Goal: Transaction & Acquisition: Purchase product/service

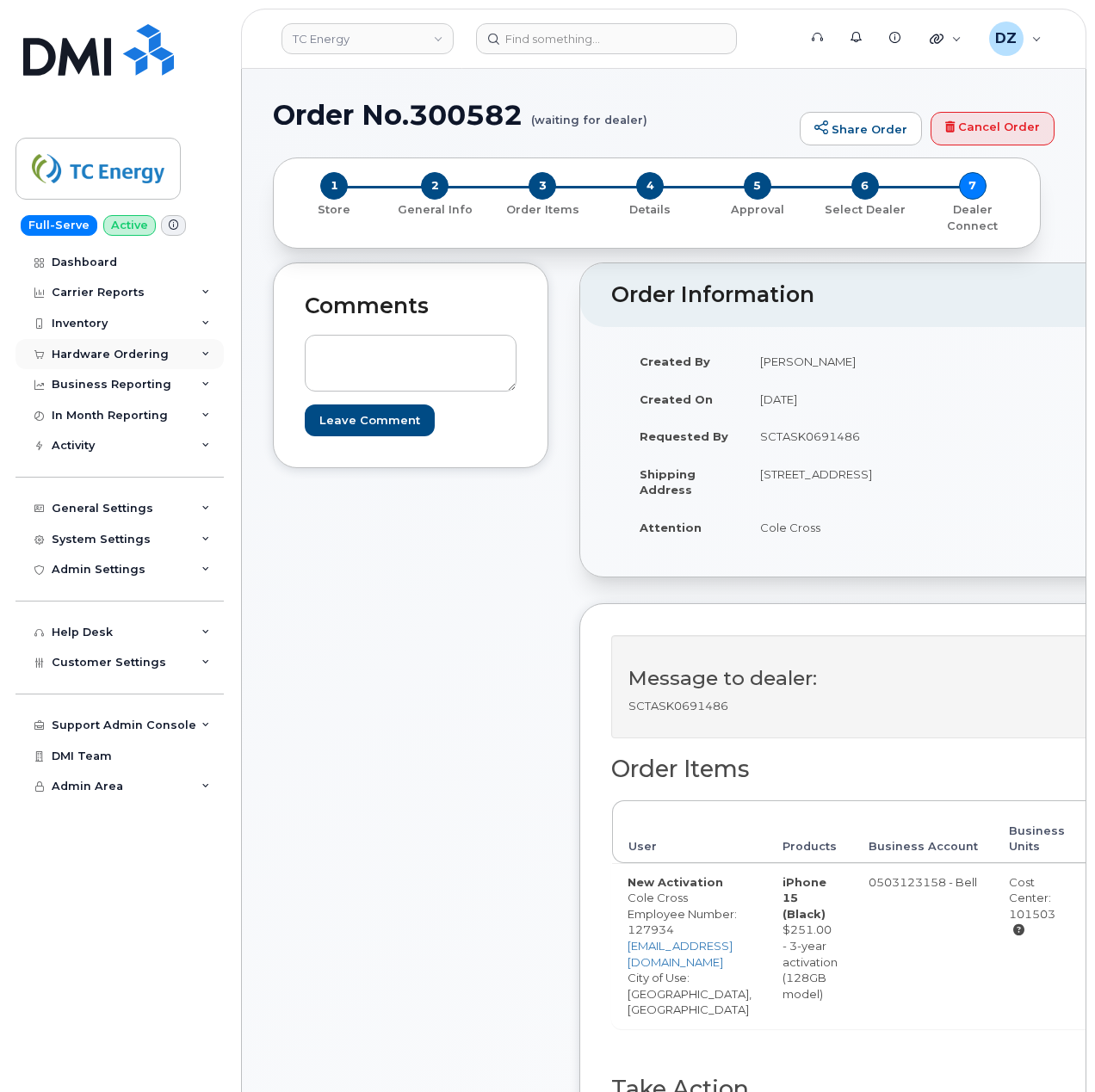
click at [167, 345] on div "Hardware Ordering" at bounding box center [120, 354] width 208 height 31
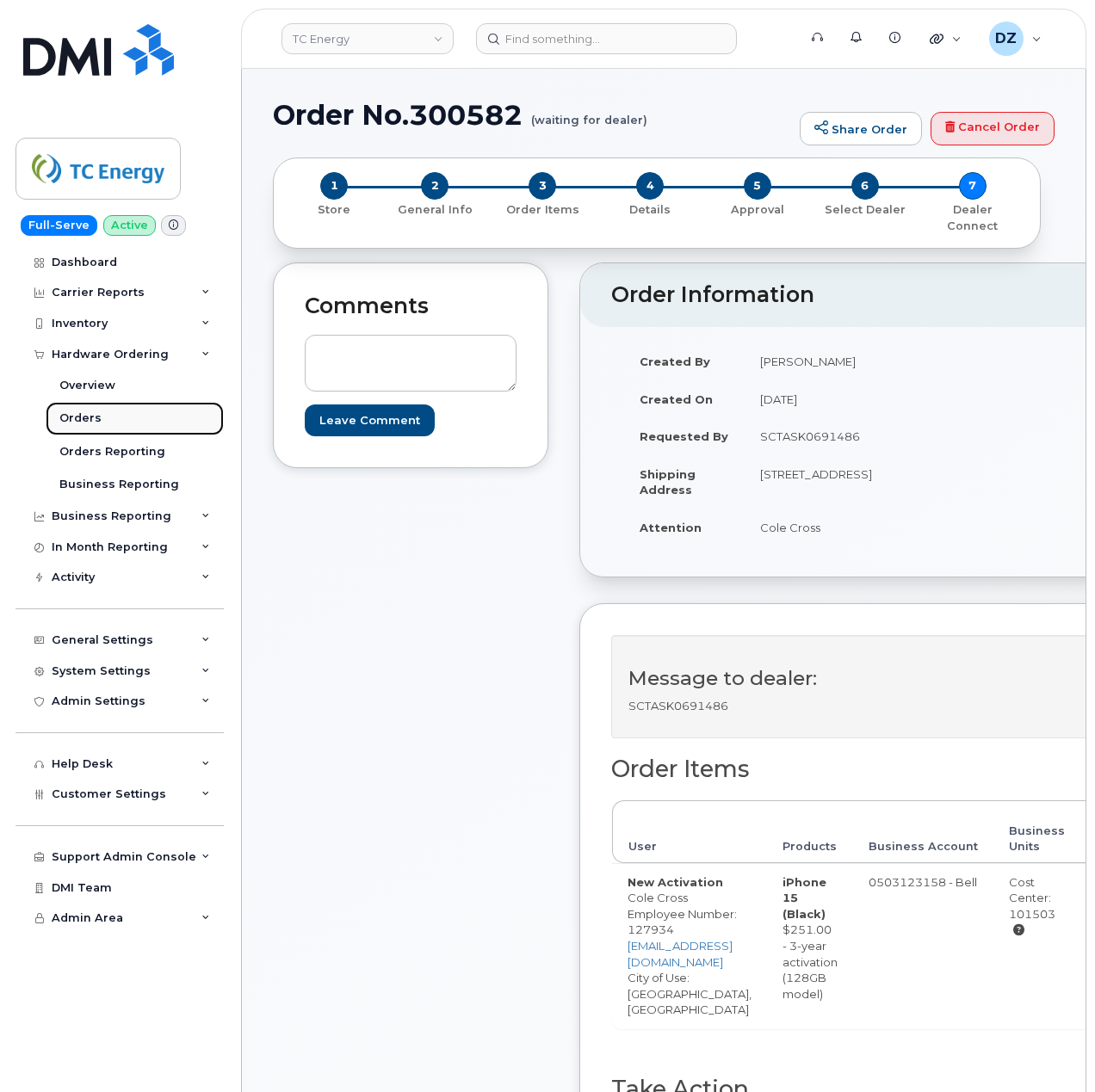
click at [135, 407] on link "Orders" at bounding box center [135, 418] width 178 height 32
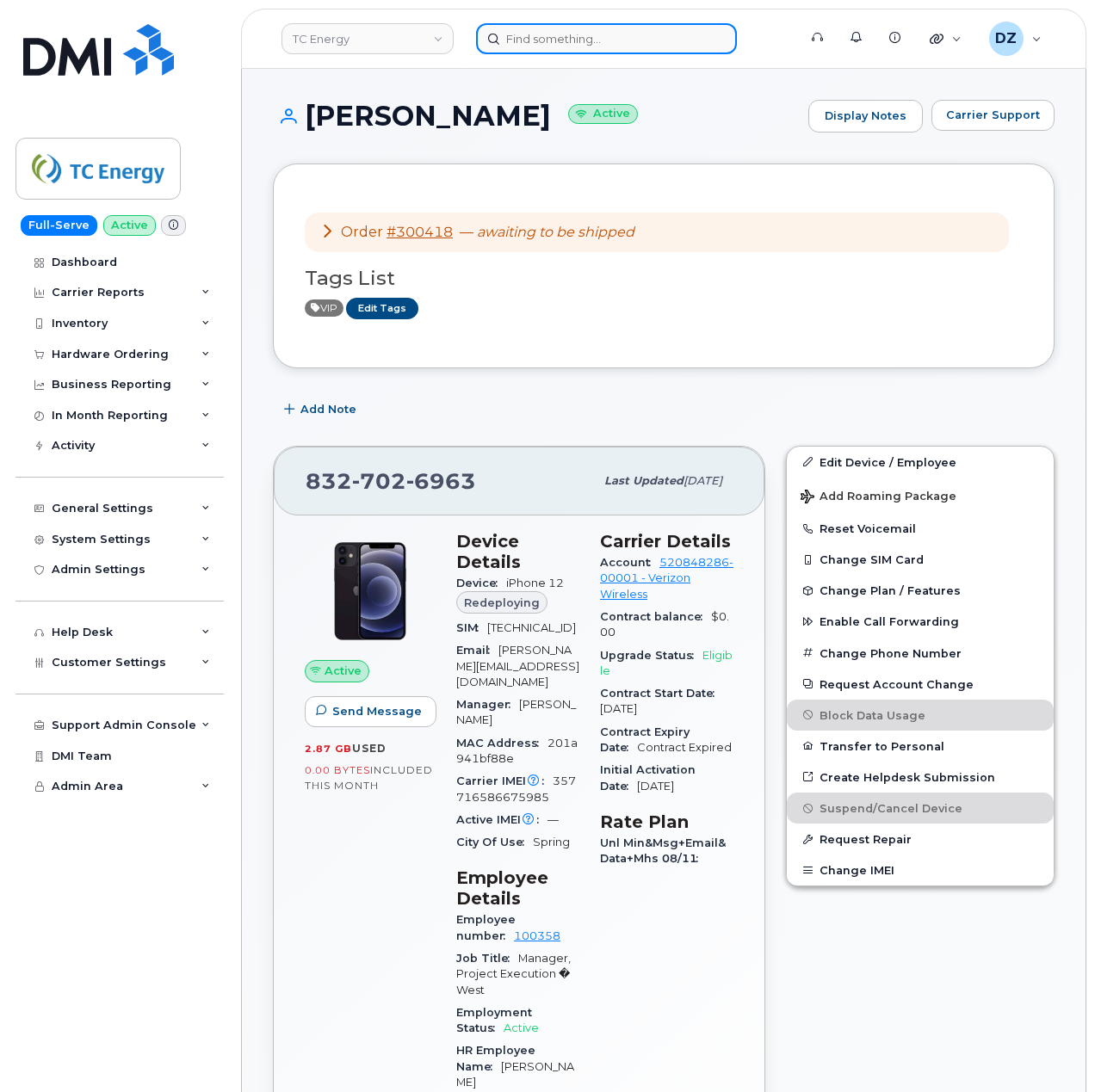
click at [590, 45] on input at bounding box center [606, 38] width 260 height 31
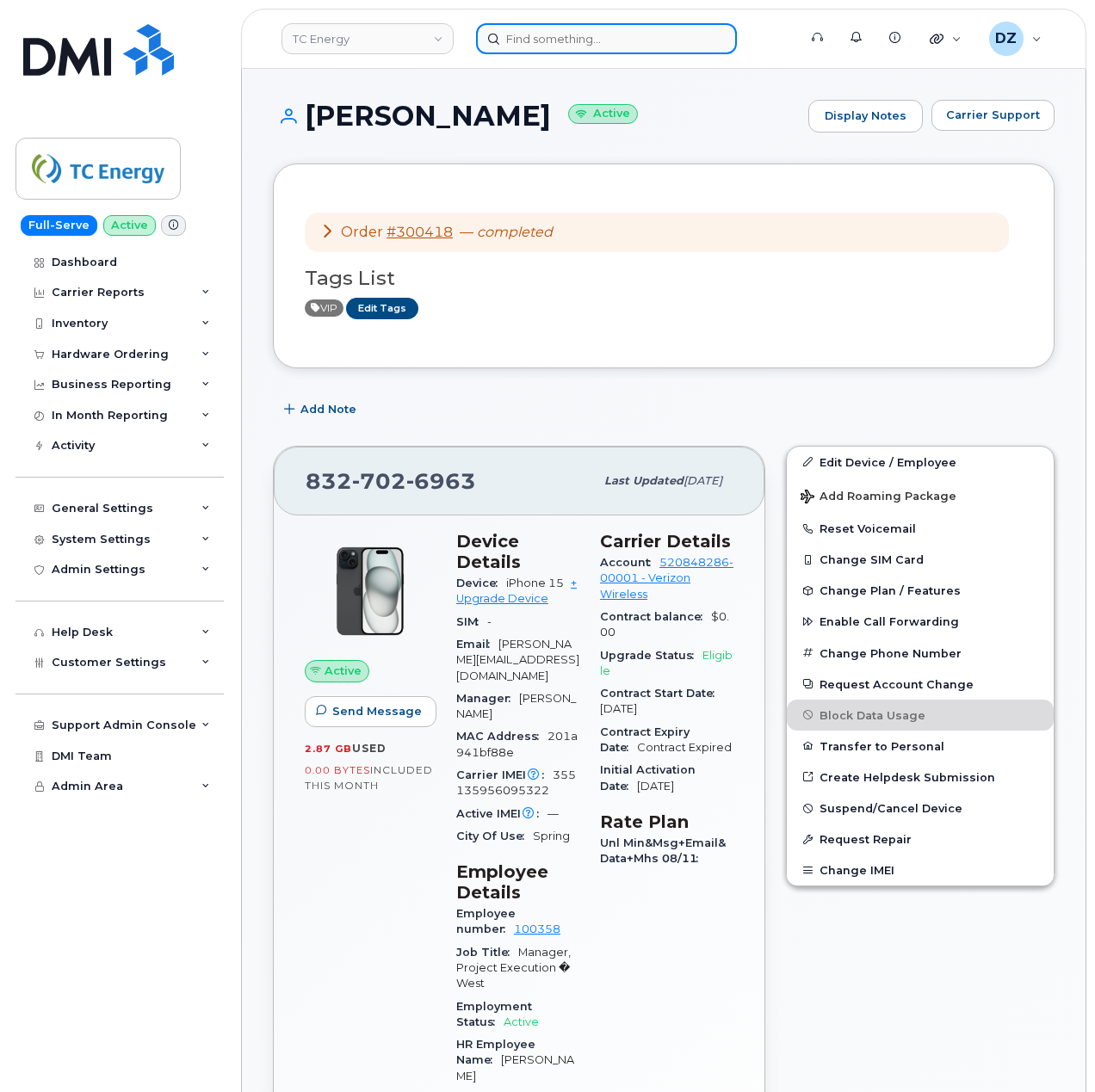
click at [528, 39] on input at bounding box center [606, 38] width 260 height 31
paste input "[PERSON_NAME]"
type input "[PERSON_NAME]"
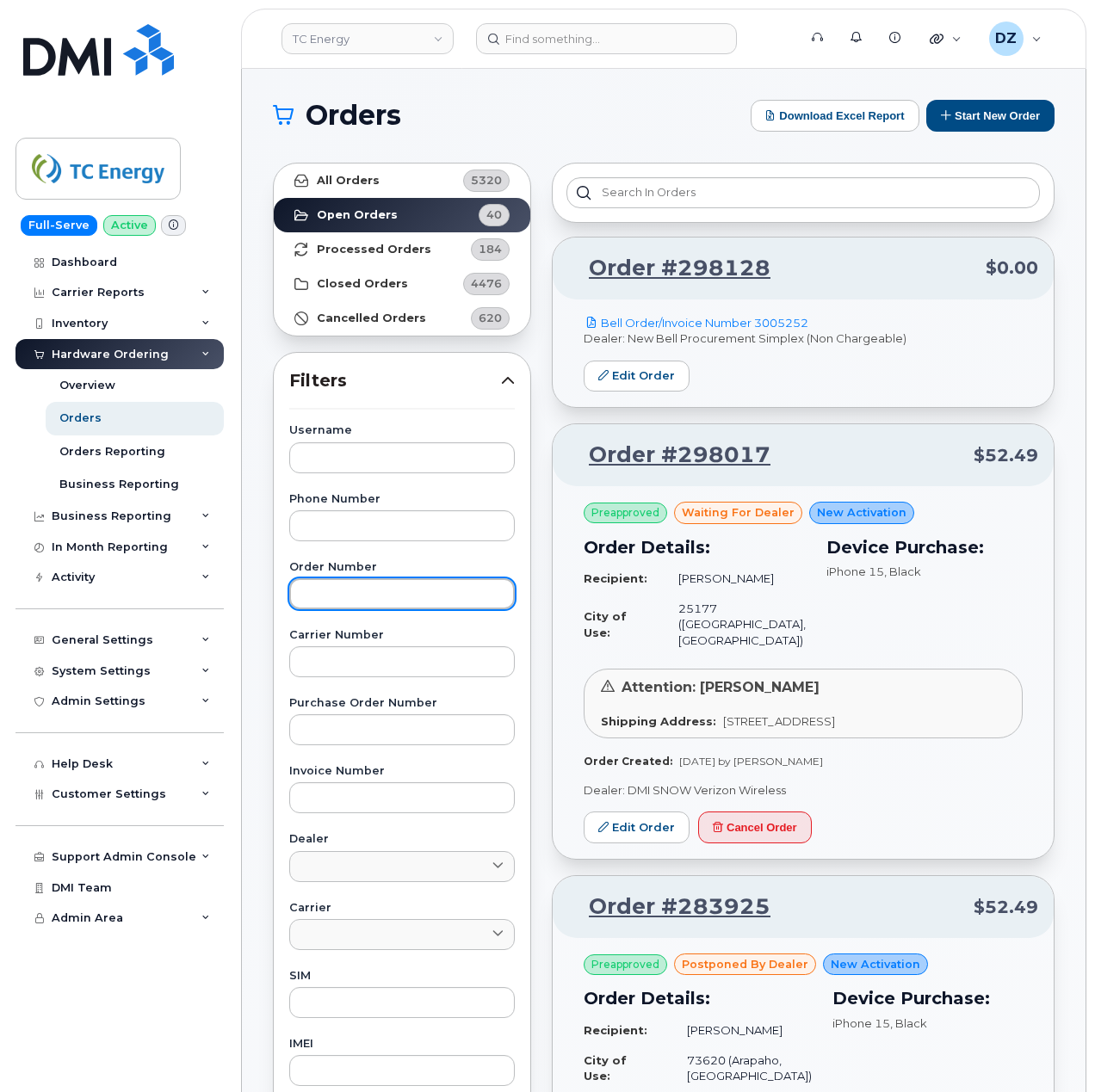
click at [389, 600] on input "text" at bounding box center [402, 593] width 225 height 31
paste input "3374581996"
type input "3374581996"
click at [1013, 105] on button "Start New Order" at bounding box center [990, 115] width 128 height 31
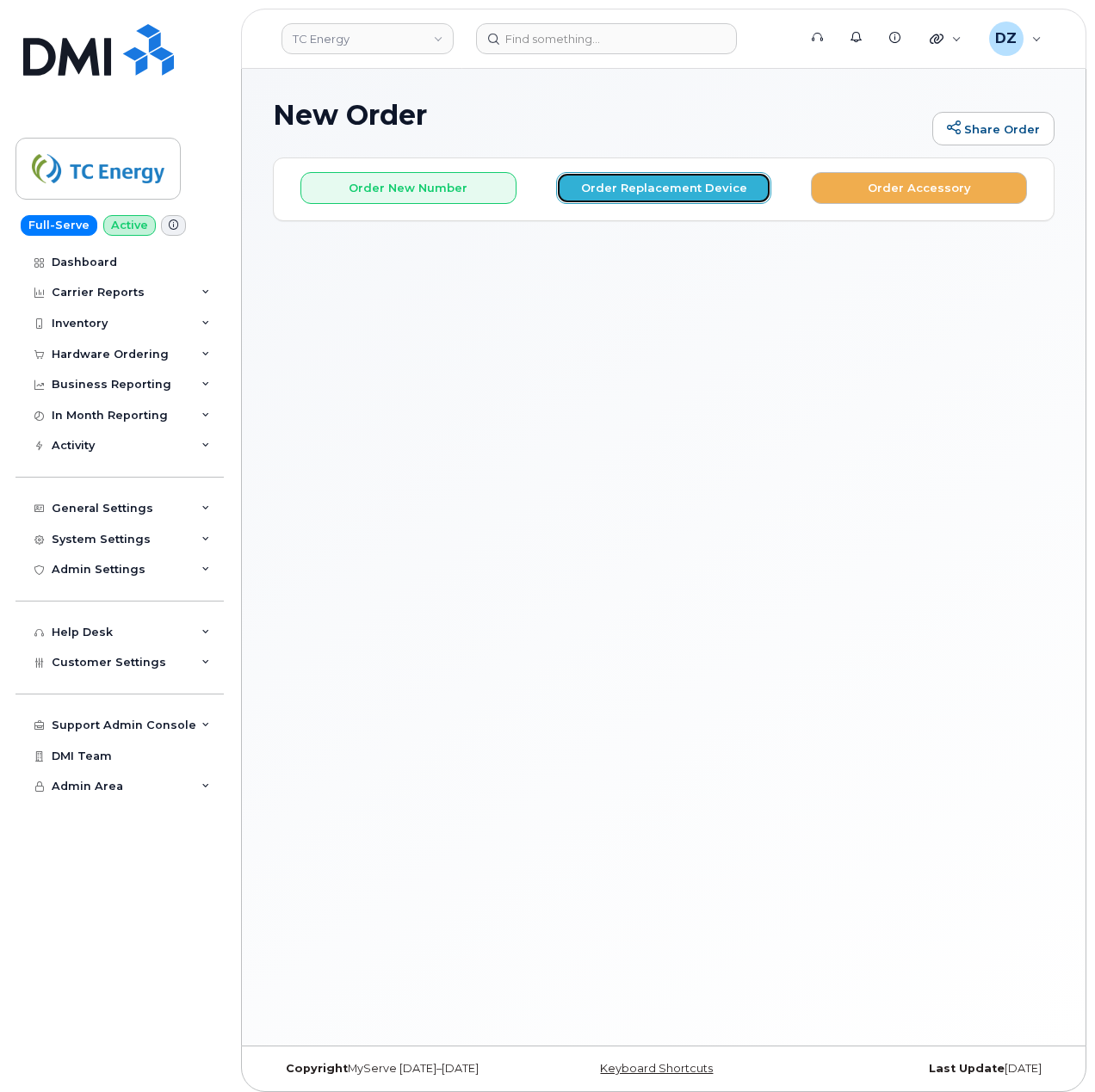
click at [675, 188] on button "Order Replacement Device" at bounding box center [663, 188] width 216 height 31
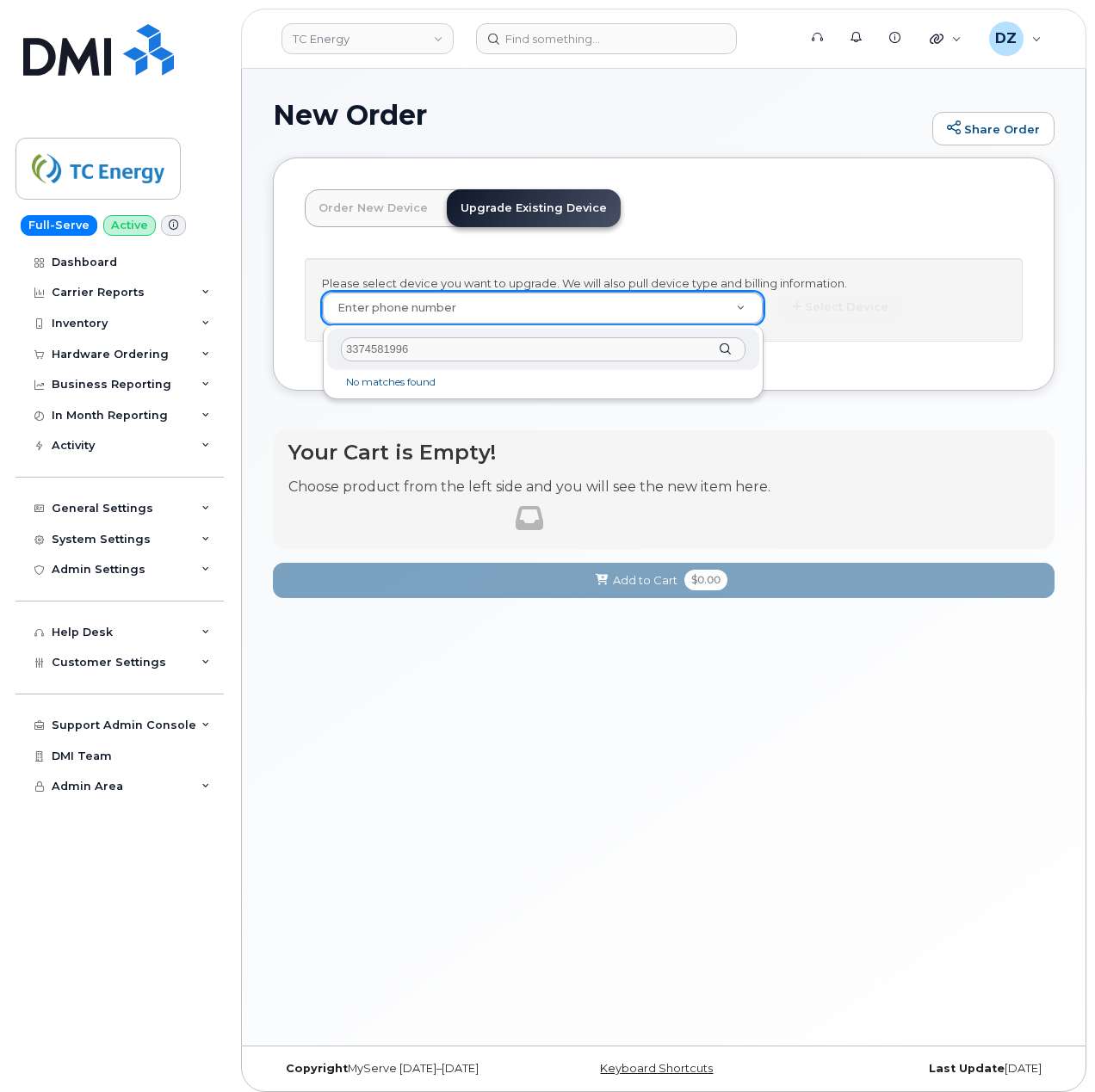
type input "3374581996"
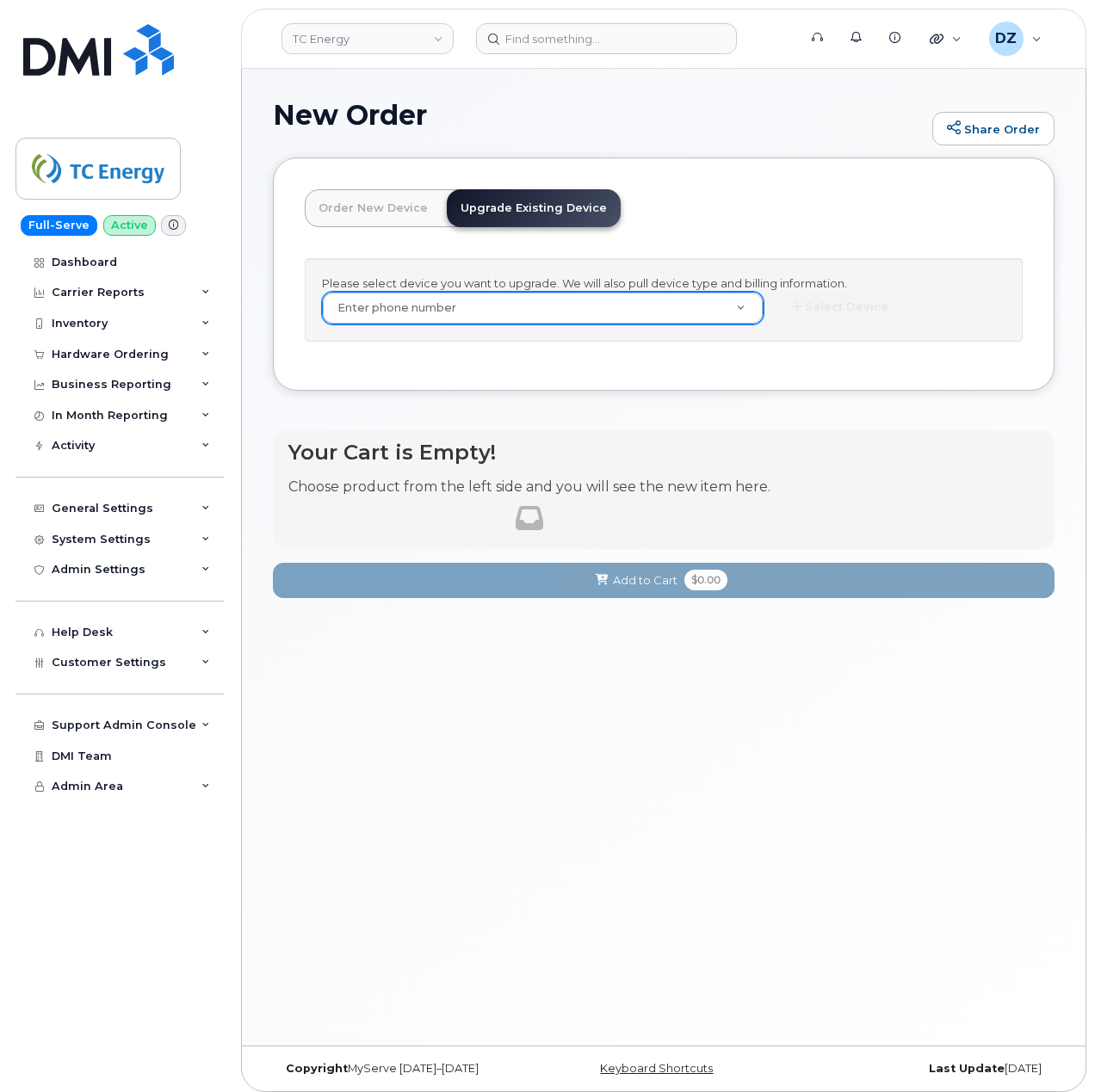
click at [389, 199] on link "Order New Device" at bounding box center [373, 208] width 137 height 38
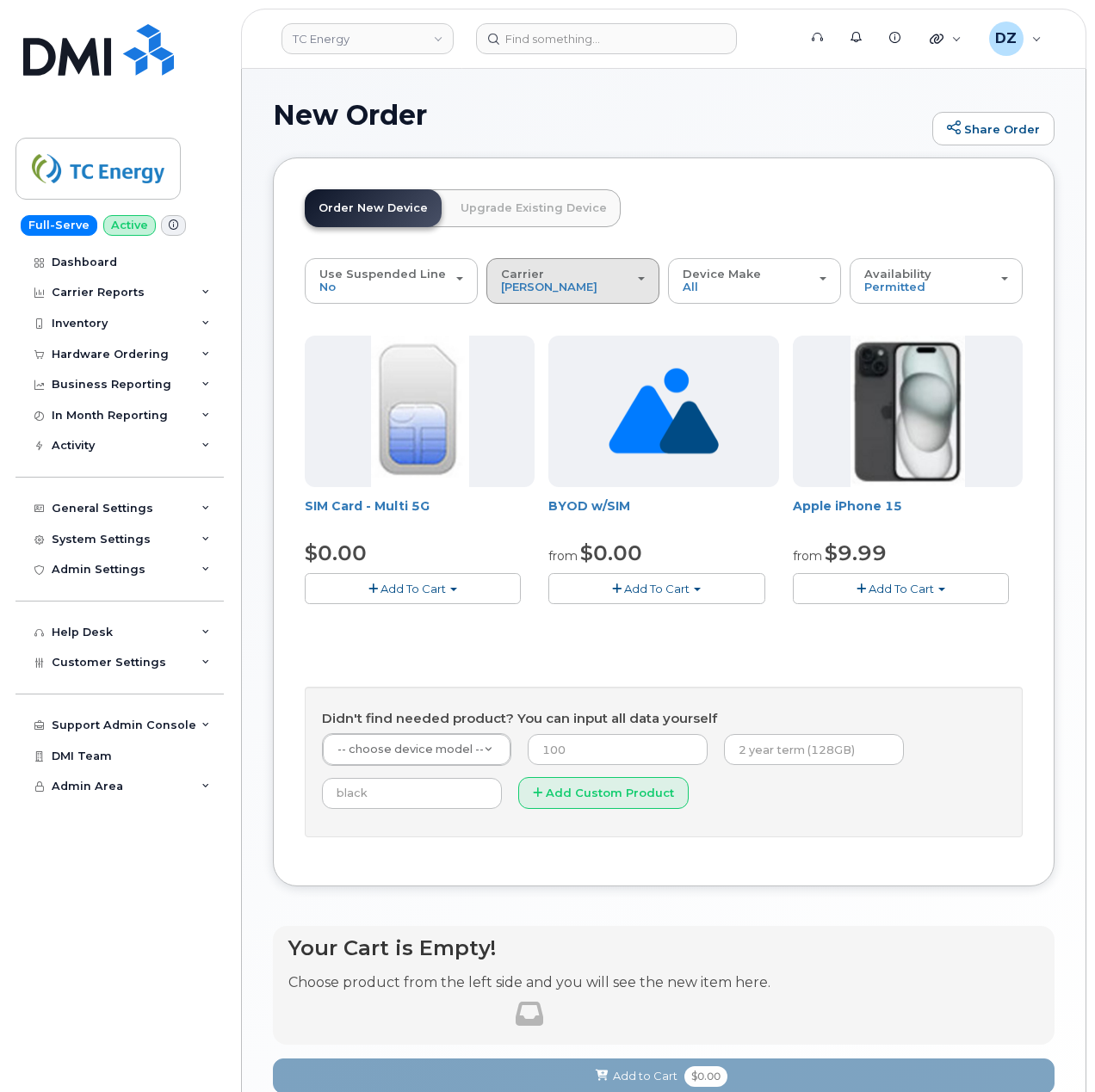
click at [611, 280] on div "Carrier Rogers Bell Verizon Wireless AT&T Wireless" at bounding box center [572, 280] width 143 height 27
click at [545, 411] on label "AT&T Wireless" at bounding box center [546, 408] width 112 height 21
click at [0, 0] on input "AT&T Wireless" at bounding box center [0, 0] width 0 height 0
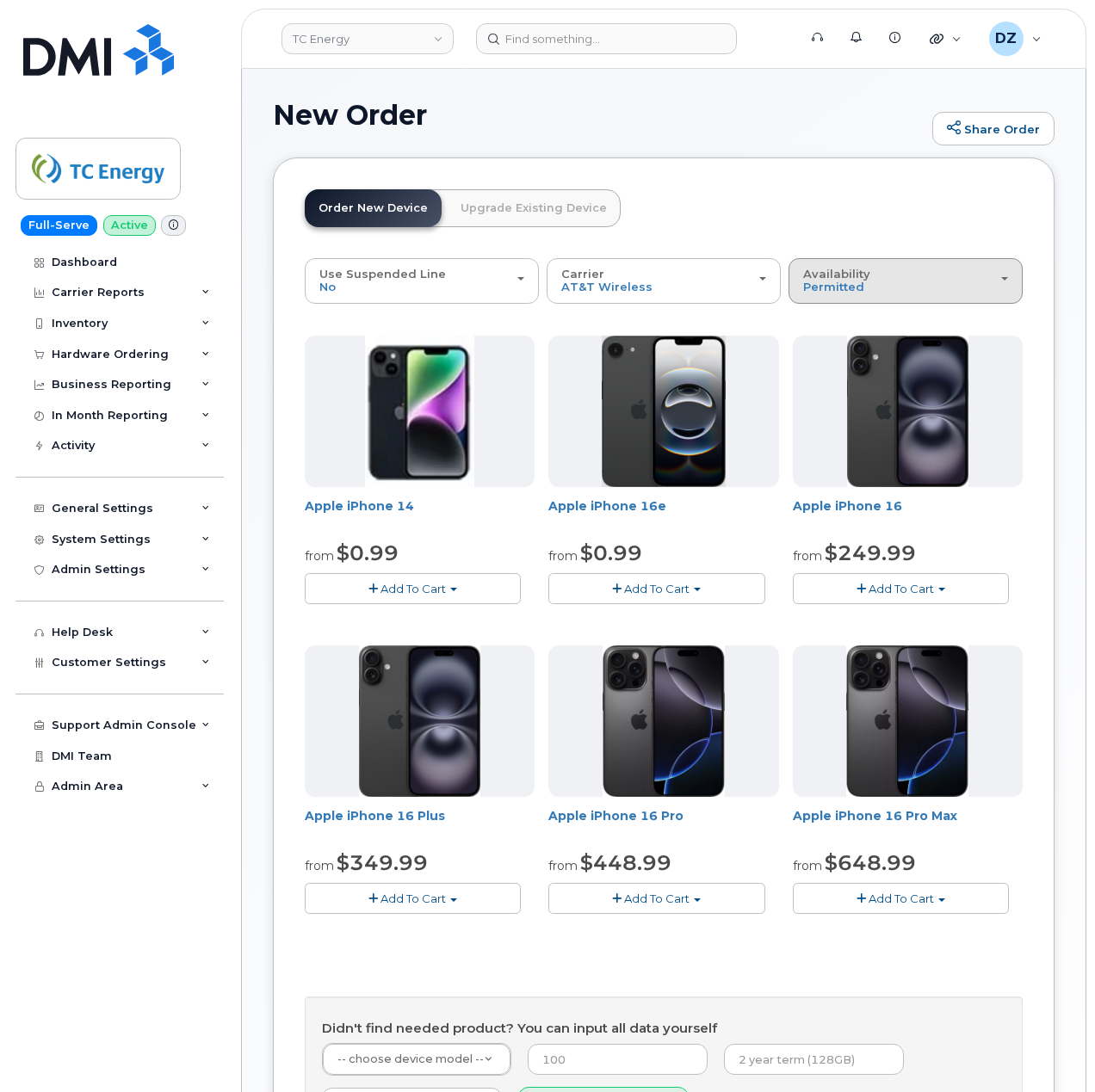
click at [967, 273] on div "Availability Permitted All" at bounding box center [905, 280] width 204 height 27
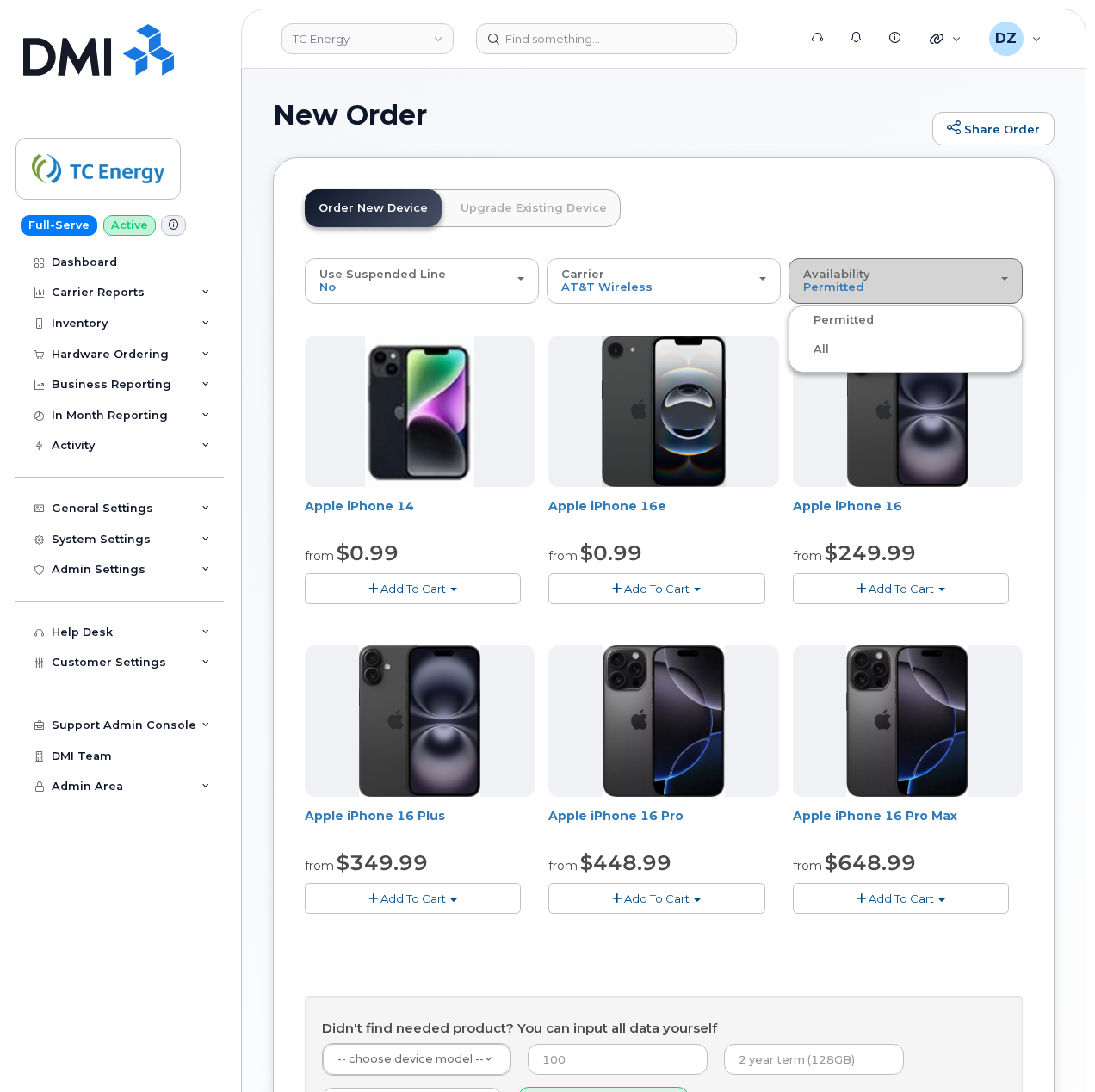
click at [980, 279] on div "Availability Permitted All" at bounding box center [905, 280] width 204 height 27
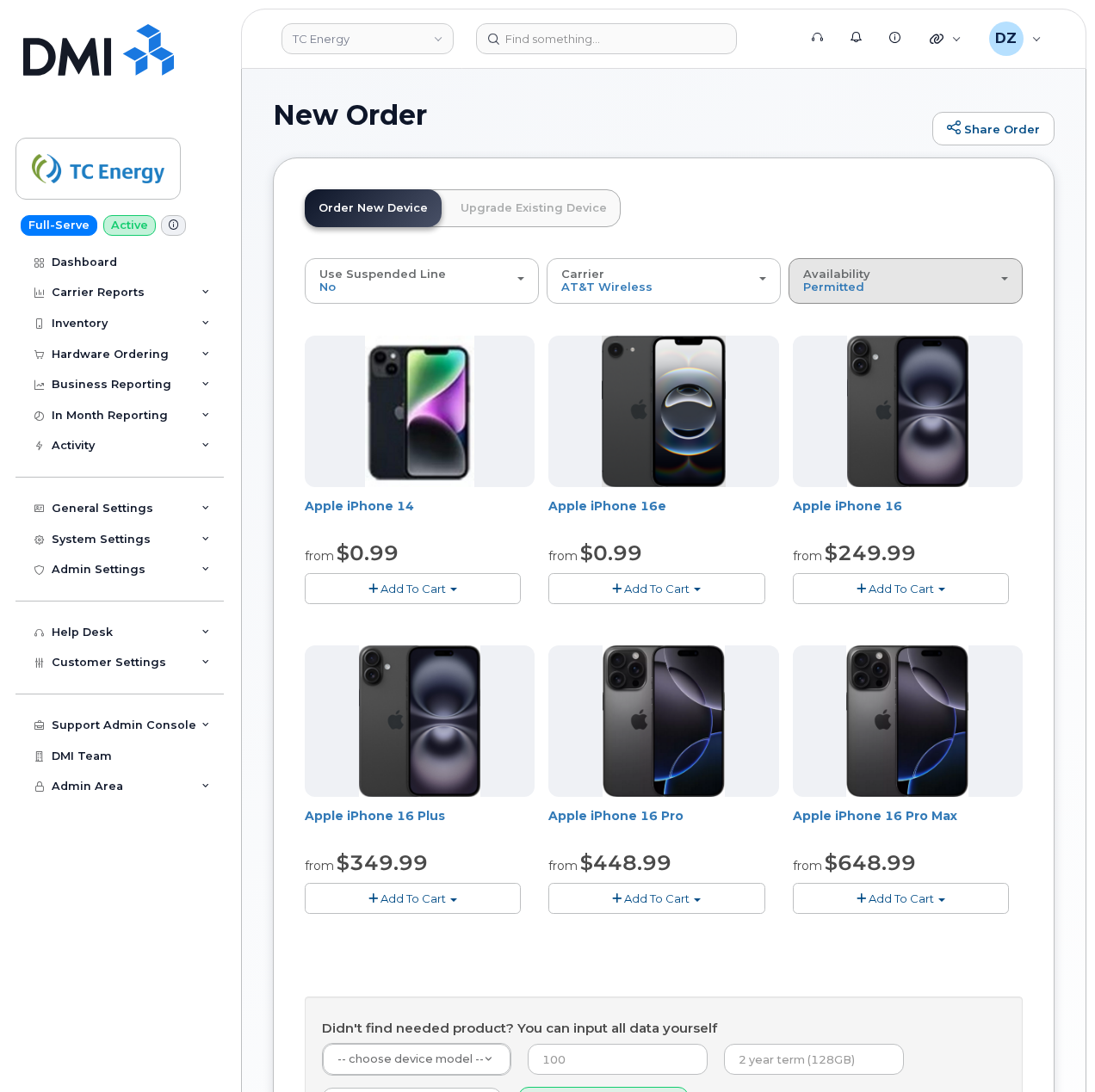
click at [968, 277] on div "Availability Permitted All" at bounding box center [905, 280] width 204 height 27
click at [830, 349] on div "All" at bounding box center [905, 349] width 225 height 21
click at [883, 287] on div "Availability Permitted All" at bounding box center [905, 280] width 204 height 27
click at [811, 351] on label "All" at bounding box center [810, 349] width 36 height 21
click at [0, 0] on input "All" at bounding box center [0, 0] width 0 height 0
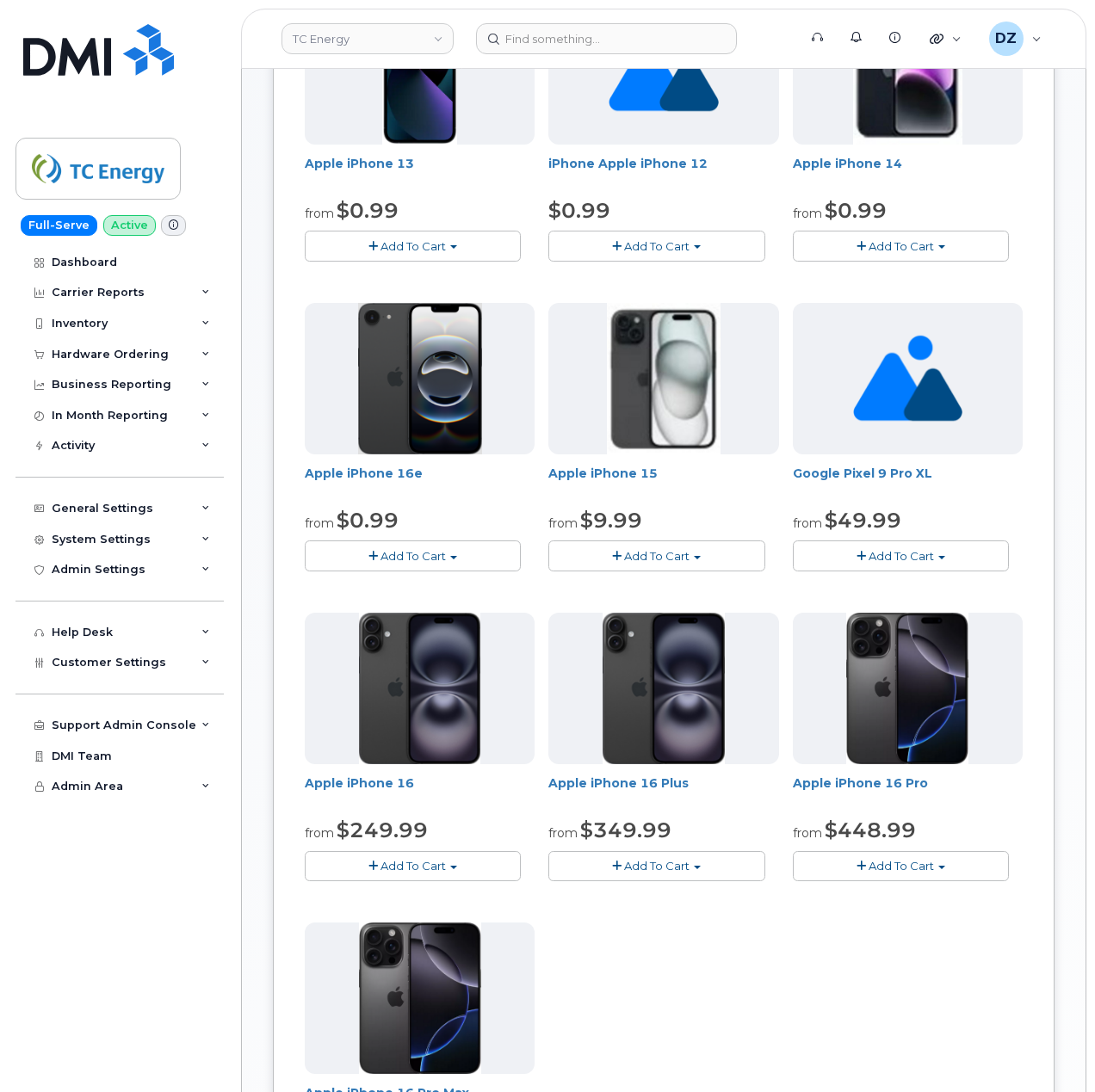
scroll to position [344, 0]
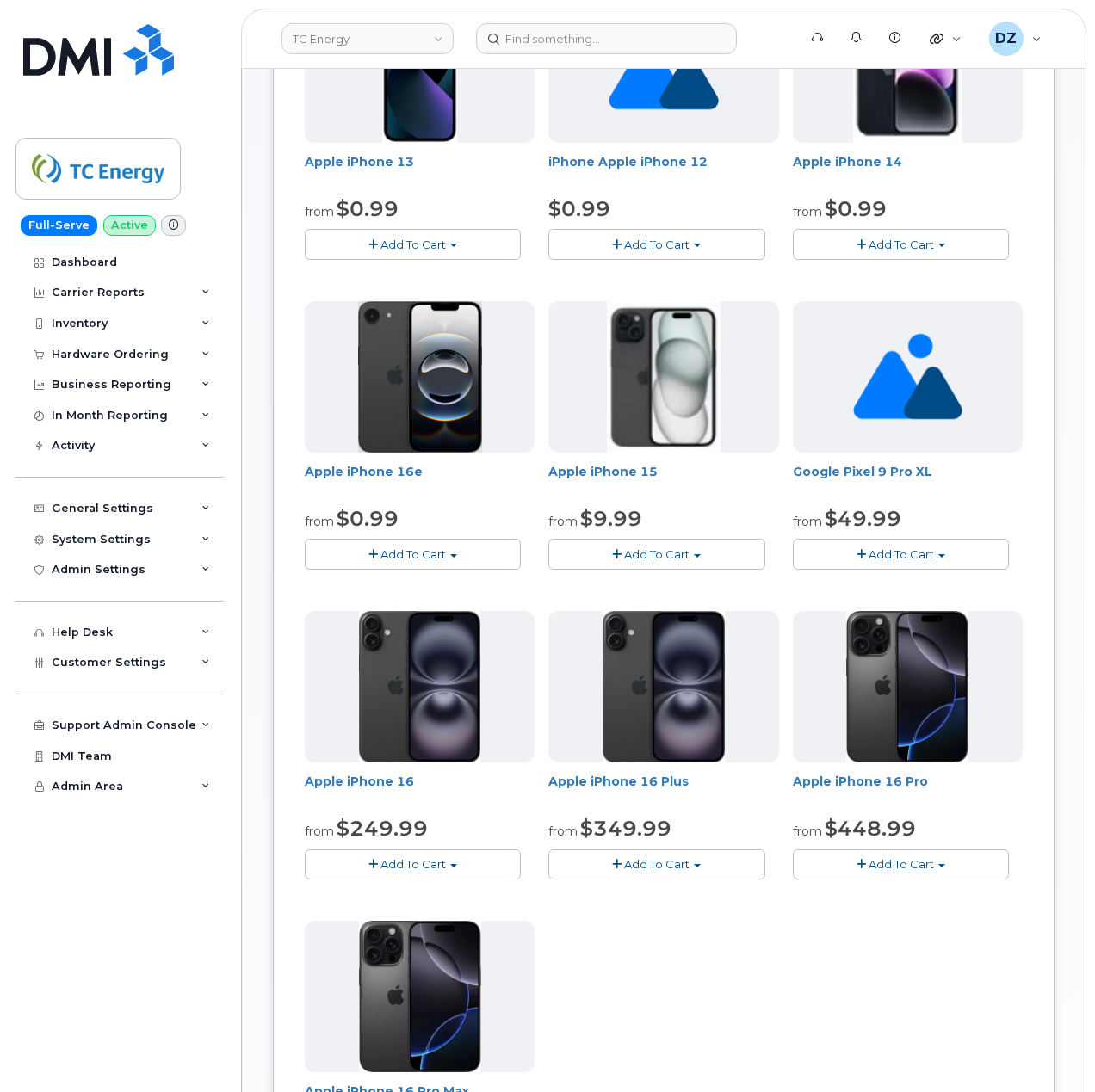
click at [693, 547] on button "Add To Cart" at bounding box center [655, 553] width 216 height 30
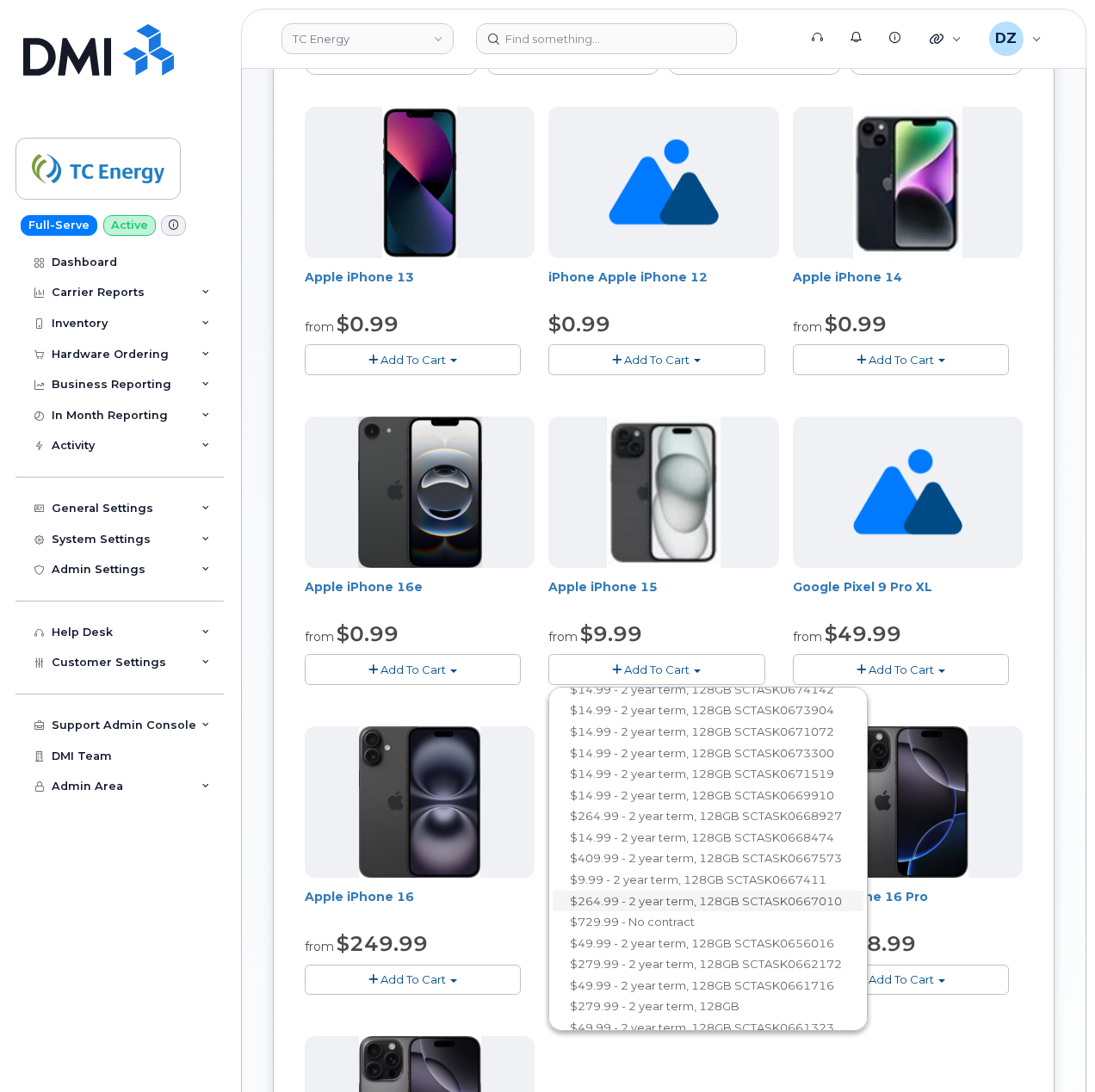
scroll to position [803, 0]
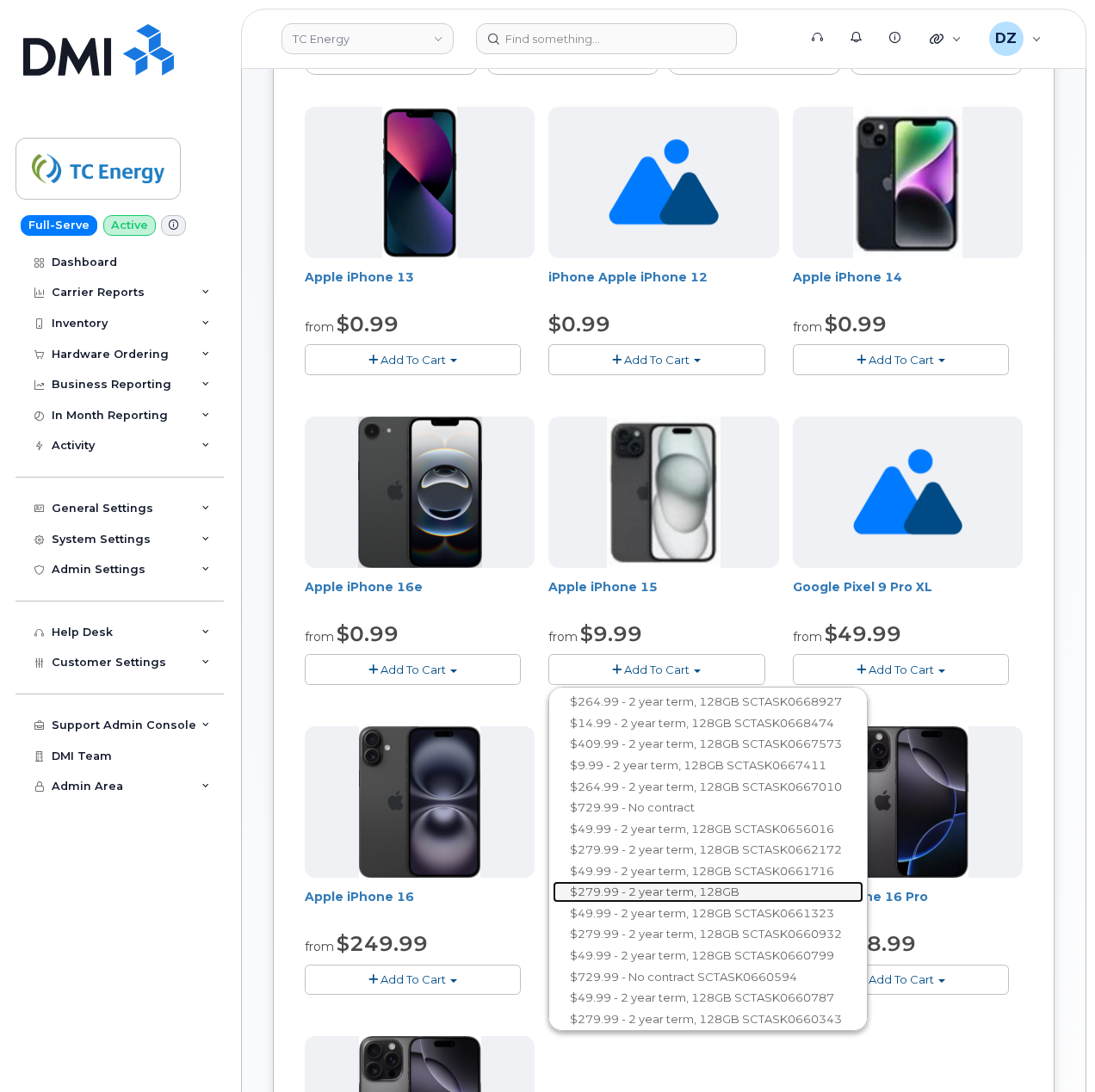
click at [745, 892] on link "$279.99 - 2 year term, 128GB" at bounding box center [707, 891] width 310 height 22
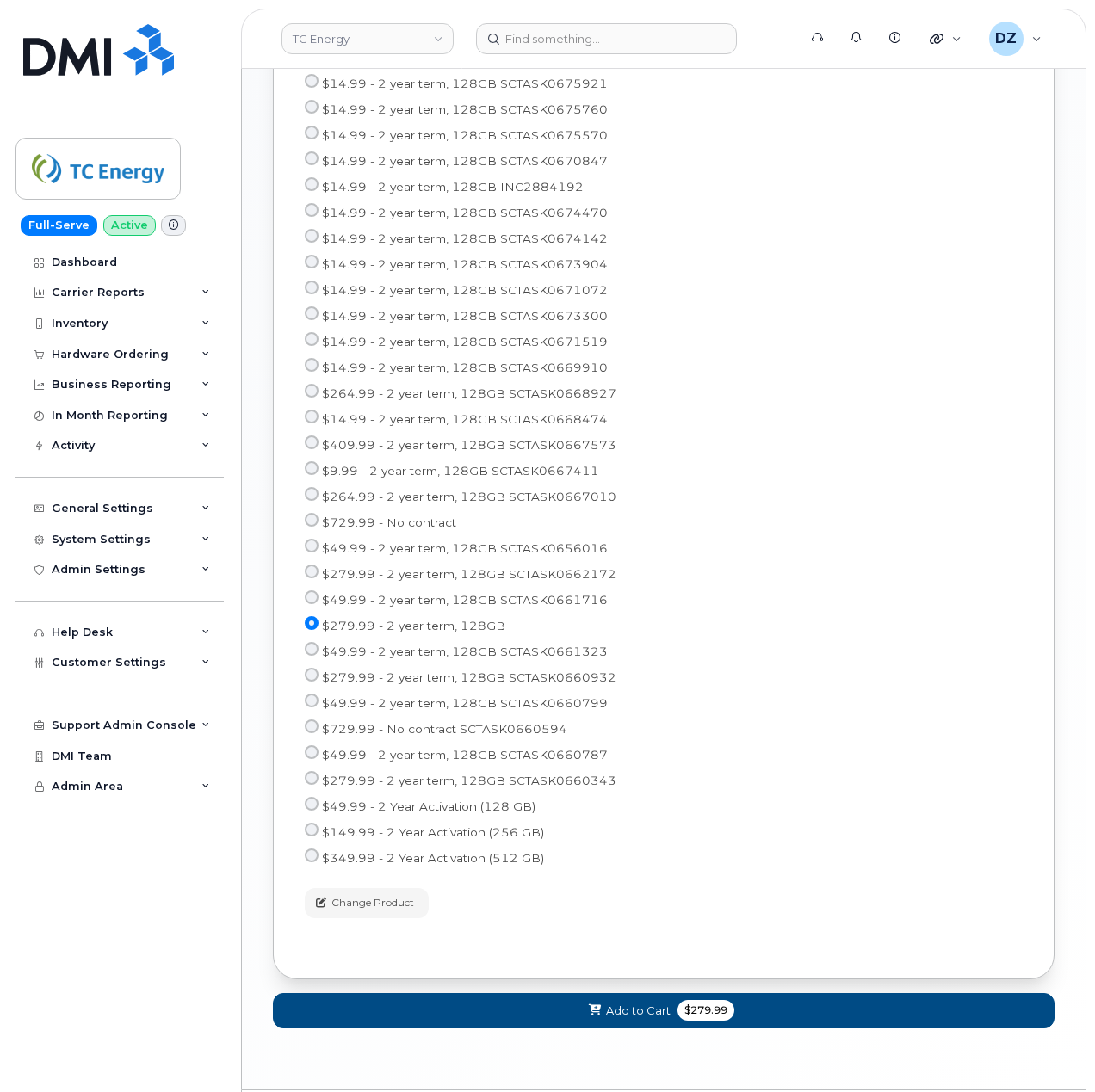
scroll to position [1288, 0]
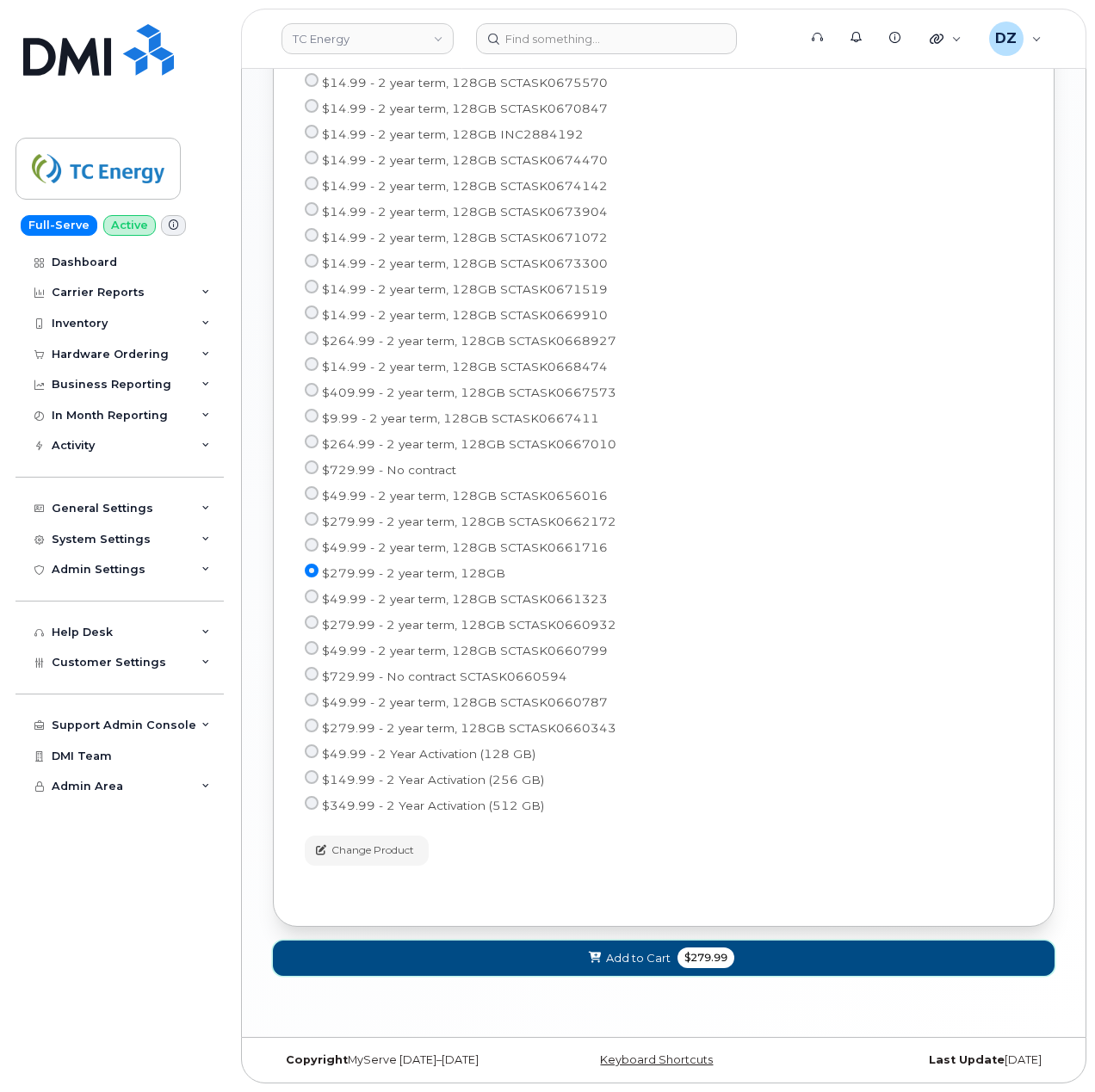
click at [648, 946] on button "Add to Cart $279.99" at bounding box center [663, 957] width 781 height 35
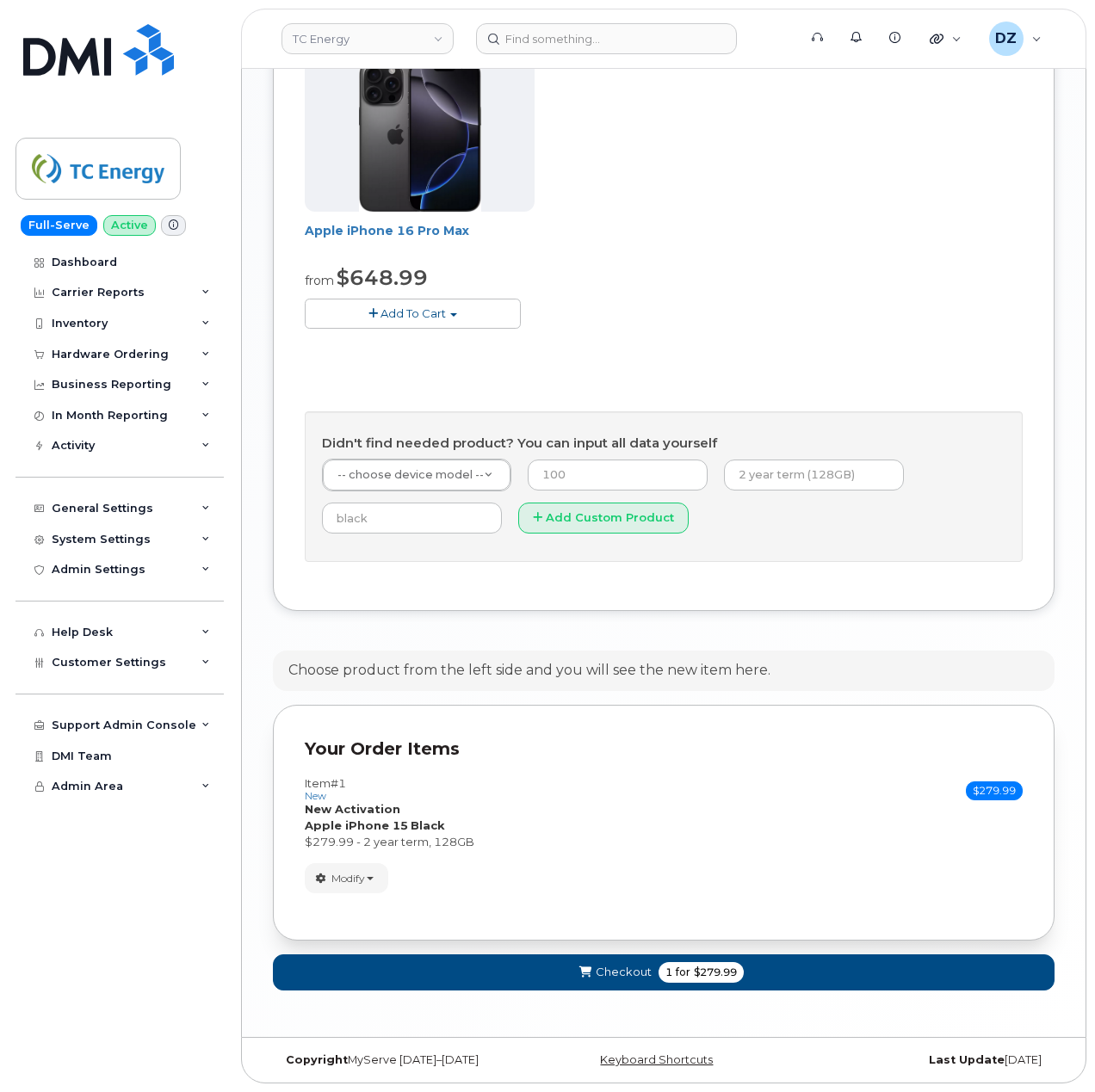
scroll to position [926, 0]
click at [741, 960] on button "Checkout 1 for $279.99" at bounding box center [663, 971] width 781 height 35
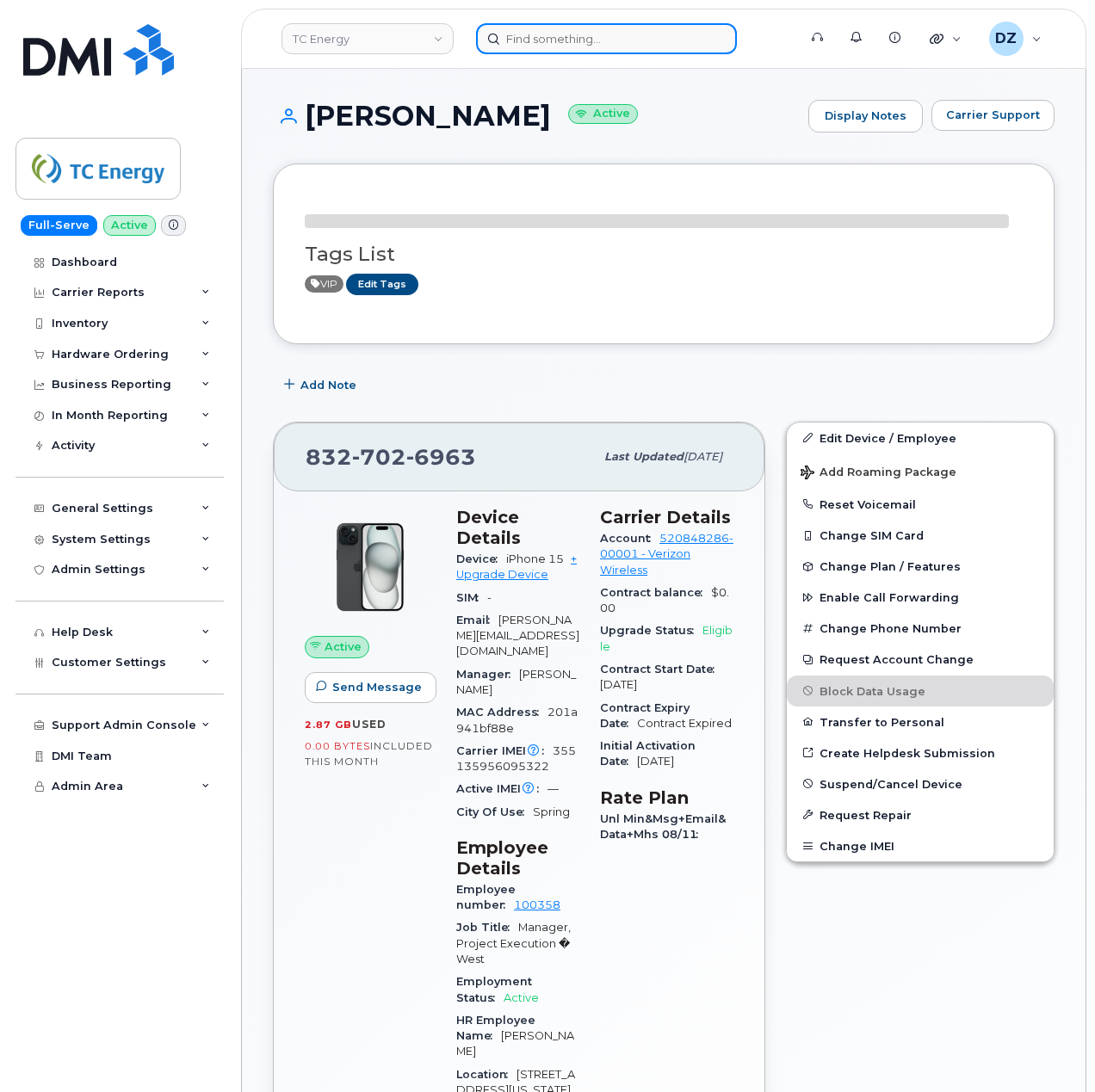
click at [572, 46] on input at bounding box center [606, 38] width 260 height 31
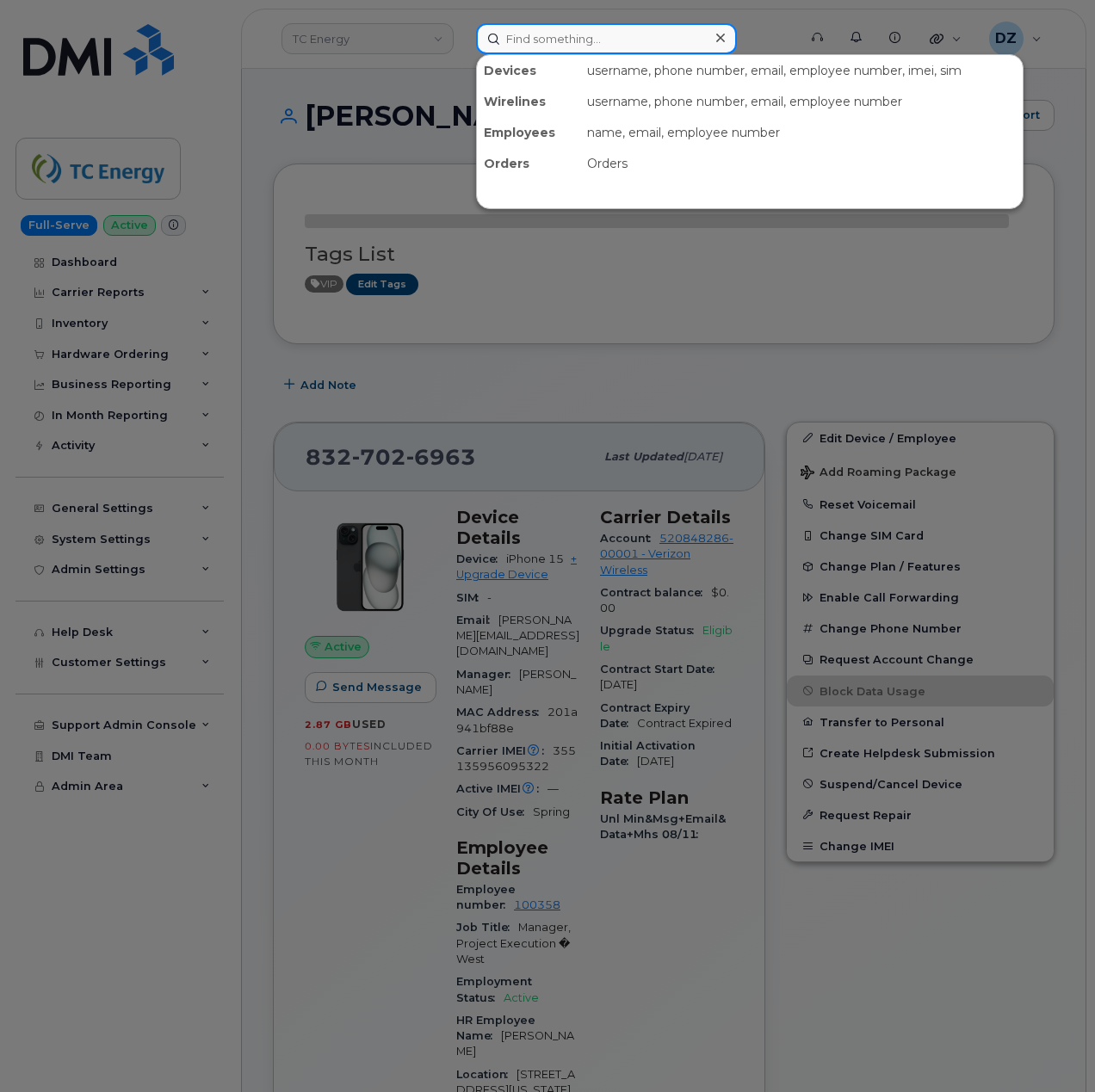
paste input "Jordan Earlywine"
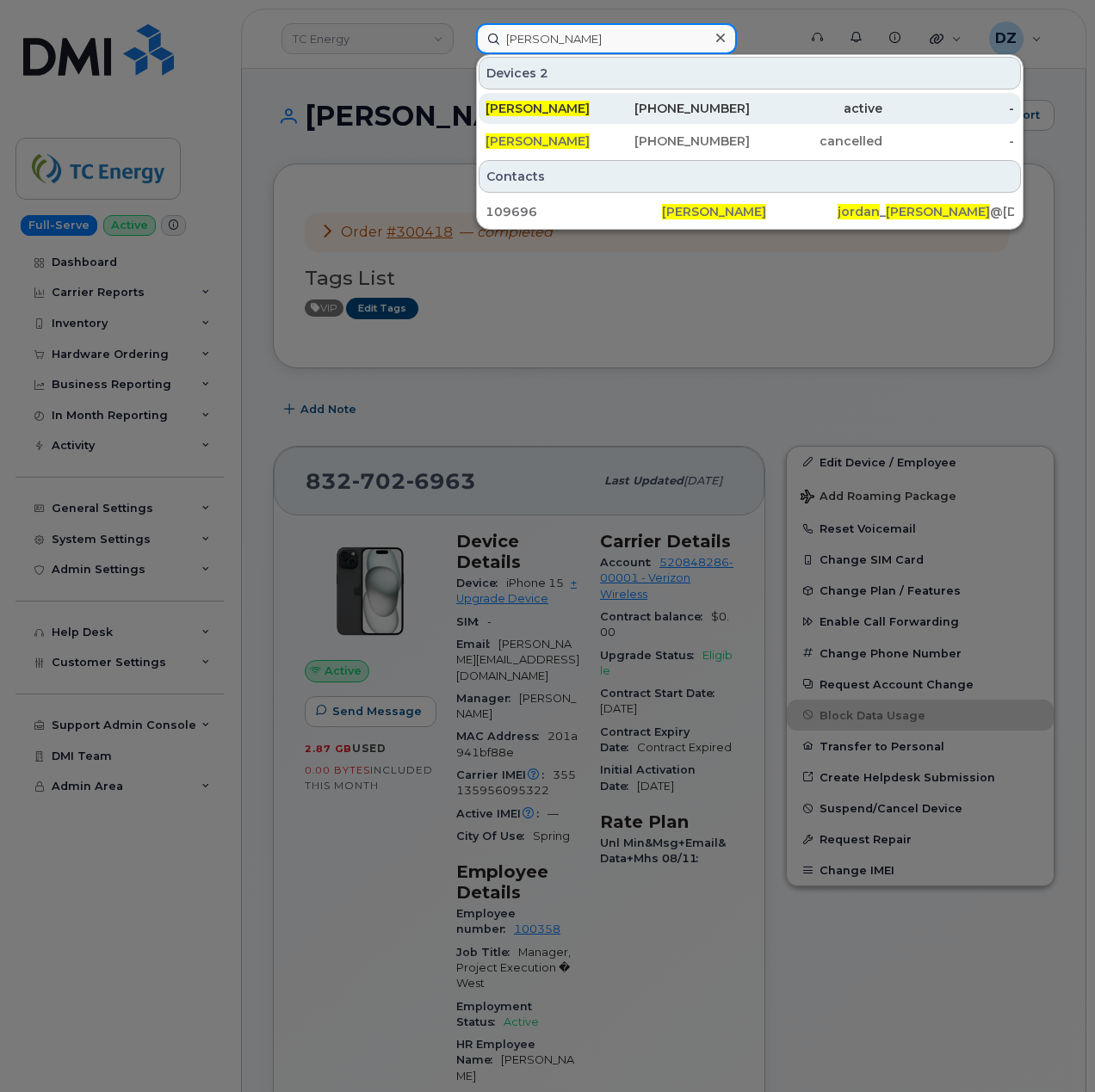
type input "Jordan Earlywine"
click at [666, 107] on div "859-404-1871" at bounding box center [684, 108] width 133 height 17
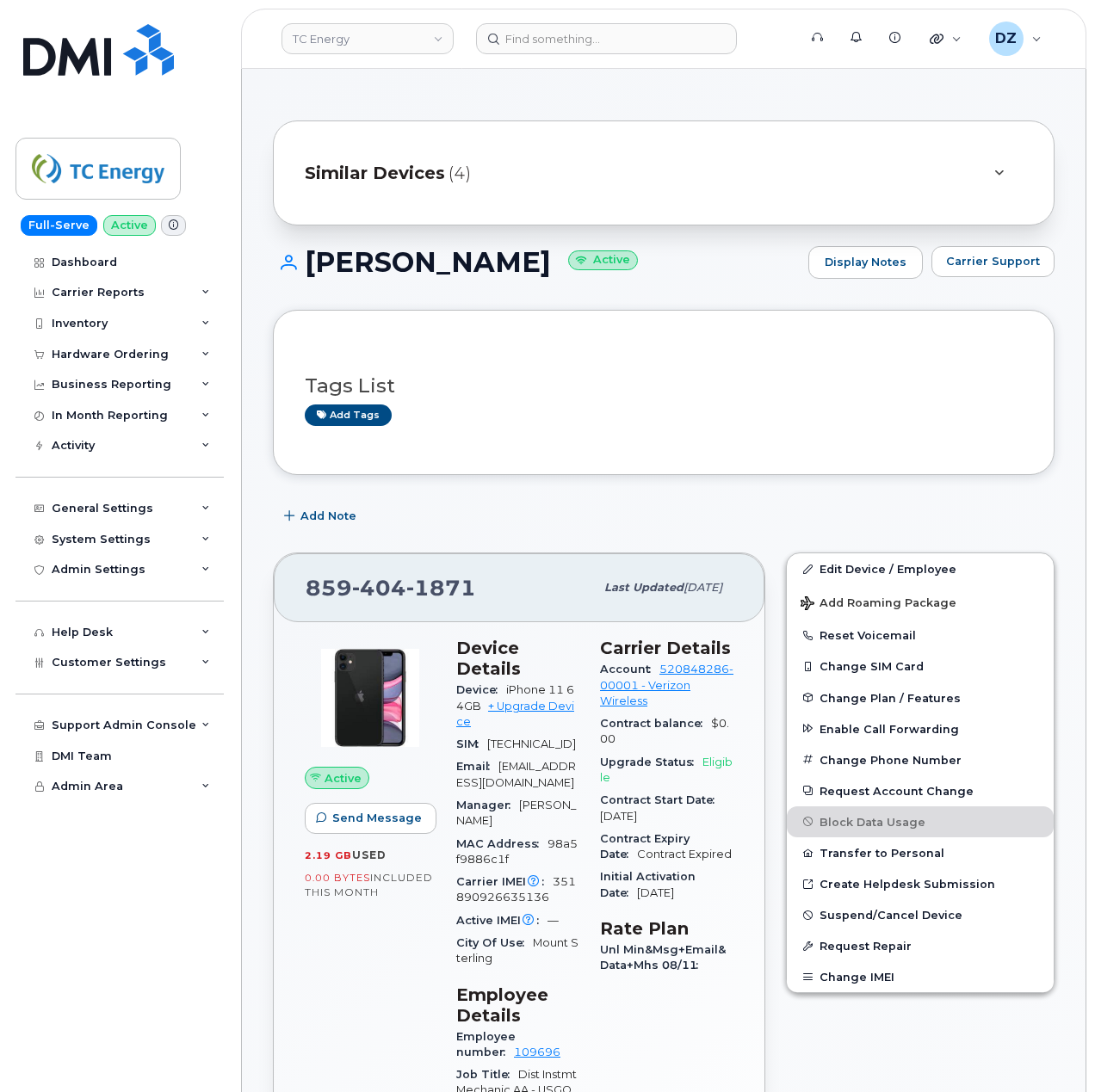
click at [482, 146] on div "Similar Devices (4)" at bounding box center [663, 173] width 781 height 105
click at [479, 169] on div "Similar Devices (4)" at bounding box center [640, 172] width 669 height 41
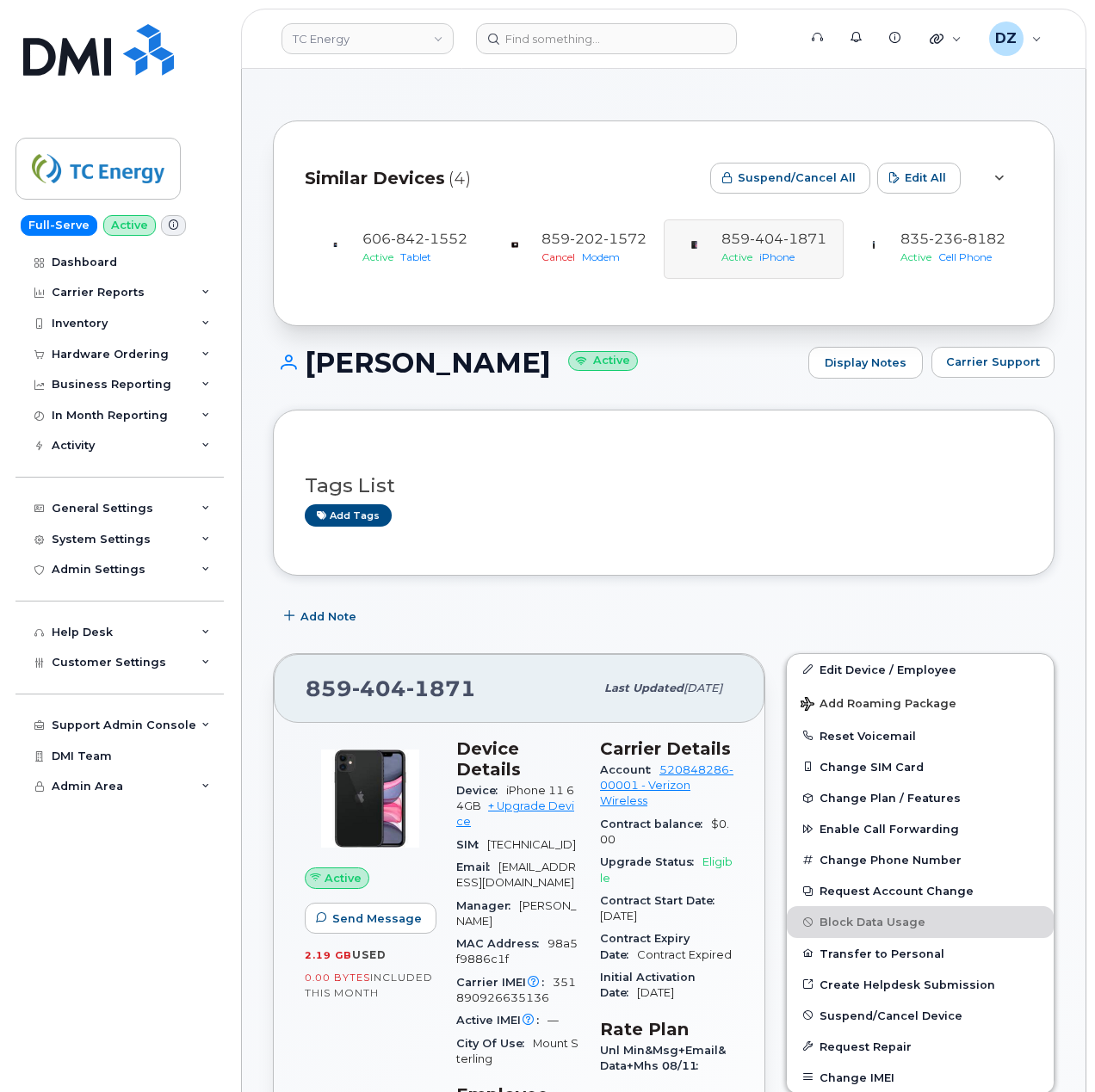
click at [453, 181] on span "(4)" at bounding box center [460, 178] width 23 height 25
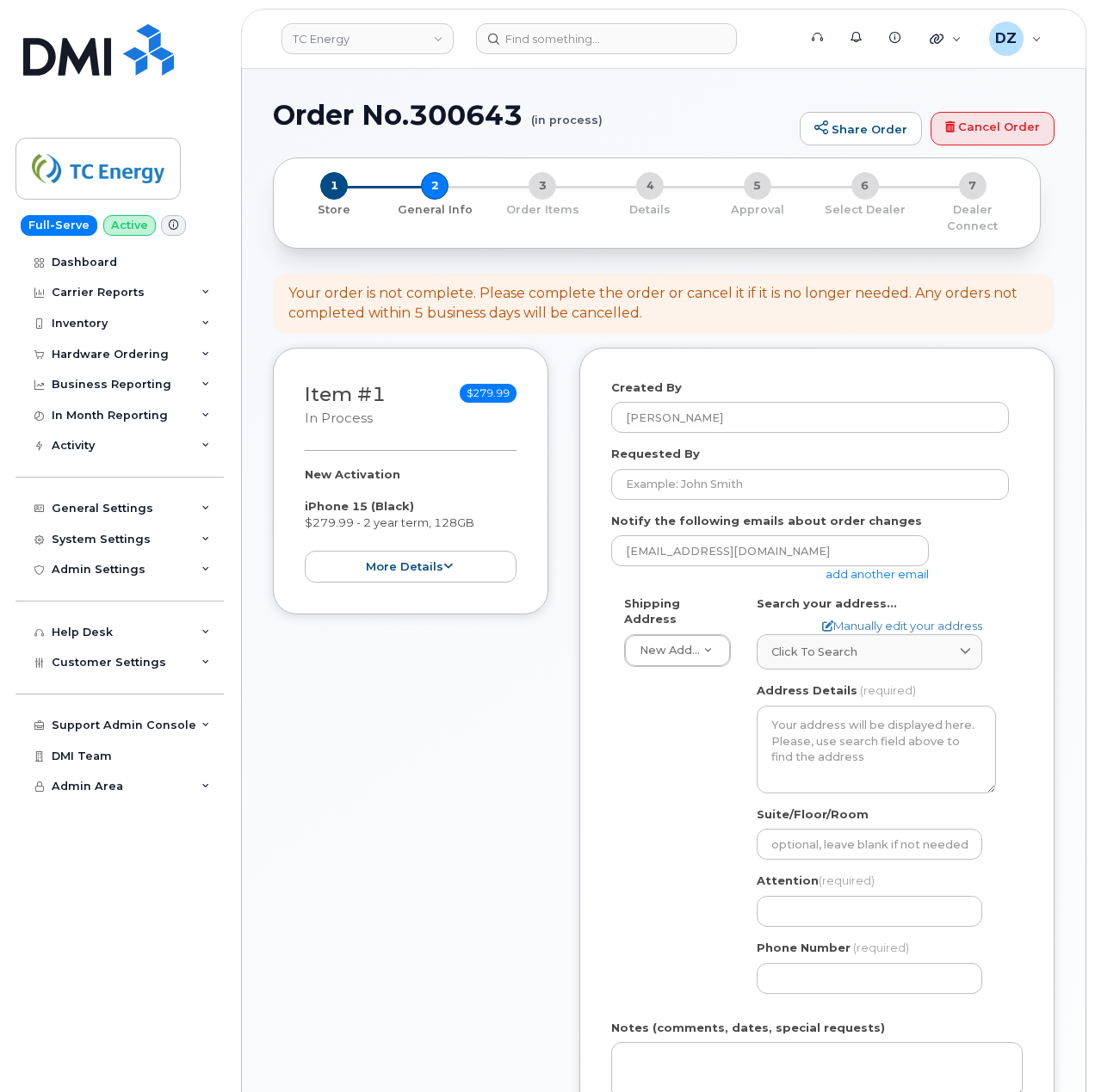
select select
click at [1012, 131] on link "Cancel Order" at bounding box center [992, 128] width 124 height 34
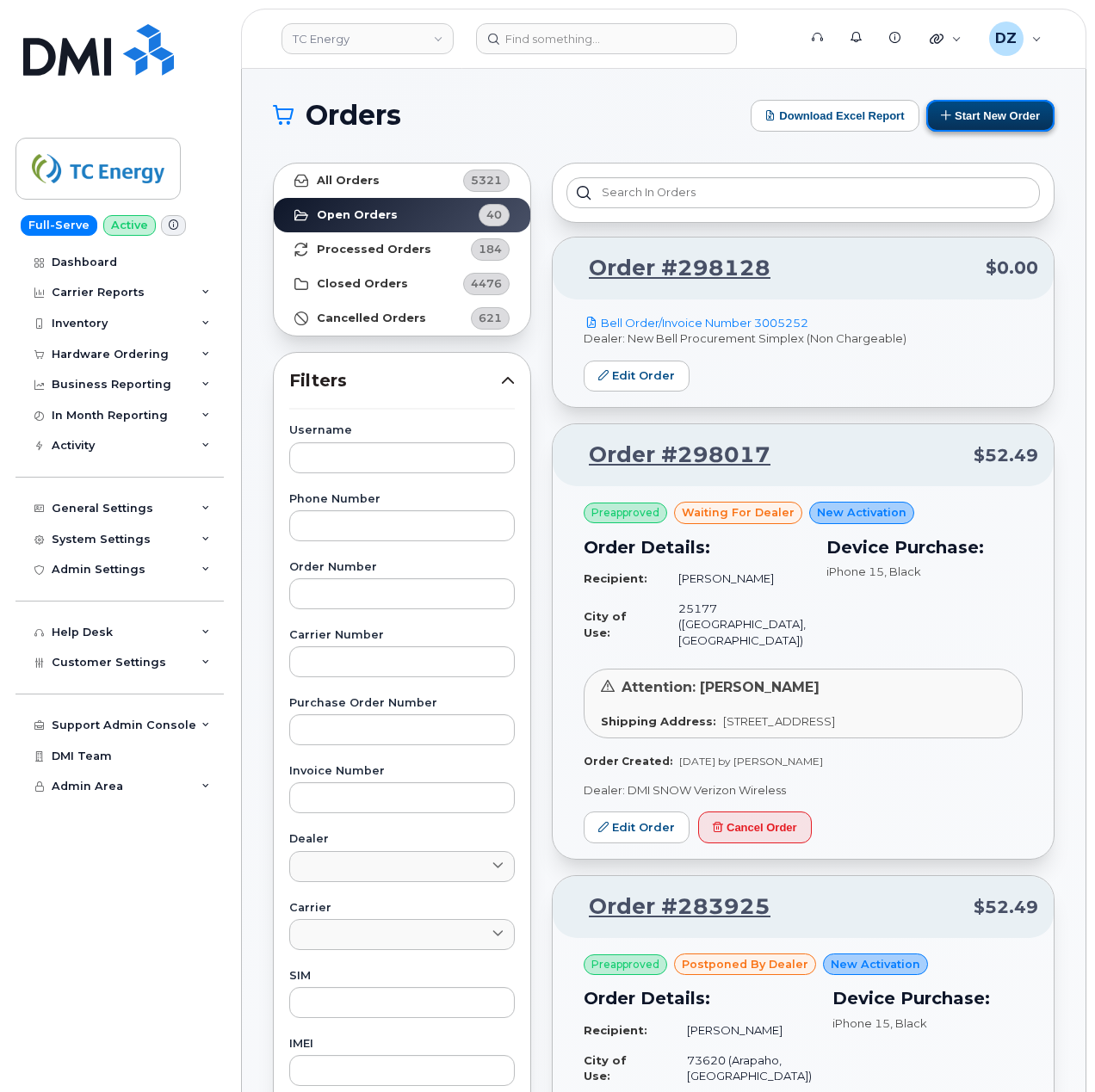
click at [998, 114] on button "Start New Order" at bounding box center [990, 115] width 128 height 31
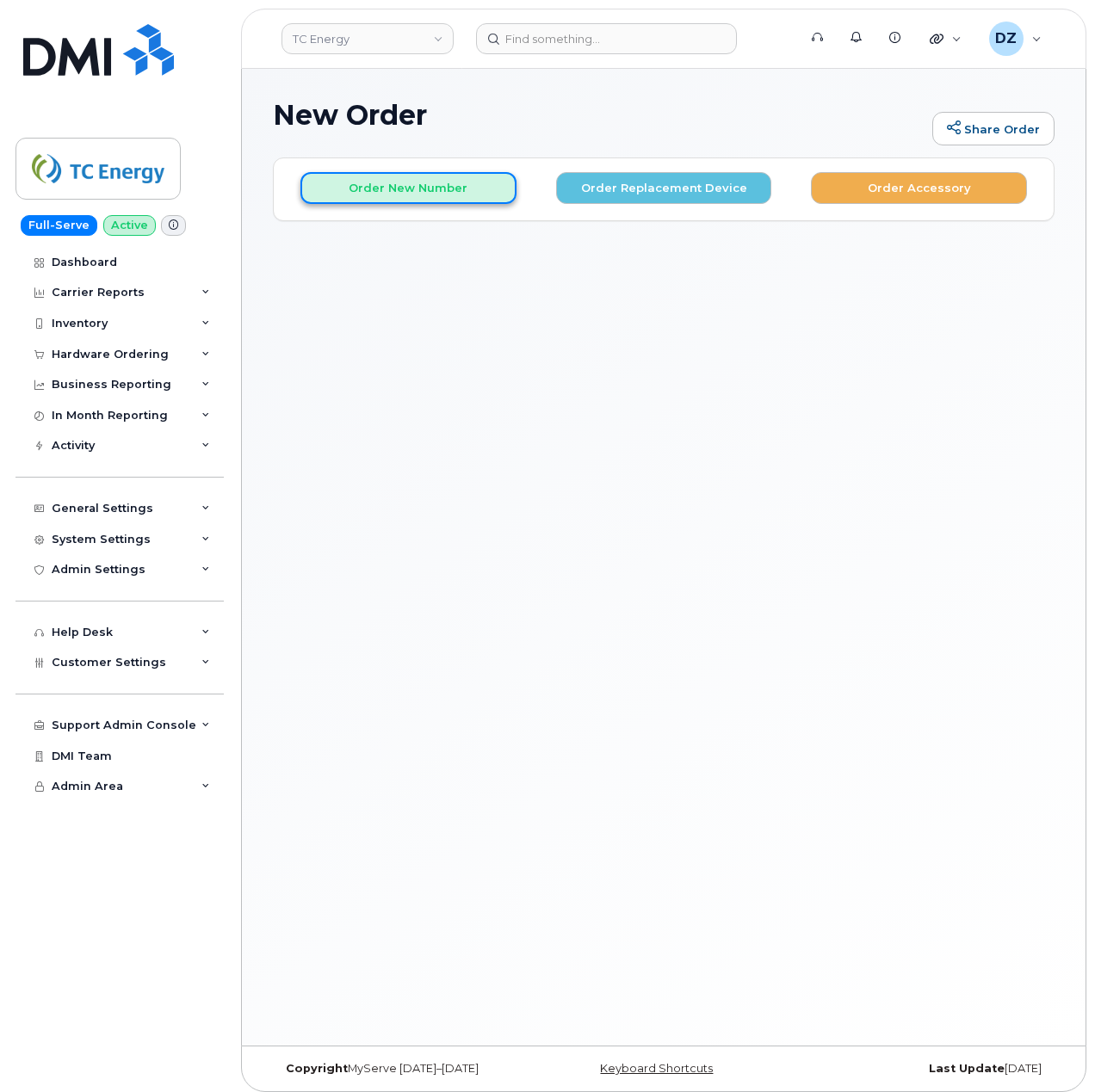
click at [437, 190] on button "Order New Number" at bounding box center [408, 188] width 216 height 31
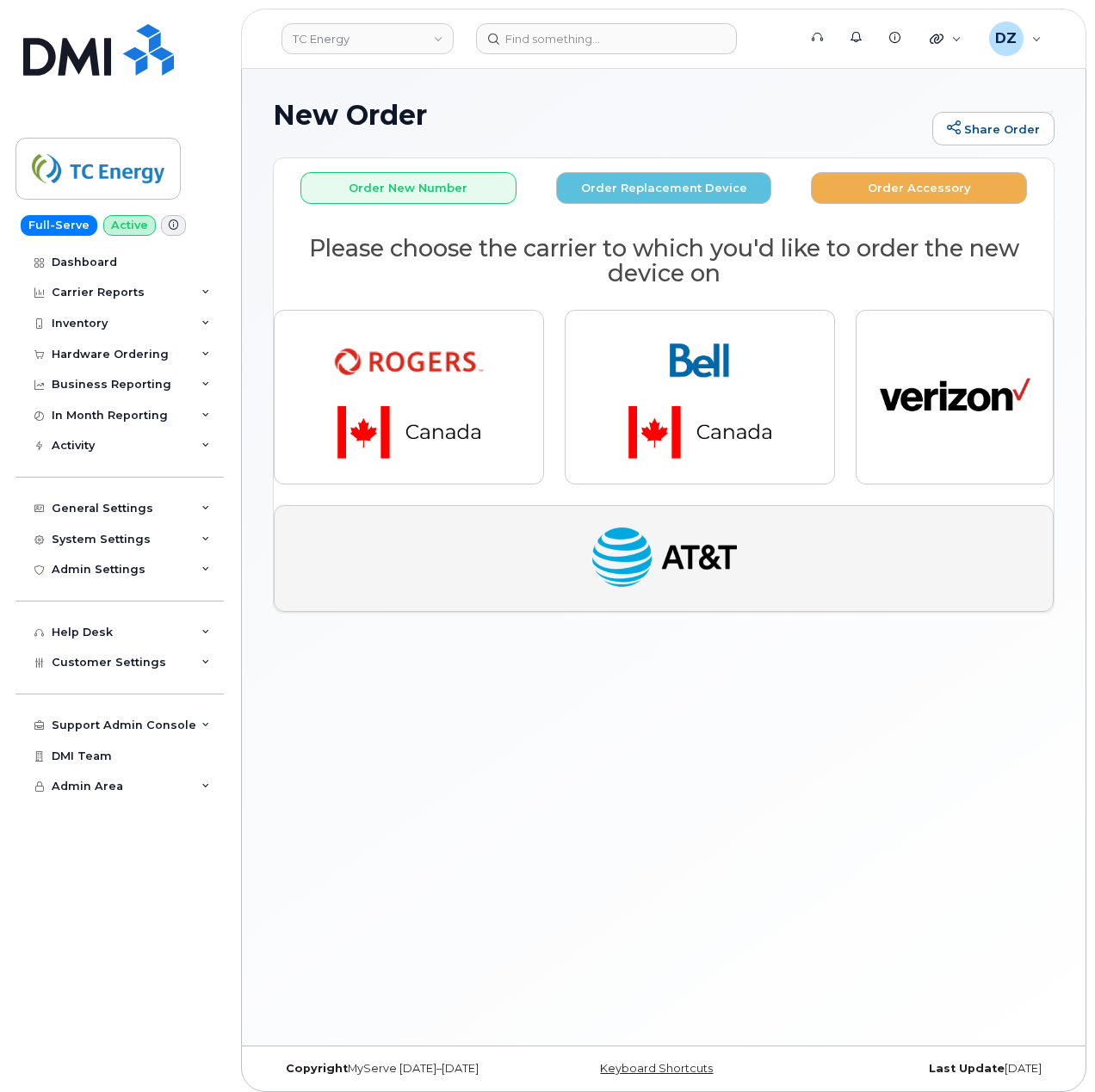
click at [690, 577] on img "button" at bounding box center [664, 558] width 150 height 78
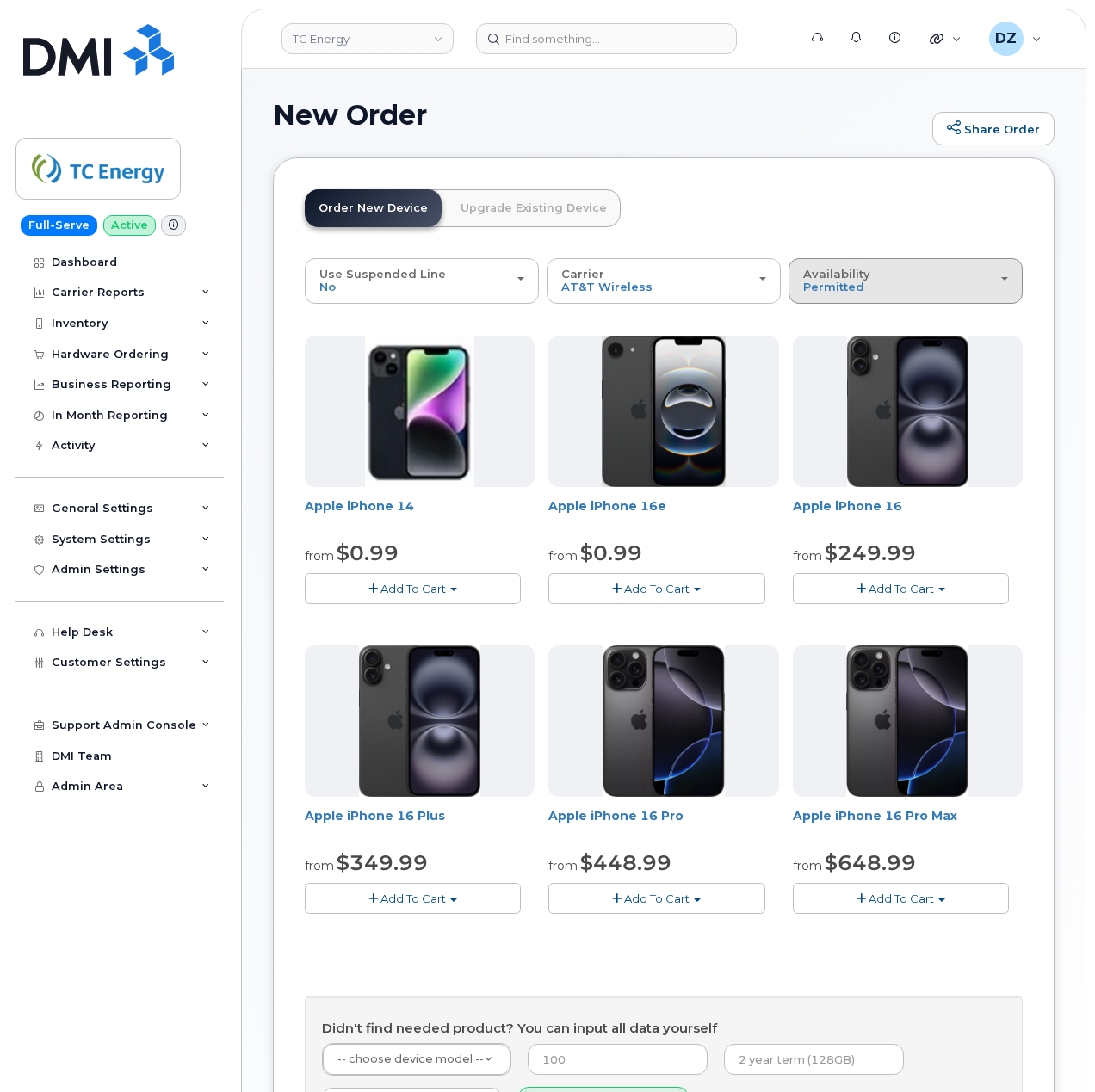
click at [899, 282] on div "Availability Permitted All" at bounding box center [905, 280] width 204 height 27
click at [249, 823] on div "New Order Share Order × Share This Order If you want to allow others to create …" at bounding box center [663, 766] width 843 height 1395
click at [866, 282] on div "Availability Permitted All" at bounding box center [905, 280] width 204 height 27
click at [826, 348] on label "All" at bounding box center [810, 349] width 36 height 21
click at [0, 0] on input "All" at bounding box center [0, 0] width 0 height 0
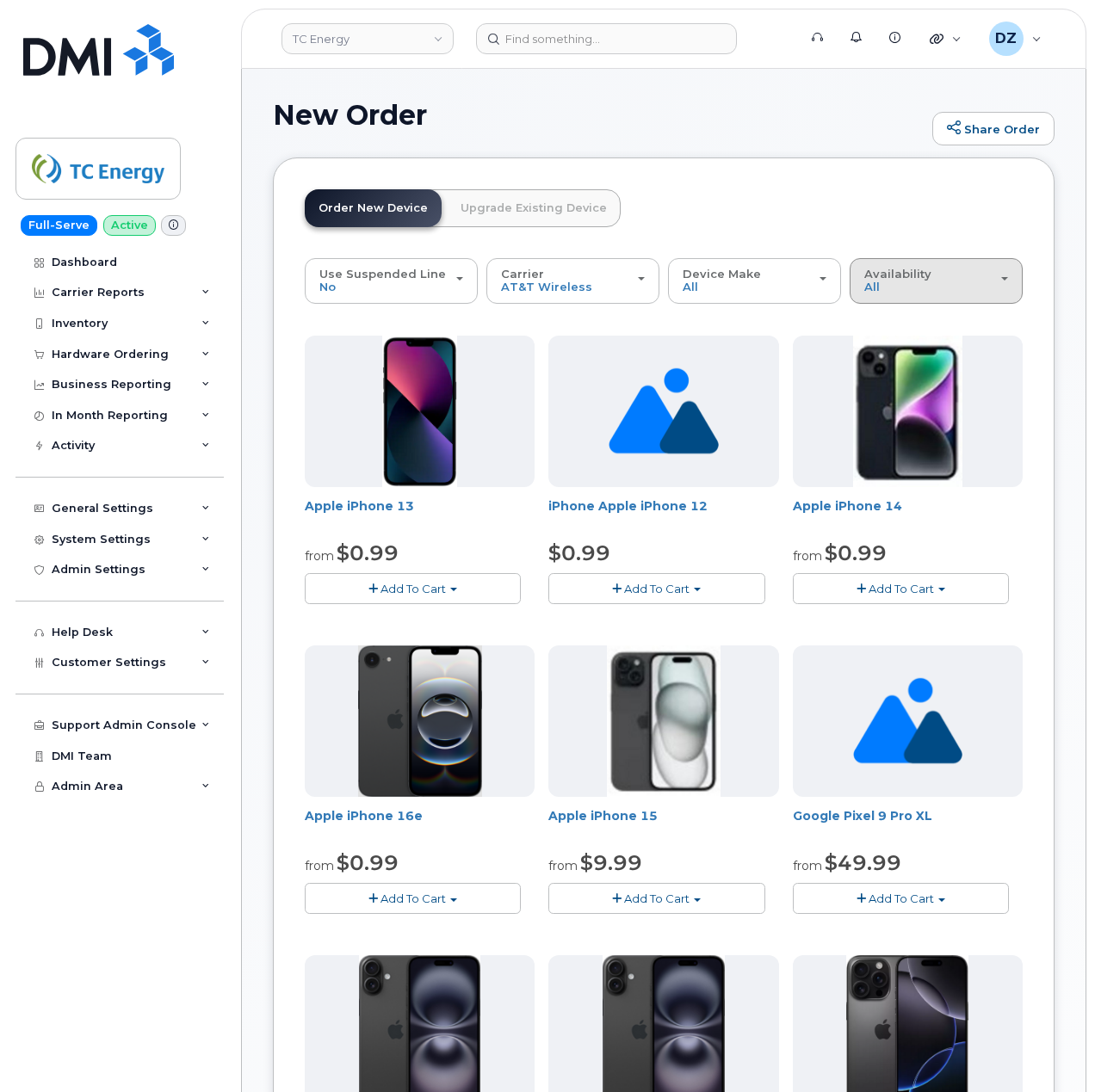
click at [925, 280] on span "Availability" at bounding box center [897, 273] width 67 height 14
click at [905, 317] on label "Permitted" at bounding box center [894, 320] width 81 height 21
click at [0, 0] on input "Permitted" at bounding box center [0, 0] width 0 height 0
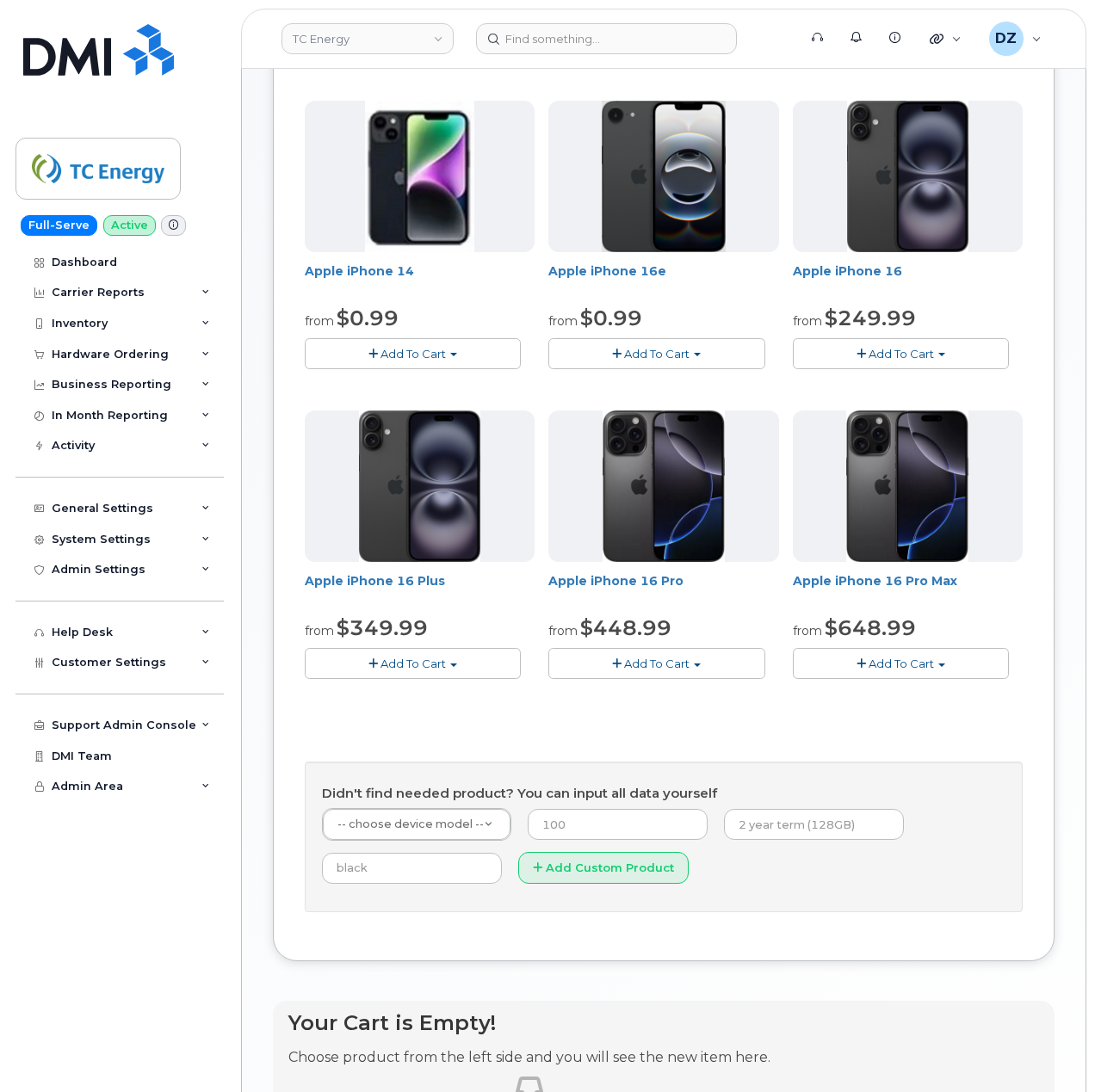
scroll to position [344, 0]
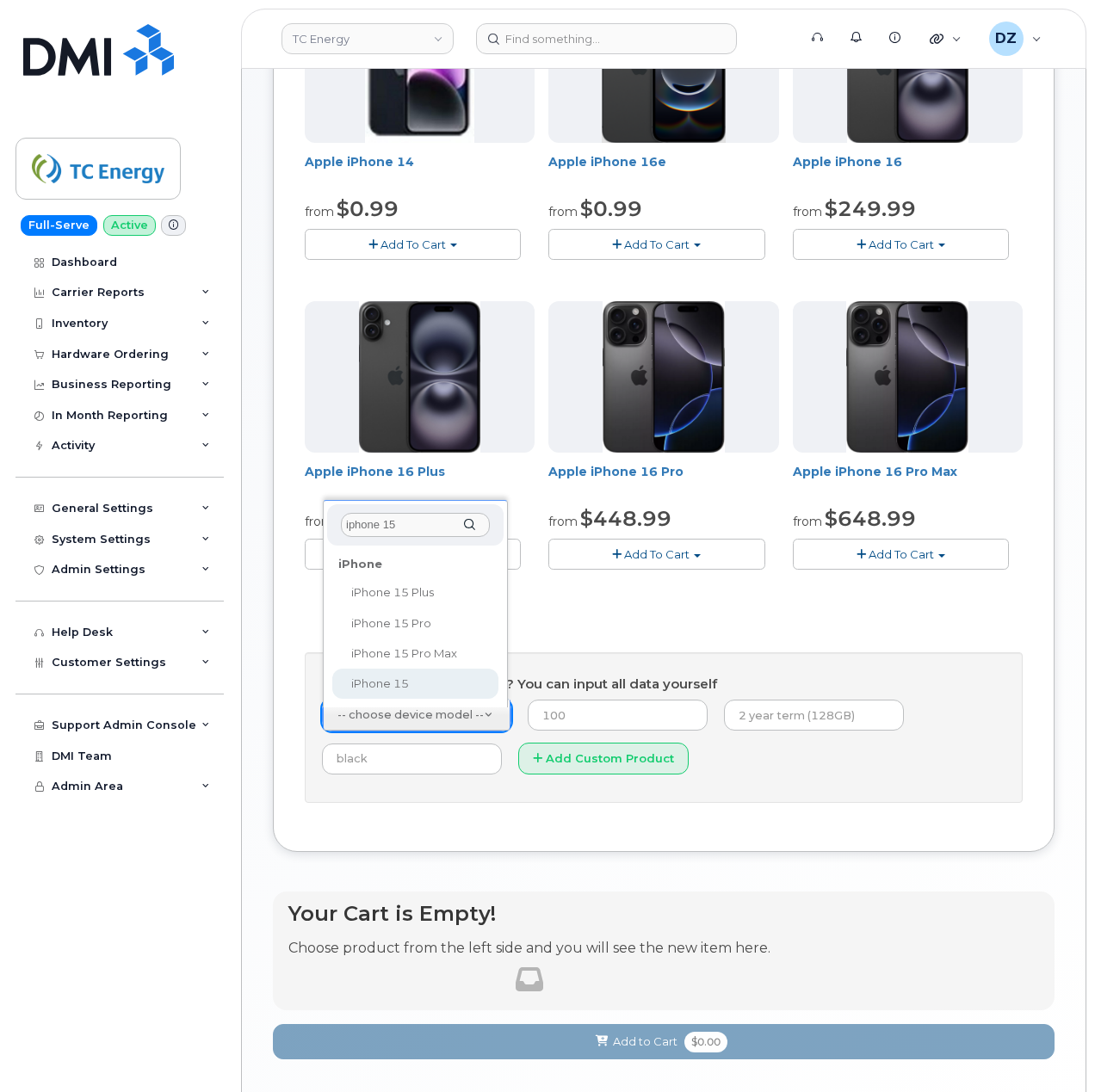
type input "iphone 15"
select select "3031"
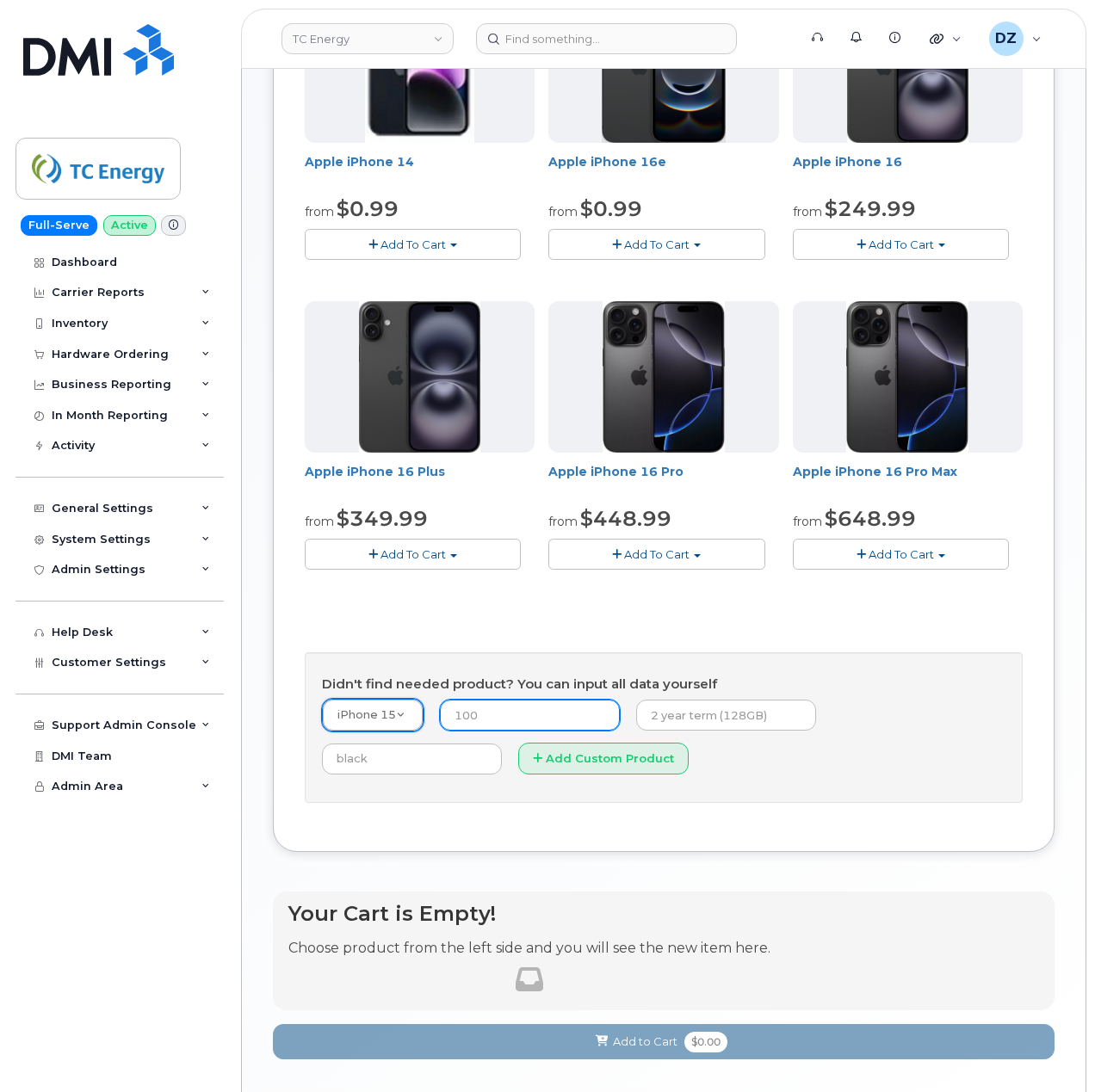
click at [496, 722] on input "number" at bounding box center [530, 715] width 180 height 31
type input "14.99"
click at [701, 723] on input "text" at bounding box center [726, 715] width 180 height 31
type input "2 year term, 128GB"
click at [502, 743] on input "text" at bounding box center [412, 758] width 180 height 31
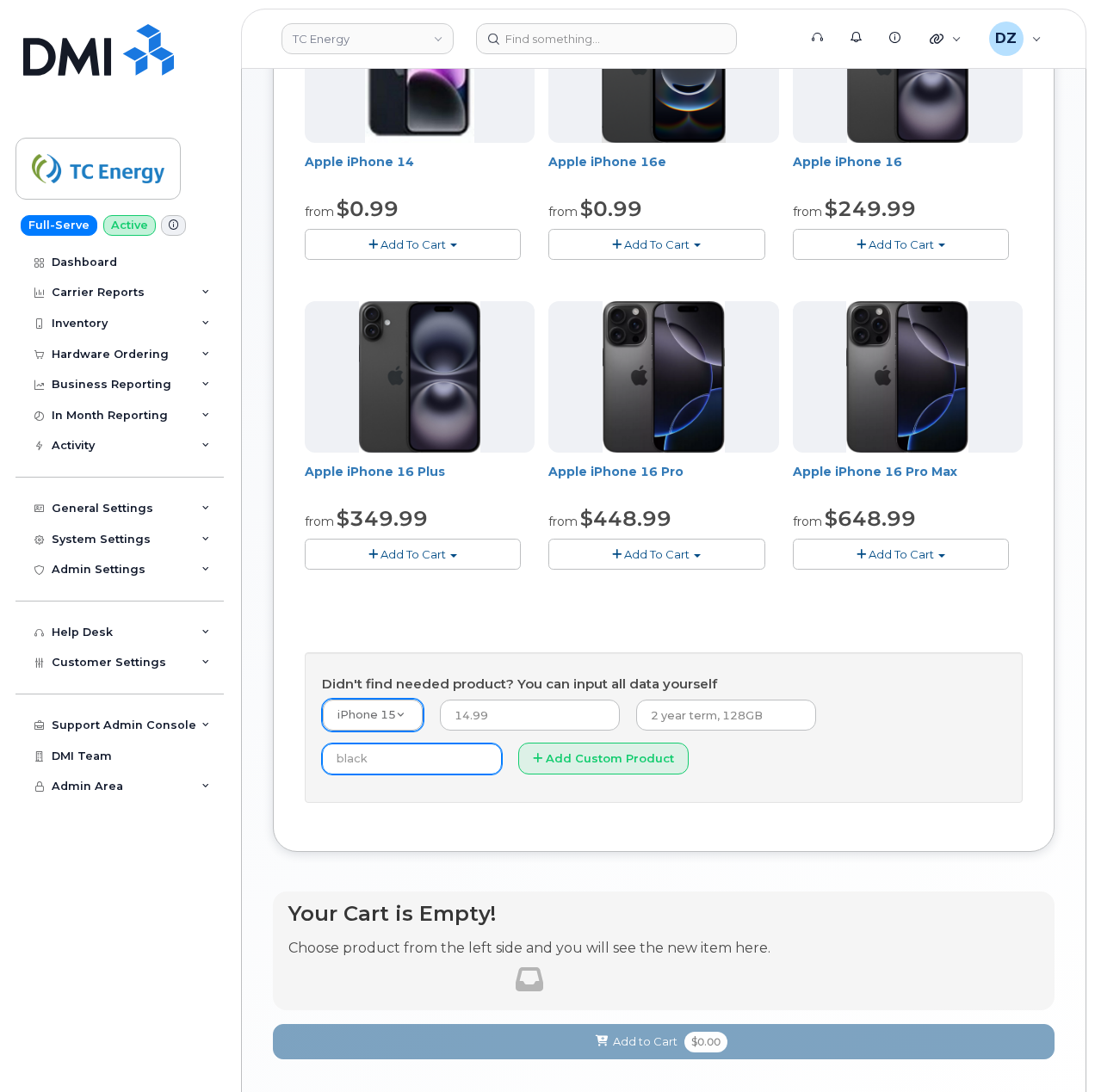
type input "Black"
click at [780, 726] on input "2 year term, 128GB" at bounding box center [726, 715] width 180 height 31
click at [641, 802] on div "Didn't find needed product? You can input all data yourself iPhone 15 -- choose…" at bounding box center [663, 727] width 717 height 150
click at [760, 716] on input "2 year term, 128GB" at bounding box center [726, 715] width 180 height 31
click at [586, 814] on div "Use Suspended Line No No change Yes Carrier Rogers Bell Verizon Wireless AT&T W…" at bounding box center [663, 367] width 717 height 906
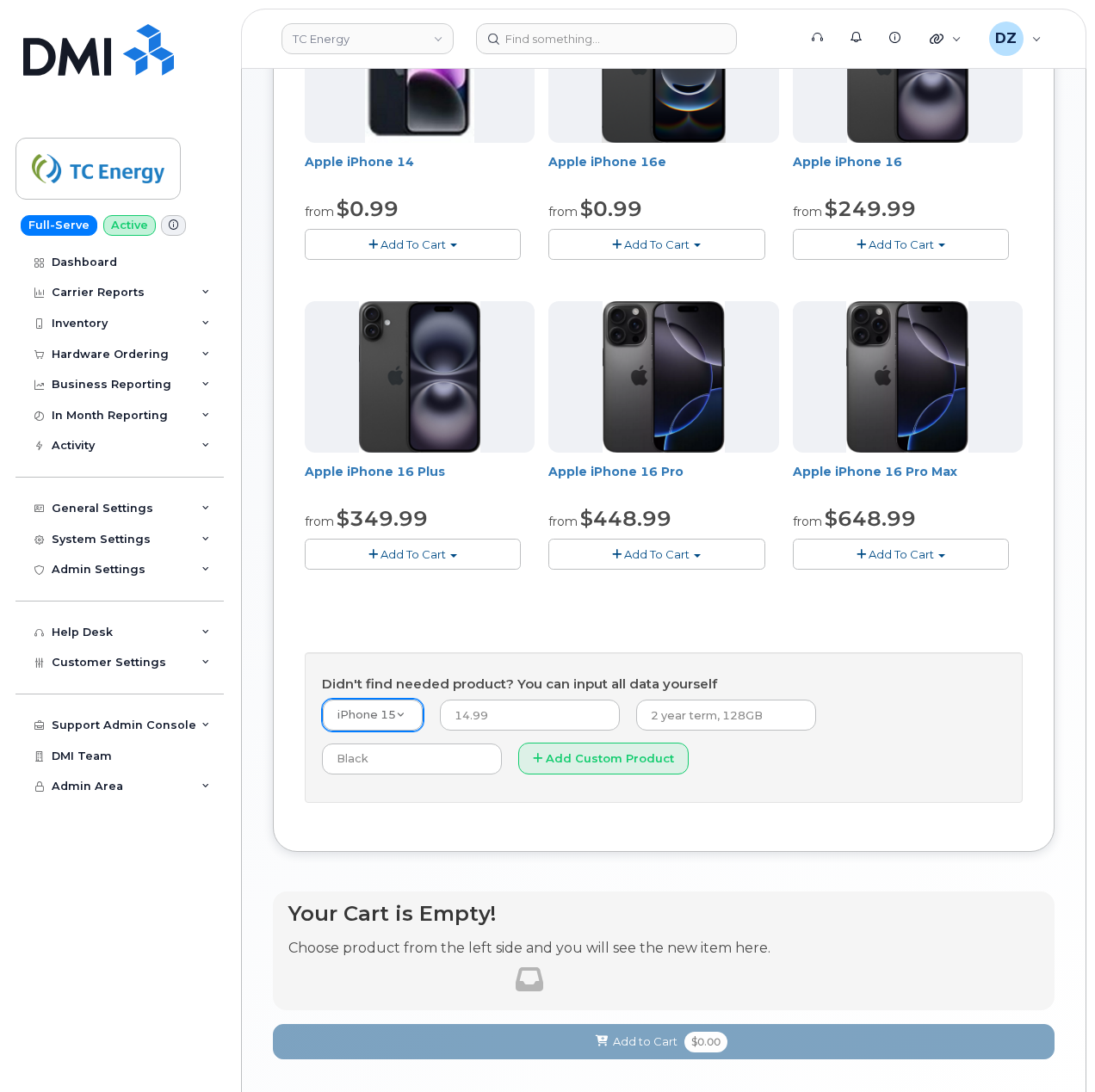
click at [576, 819] on div "Use Suspended Line No No change Yes Carrier Rogers Bell Verizon Wireless AT&T W…" at bounding box center [663, 367] width 717 height 906
click at [764, 723] on input "2 year term, 128GB" at bounding box center [726, 715] width 180 height 31
type input "2 year term, 128GB"
click at [864, 646] on div "Apple iPhone 14 from $0.99 Add To Cart $0.99 - 2 Year Activation (128 GB) $99.9…" at bounding box center [663, 397] width 717 height 812
click at [518, 767] on button "Add Custom Product" at bounding box center [603, 758] width 170 height 31
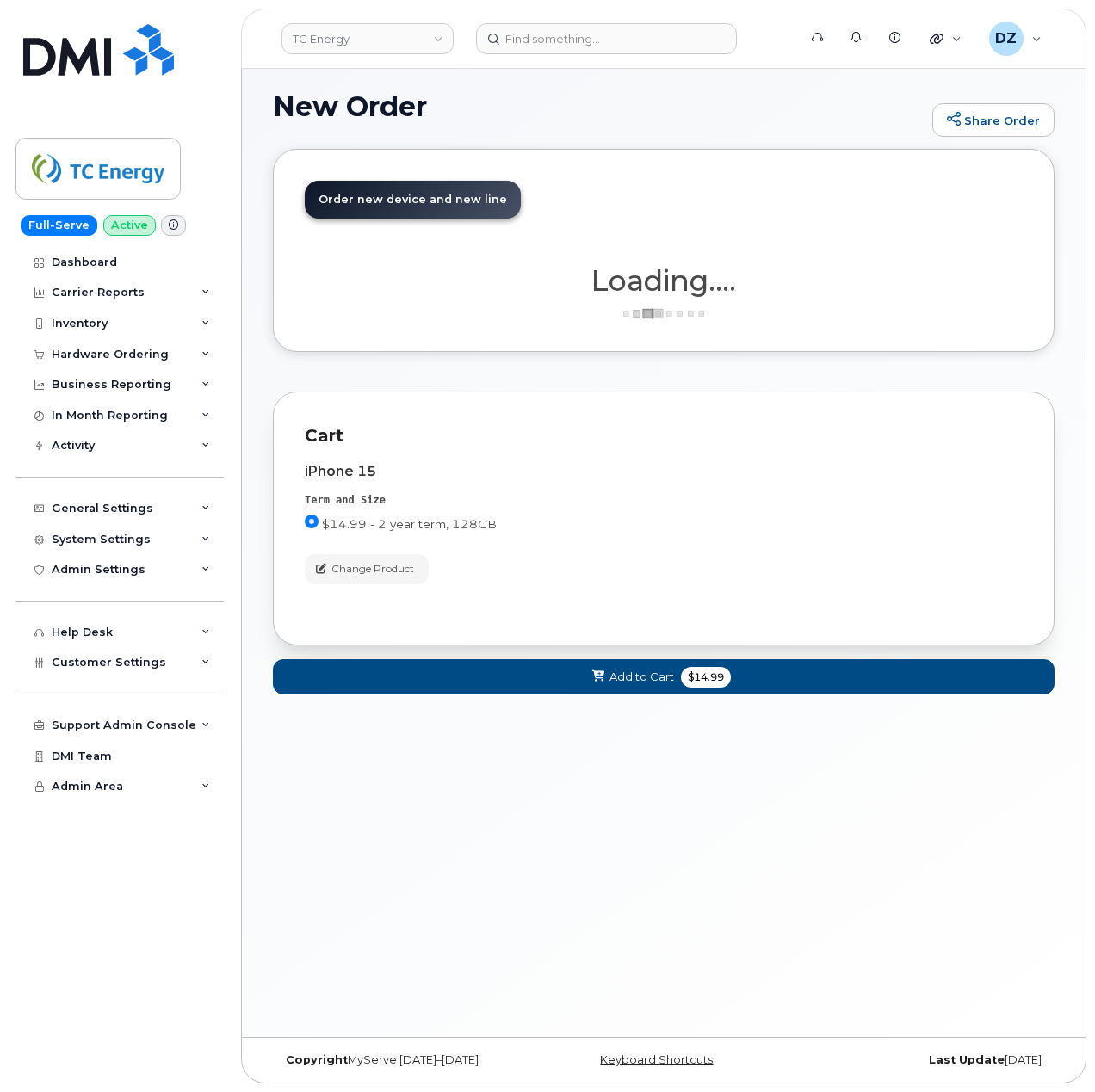
scroll to position [9, 0]
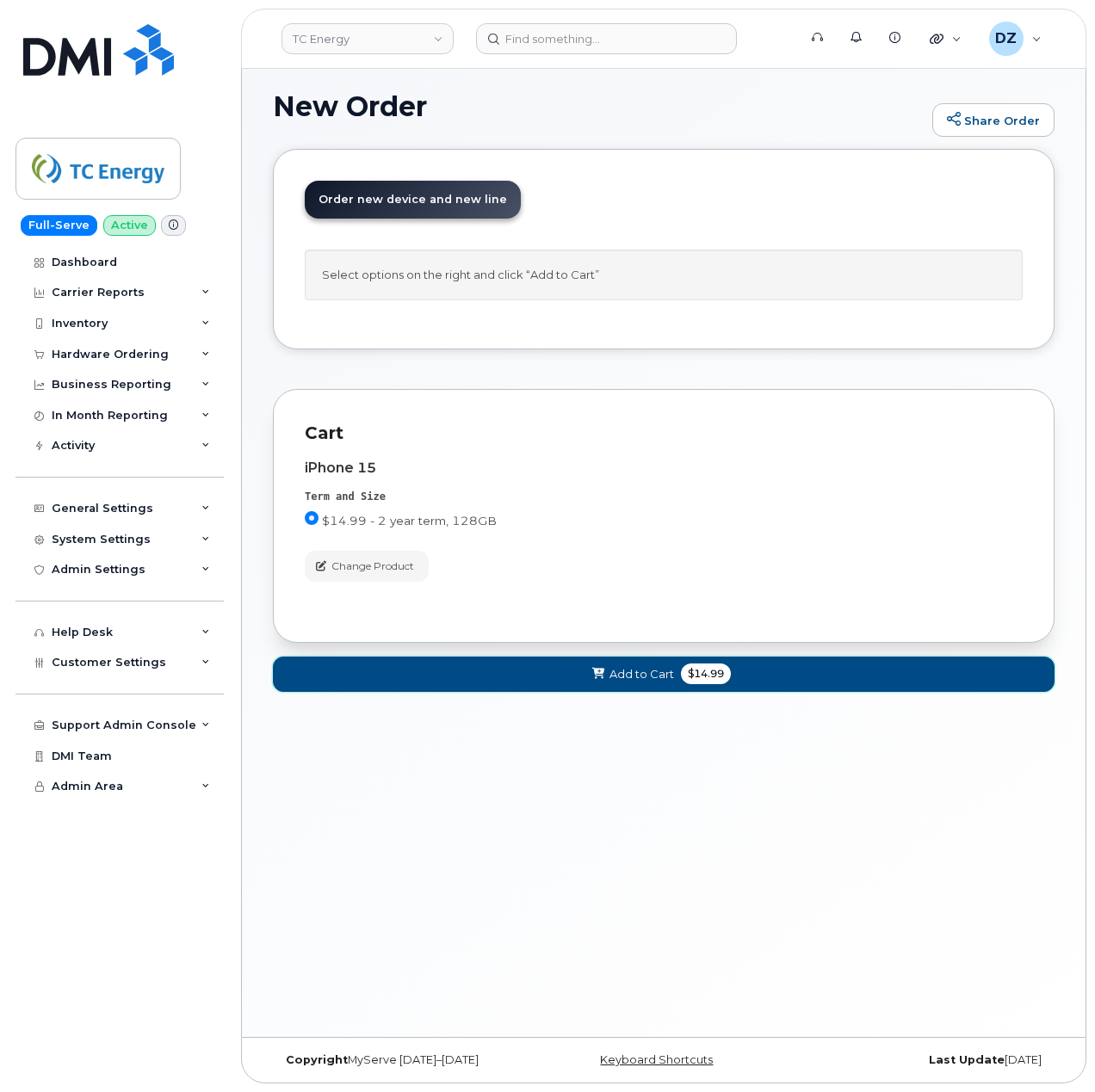
click at [681, 671] on span "$14.99" at bounding box center [705, 674] width 50 height 21
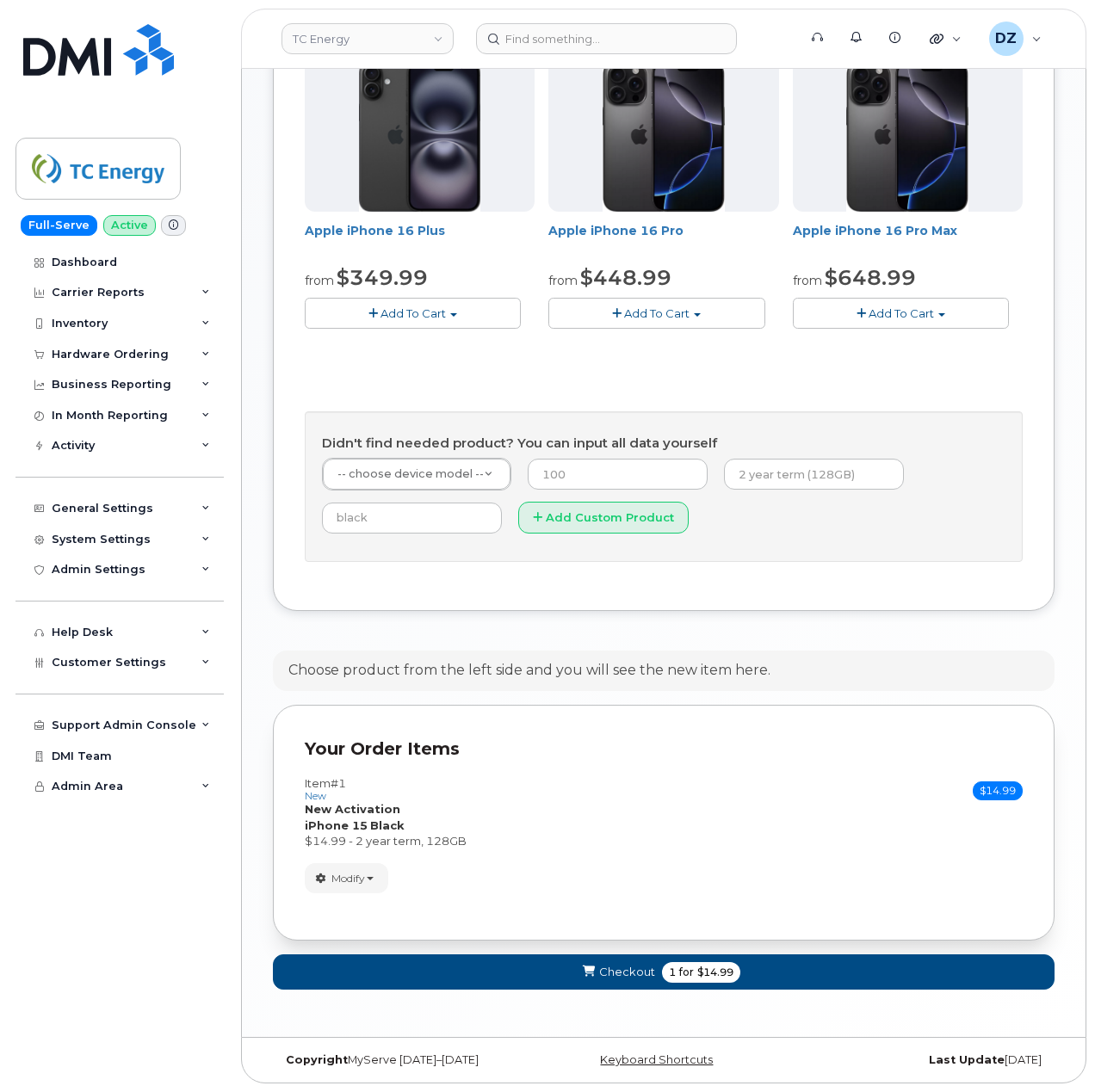
scroll to position [591, 0]
click at [719, 967] on span "$14.99" at bounding box center [715, 972] width 36 height 16
click at [731, 969] on span "$14.99" at bounding box center [715, 972] width 36 height 16
click at [272, 559] on div "New Order Share Order × Share This Order If you want to allow others to create …" at bounding box center [663, 259] width 843 height 1552
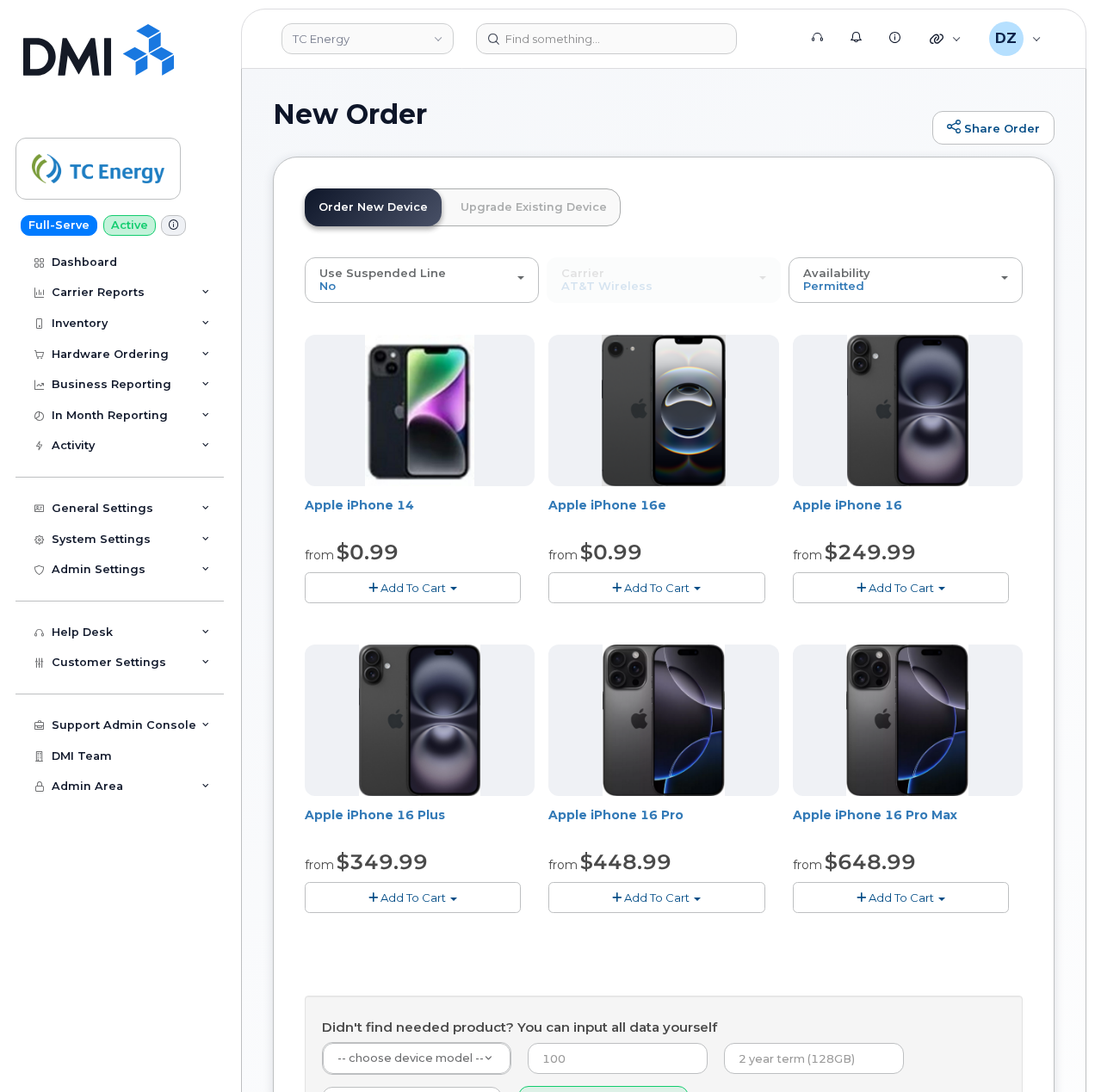
scroll to position [0, 0]
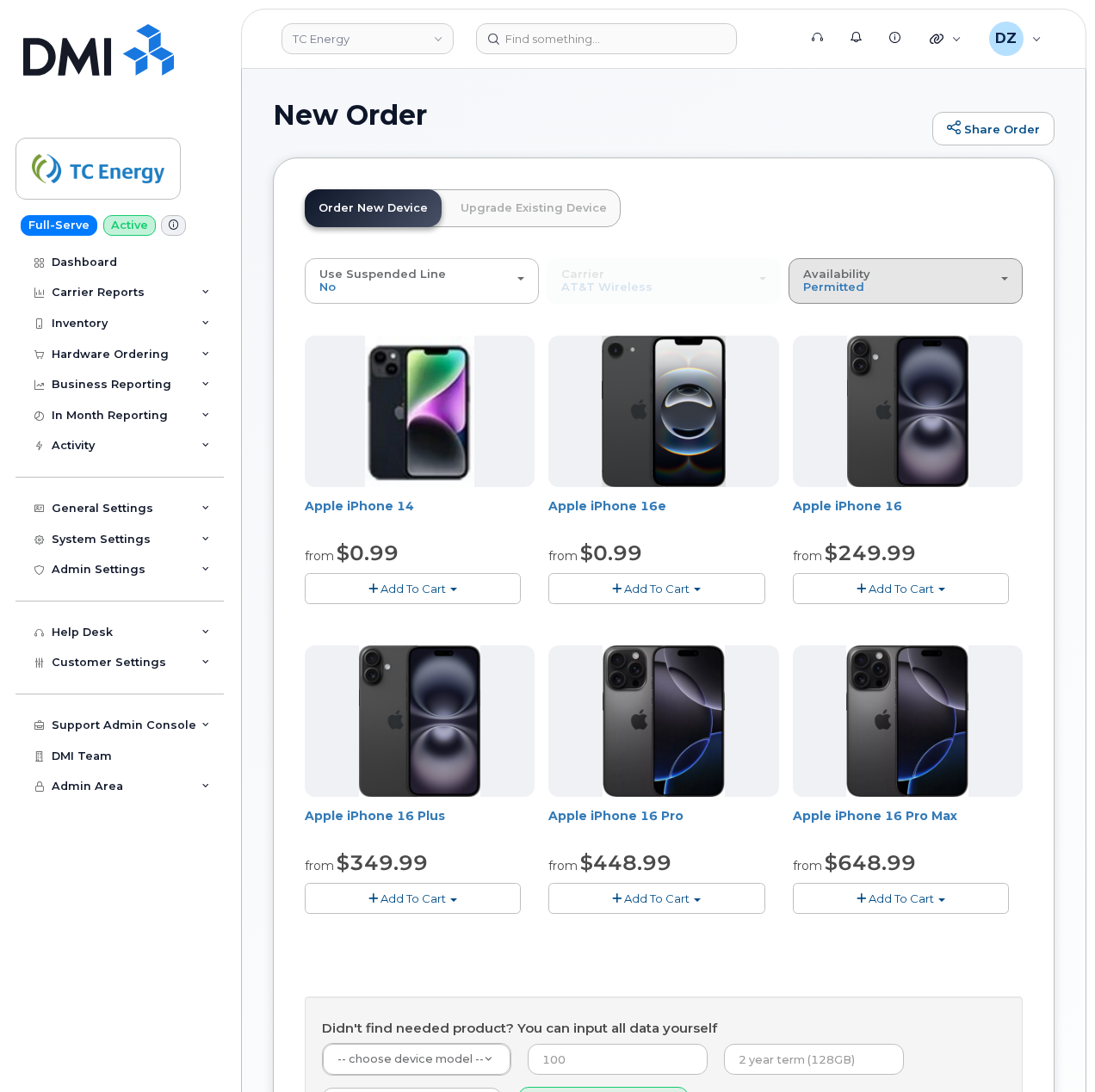
click at [893, 279] on div "Availability Permitted All" at bounding box center [905, 280] width 204 height 27
click at [821, 355] on label "All" at bounding box center [810, 349] width 36 height 21
click at [0, 0] on input "All" at bounding box center [0, 0] width 0 height 0
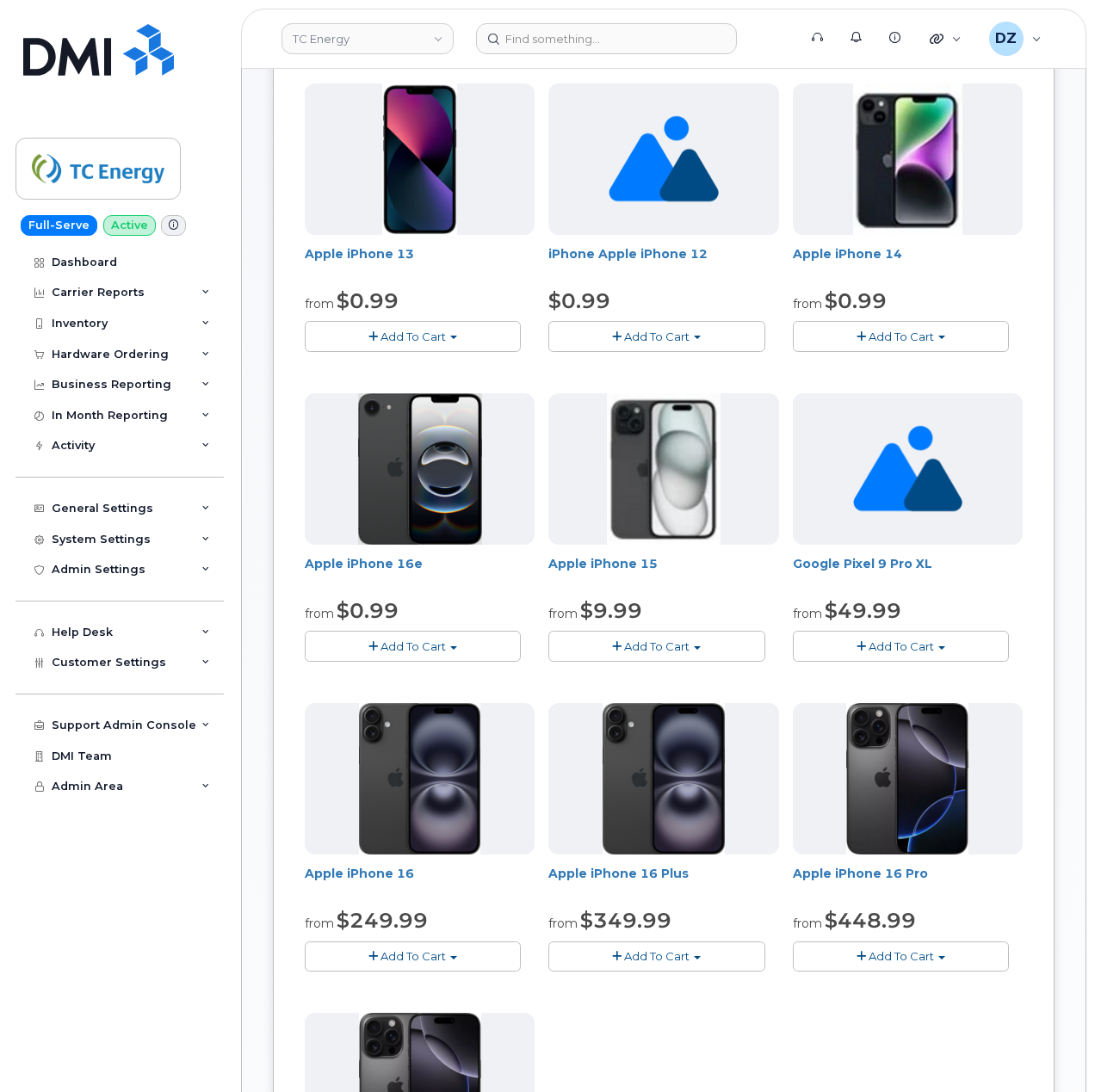
scroll to position [344, 0]
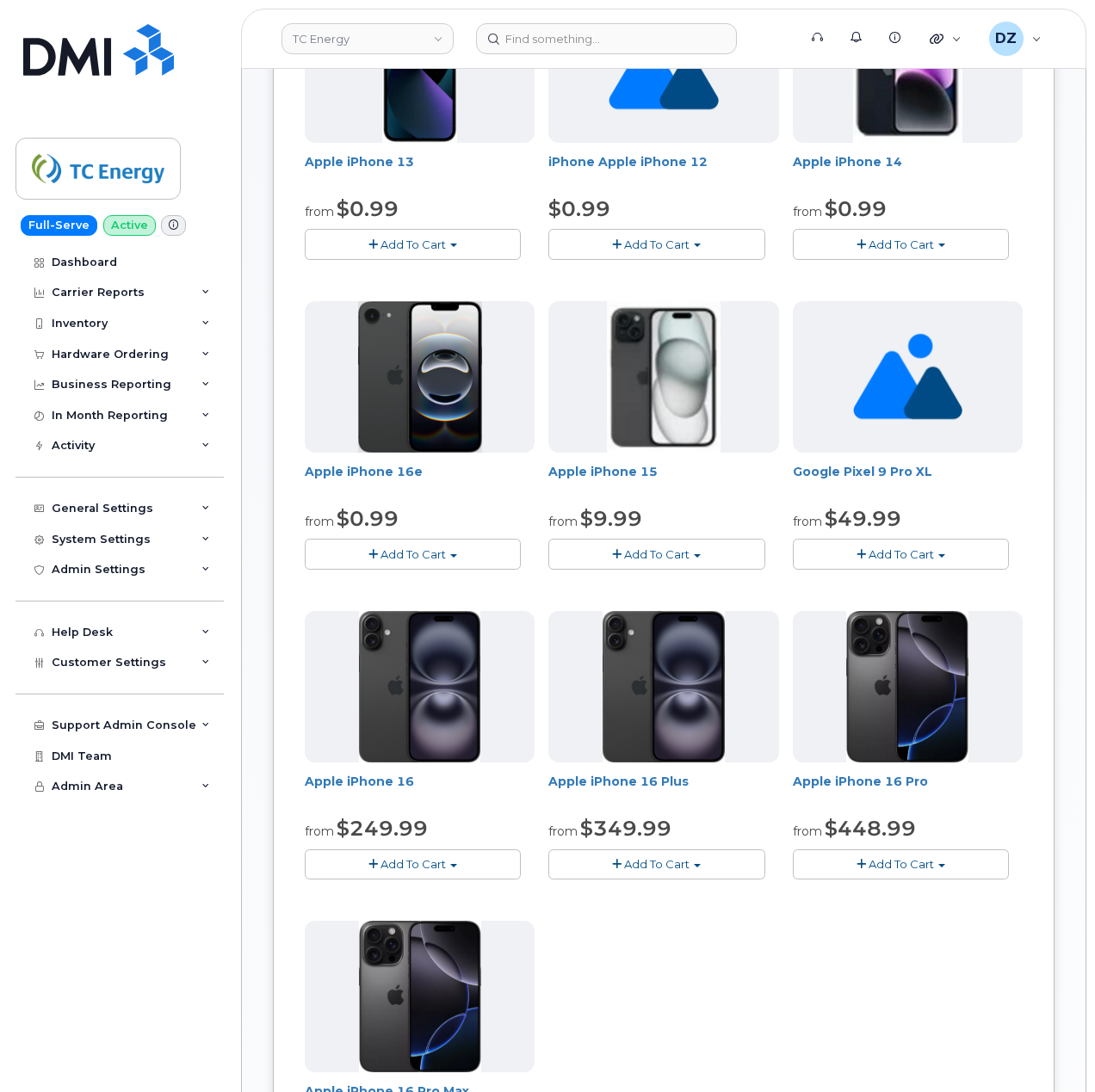
click at [694, 561] on button "Add To Cart" at bounding box center [655, 553] width 216 height 30
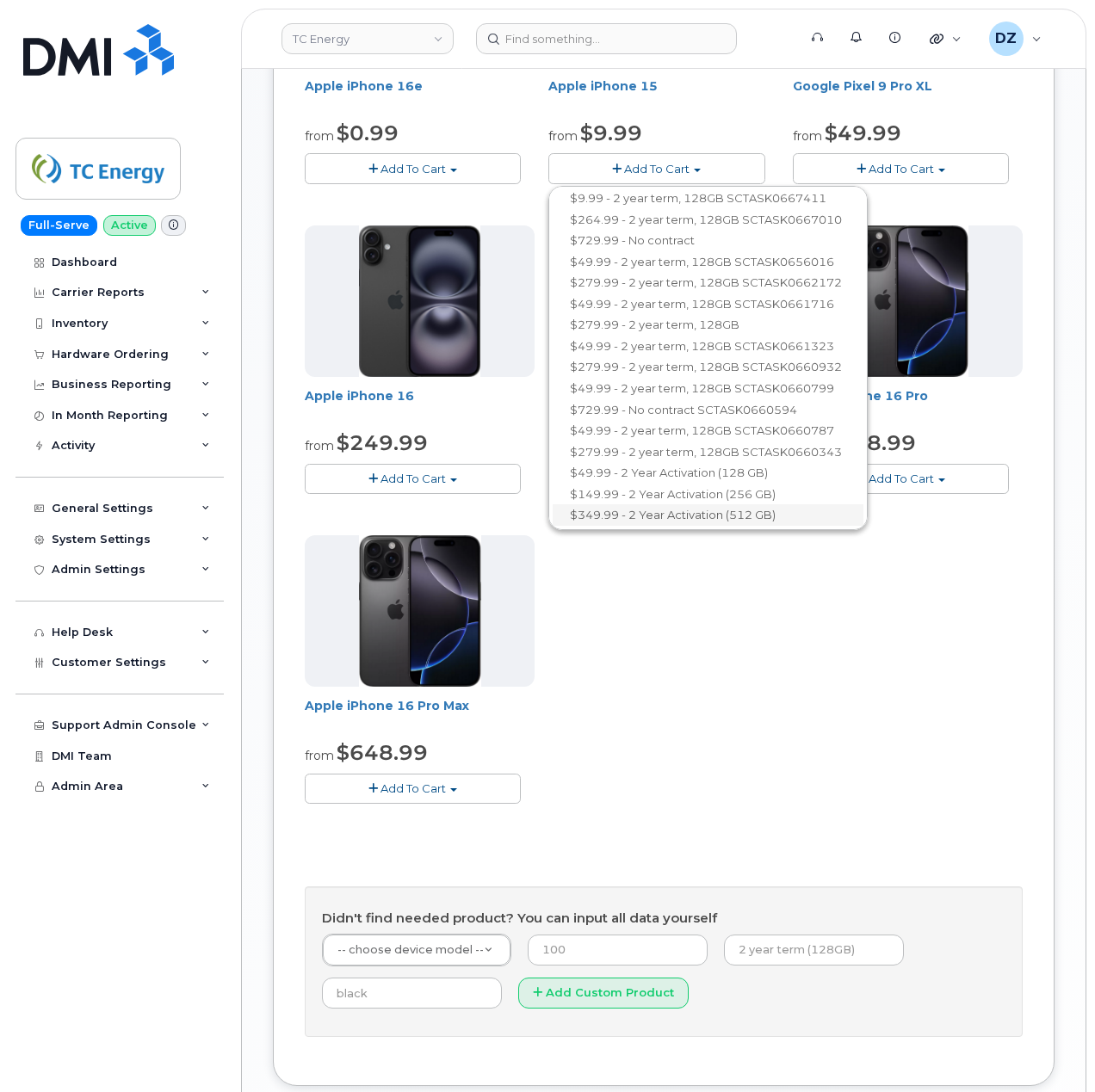
scroll to position [688, 0]
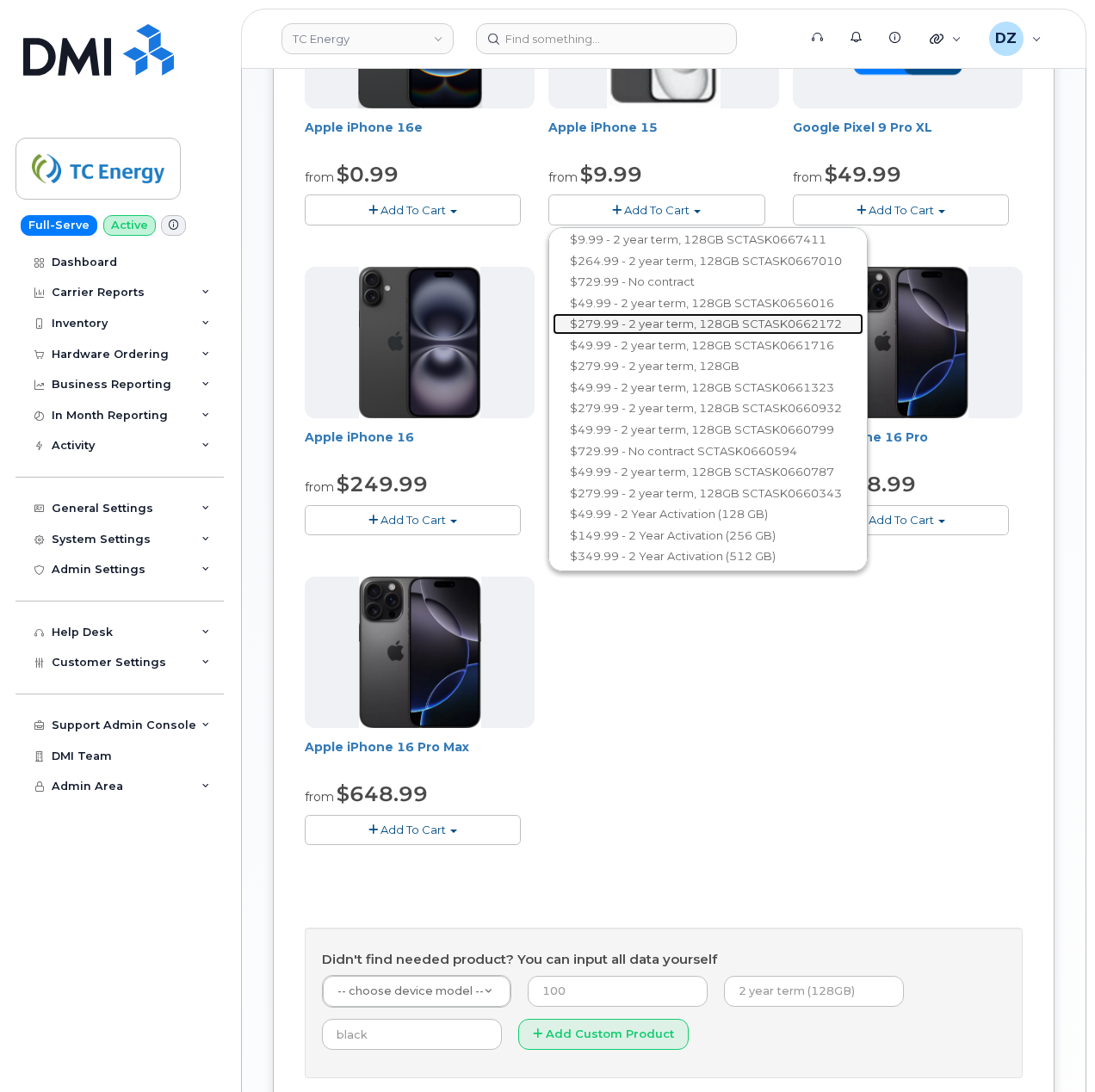
click at [741, 314] on link "$279.99 - 2 year term, 128GB SCTASK0662172" at bounding box center [707, 323] width 310 height 22
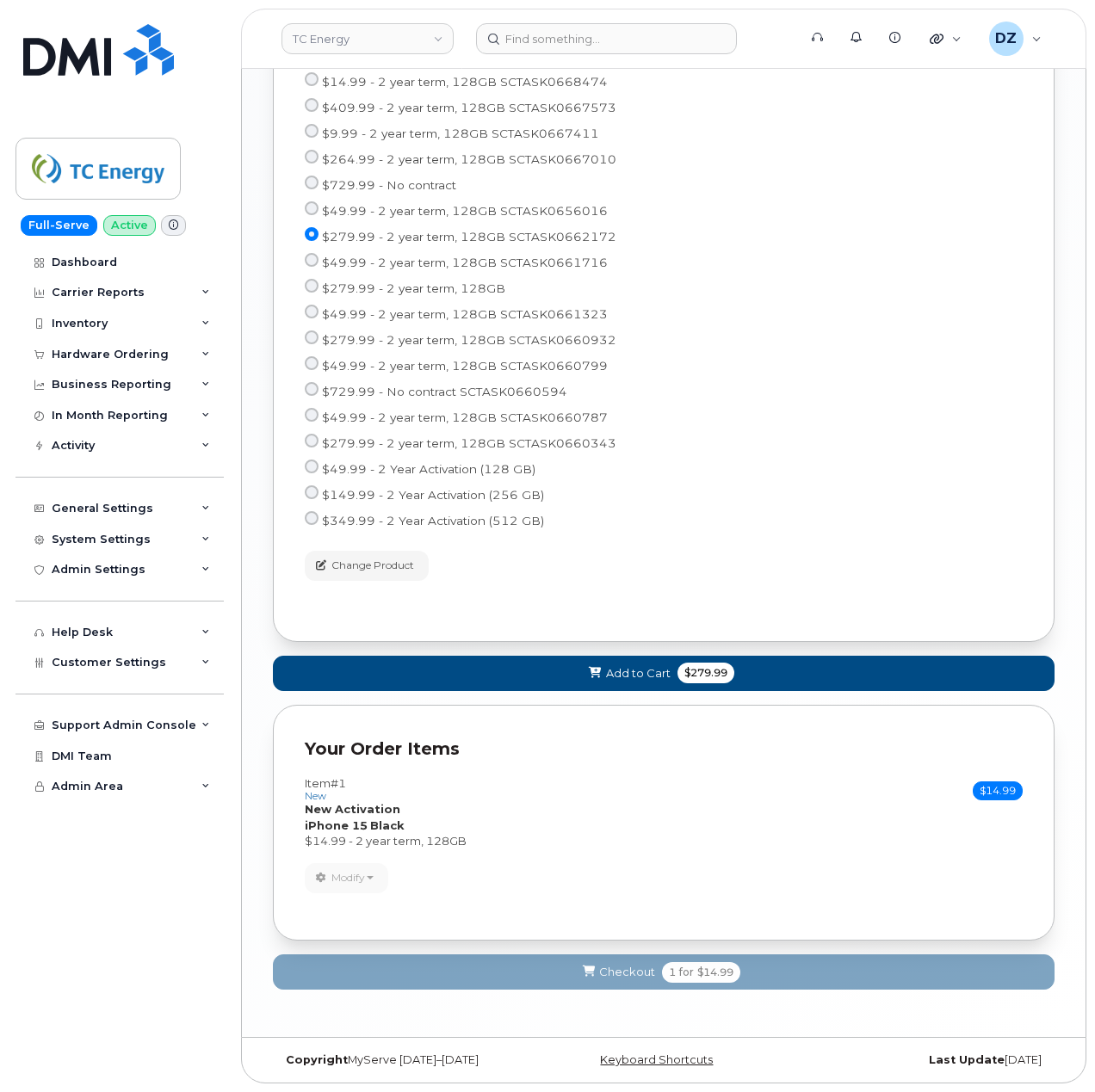
scroll to position [1573, 0]
click at [365, 564] on span "Change Product" at bounding box center [372, 565] width 83 height 16
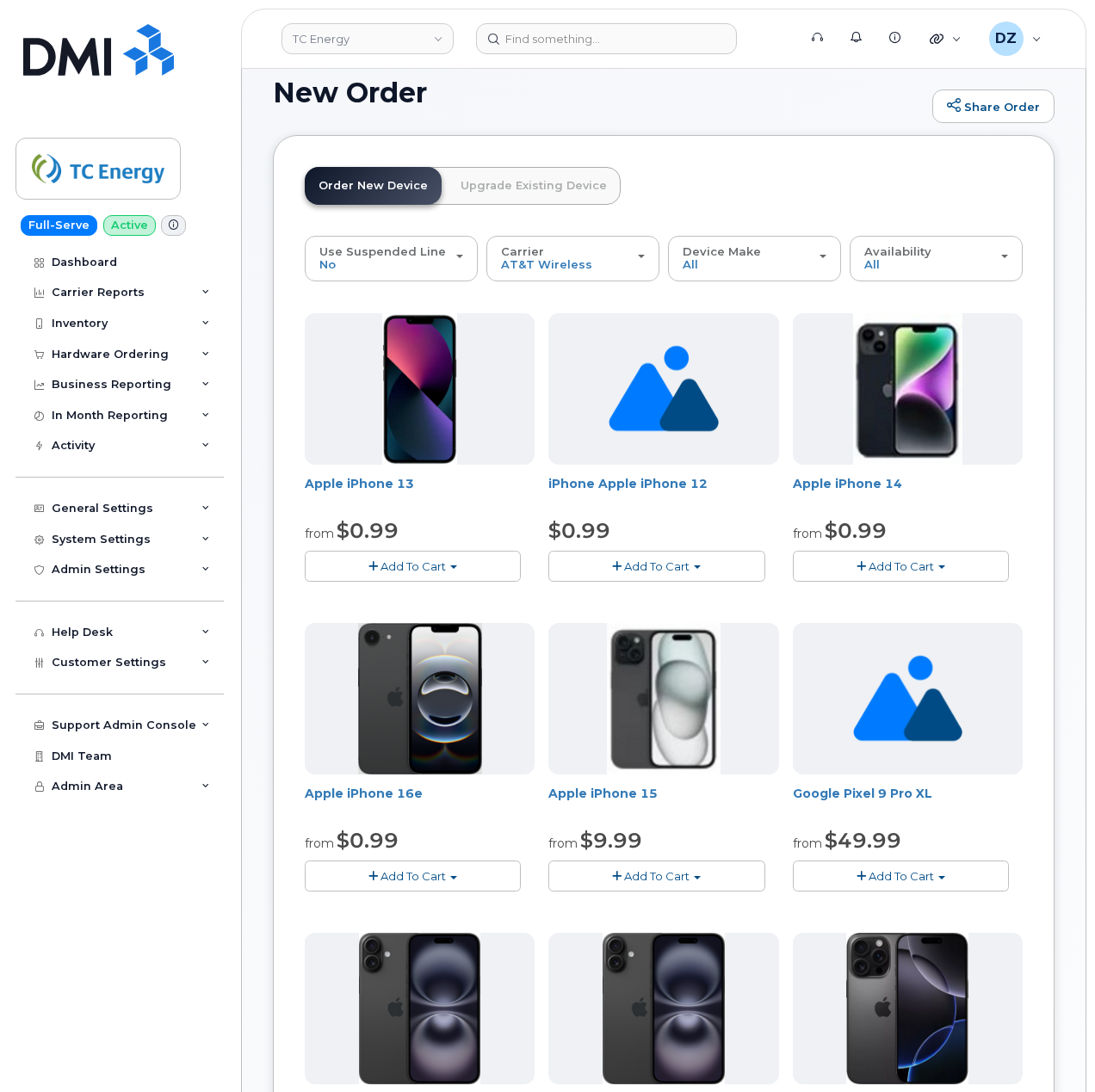
scroll to position [0, 0]
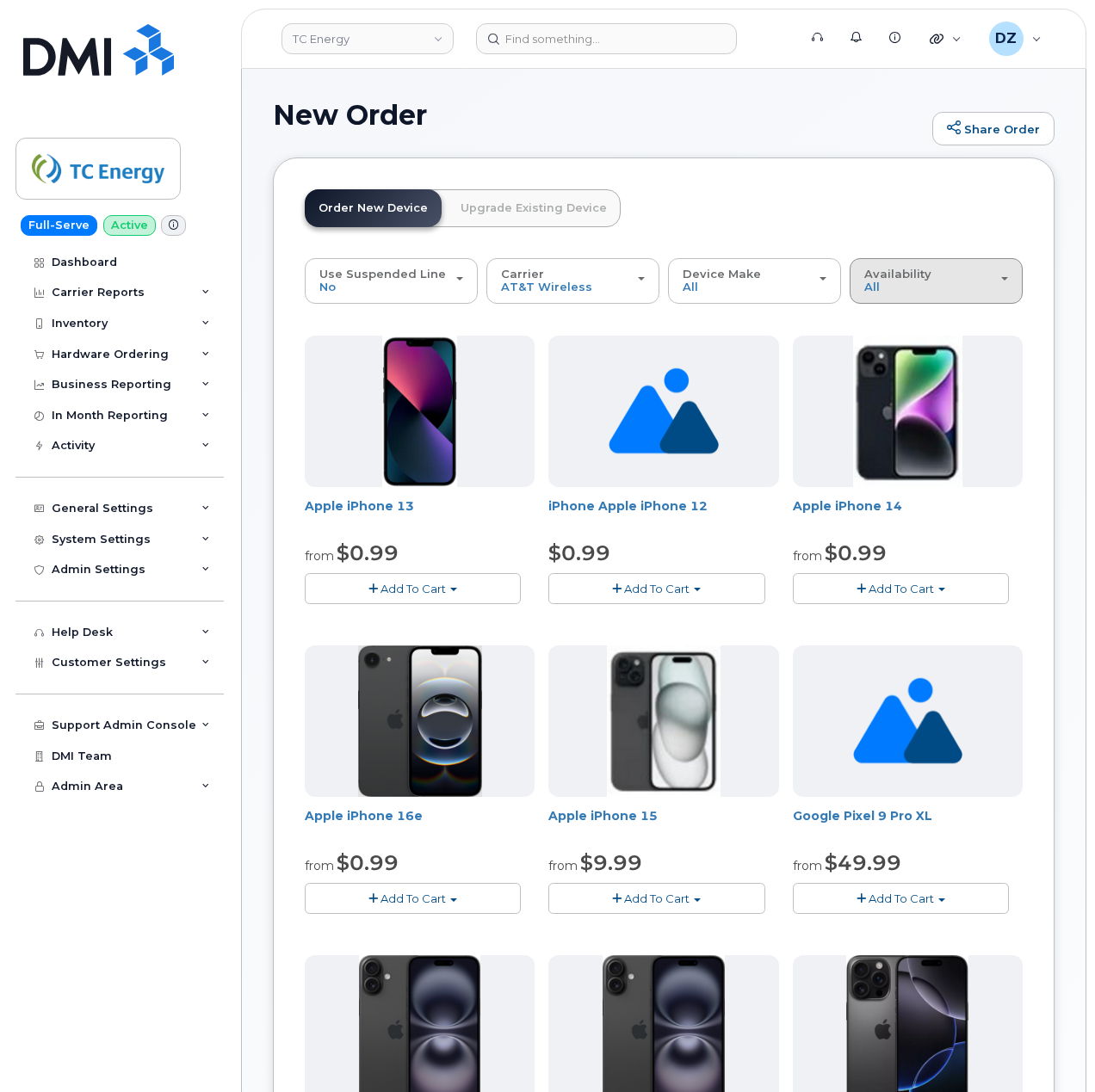
click at [946, 286] on div "Availability Permitted All" at bounding box center [936, 280] width 143 height 27
click at [903, 311] on label "Permitted" at bounding box center [894, 320] width 81 height 21
click at [0, 0] on input "Permitted" at bounding box center [0, 0] width 0 height 0
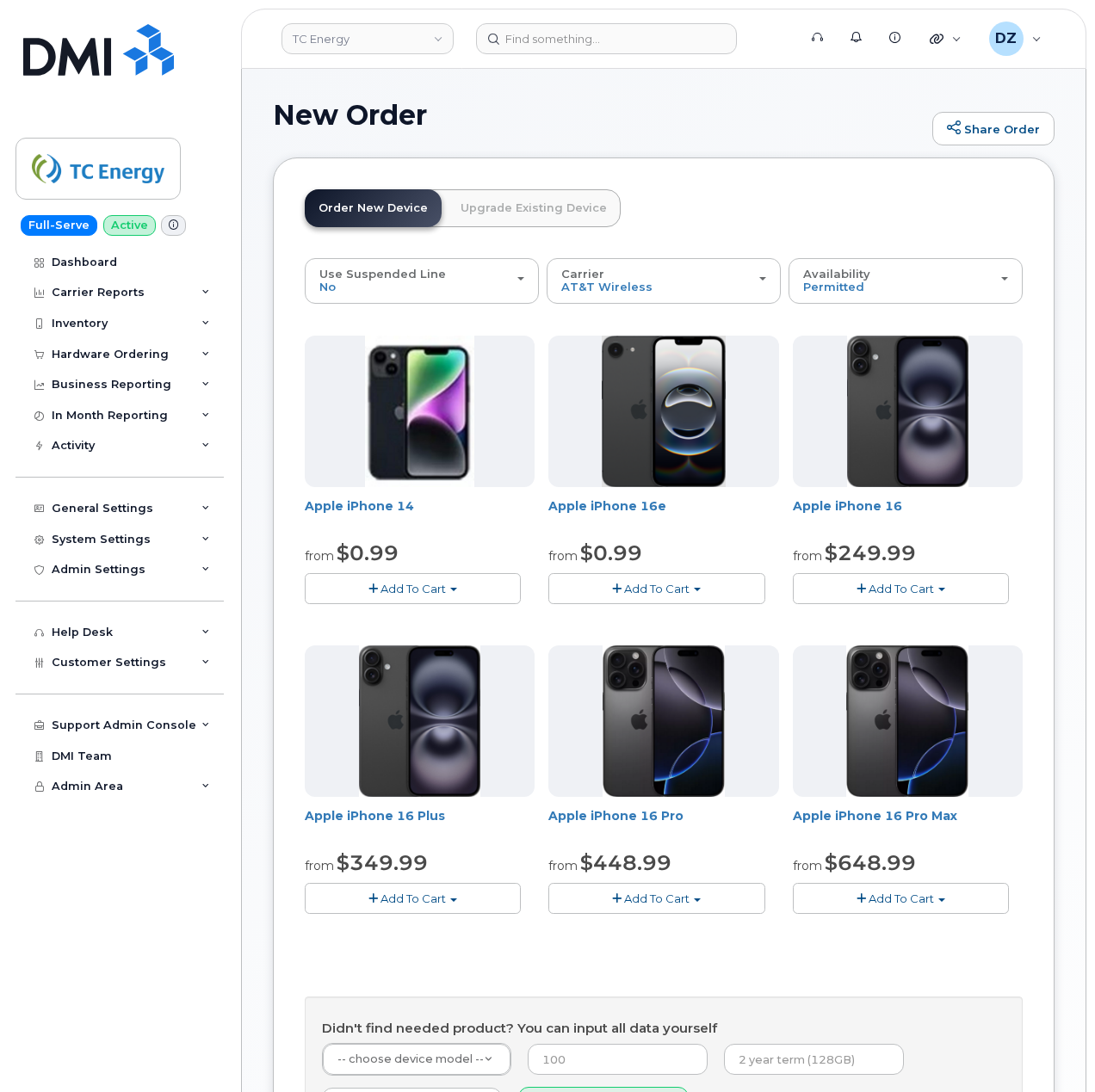
click at [1057, 252] on div "New Order Share Order × Share This Order If you want to allow others to create …" at bounding box center [663, 845] width 843 height 1552
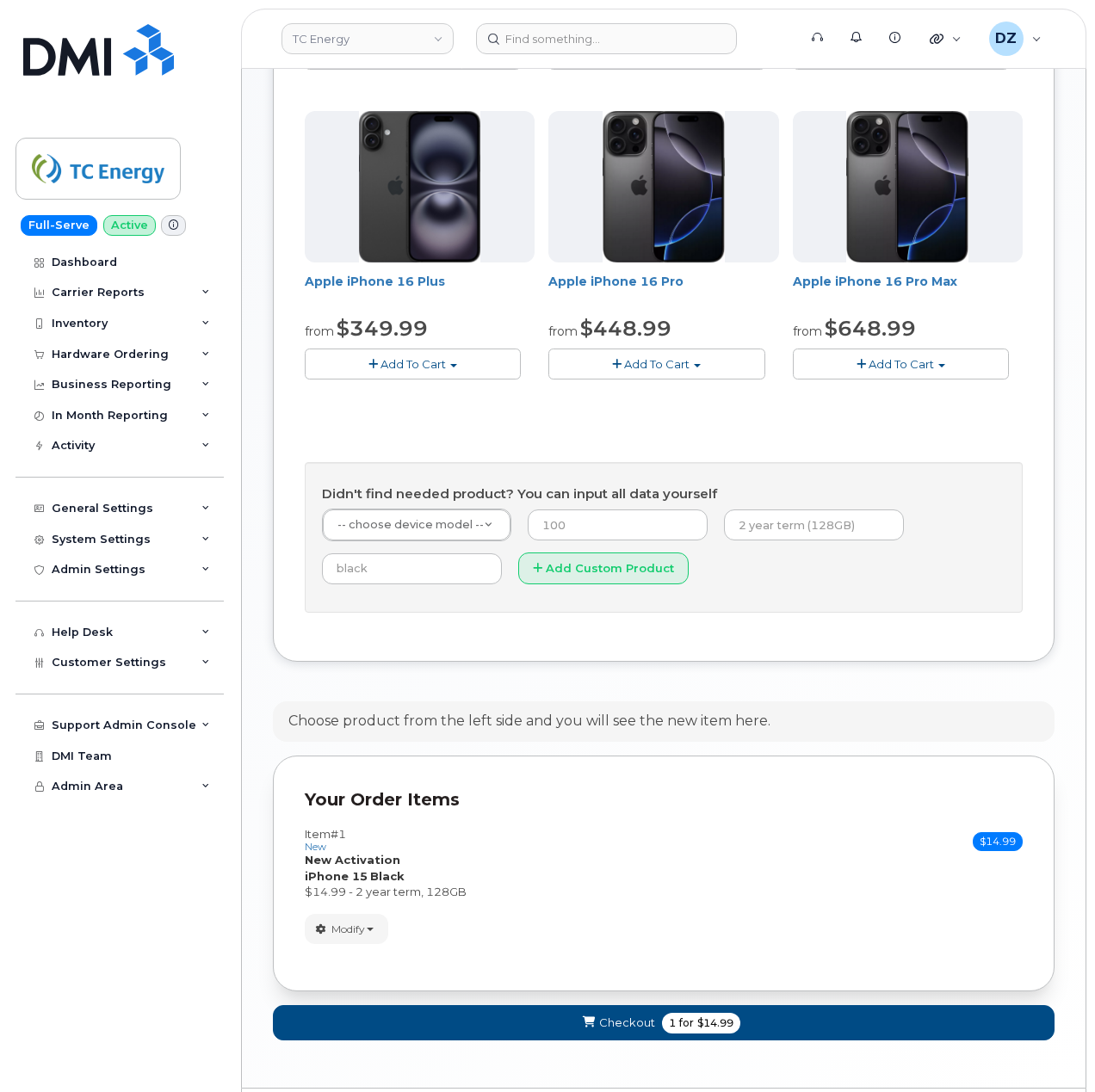
scroll to position [573, 0]
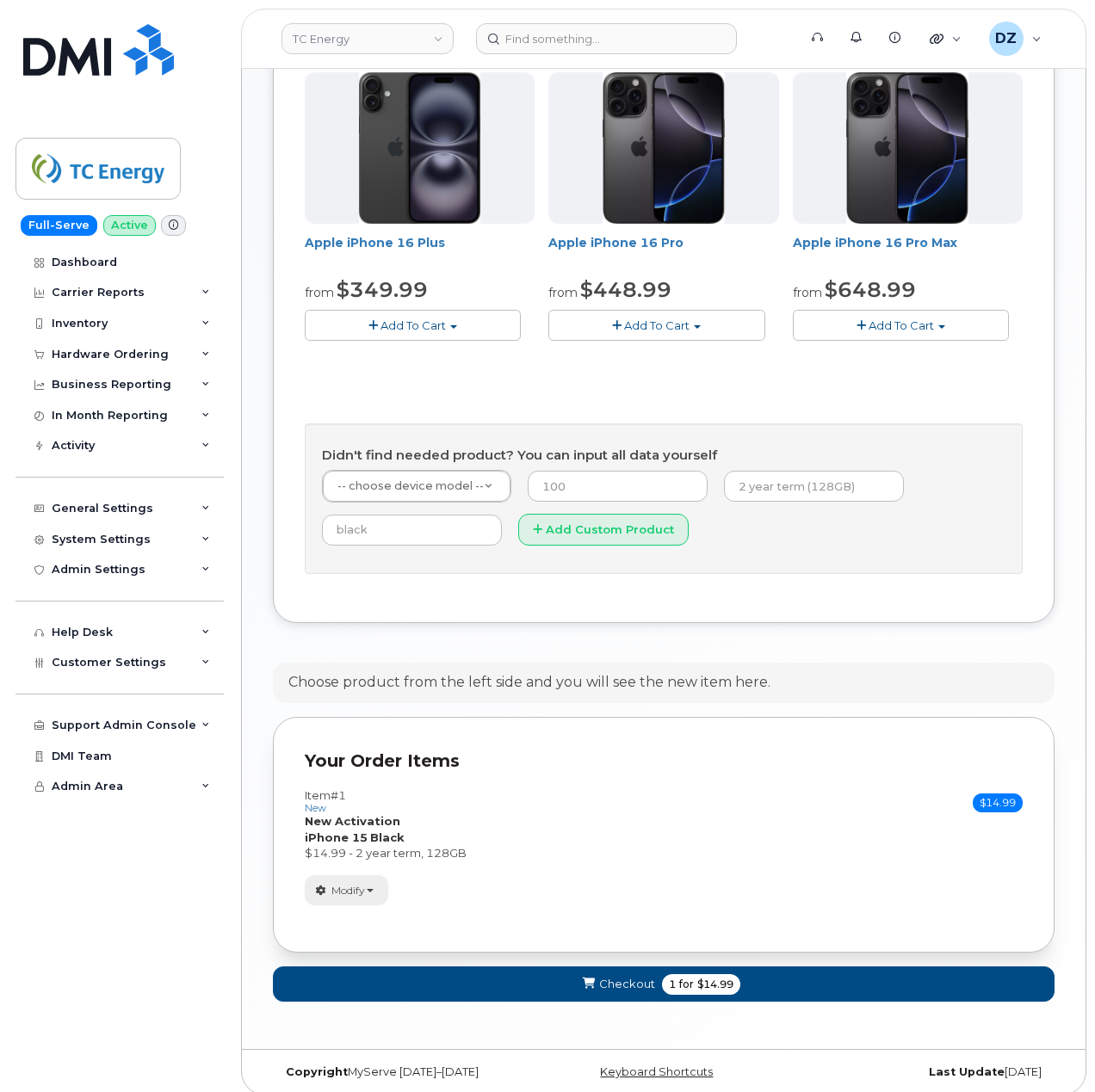
click at [365, 896] on span "Modify" at bounding box center [348, 890] width 33 height 16
click at [385, 981] on link "Remove" at bounding box center [387, 973] width 163 height 21
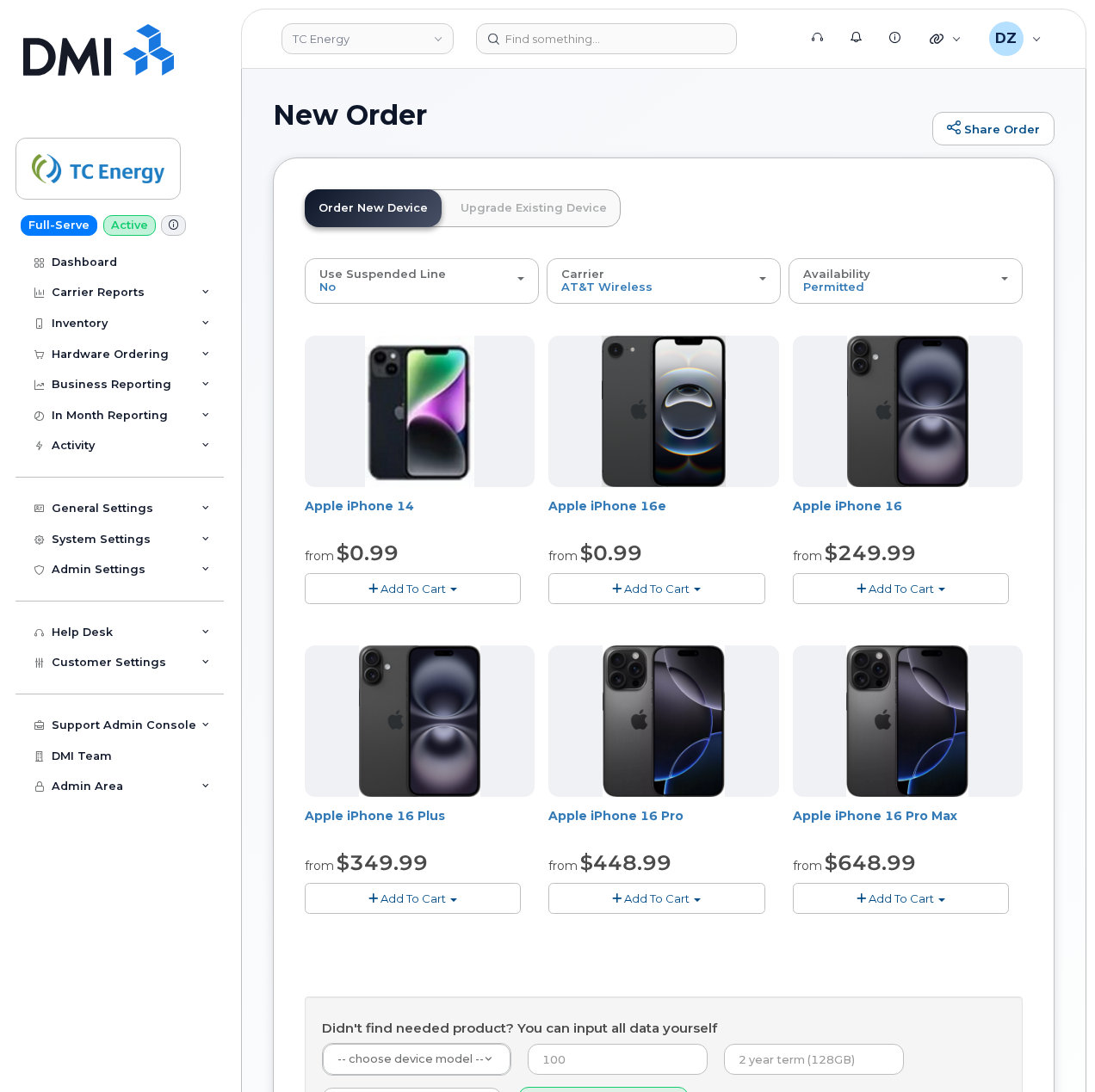
scroll to position [432, 0]
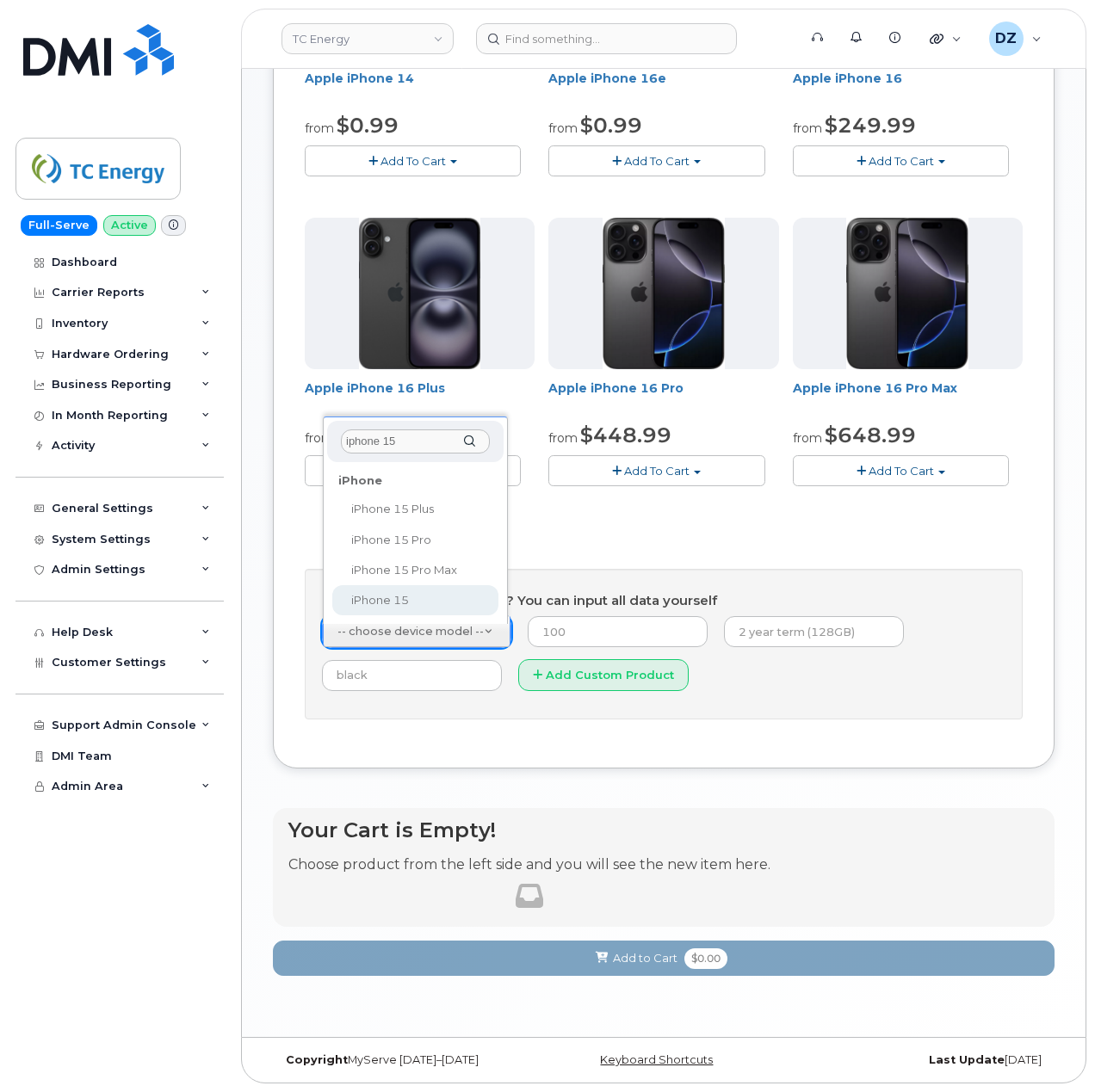
type input "iphone 15"
select select "3031"
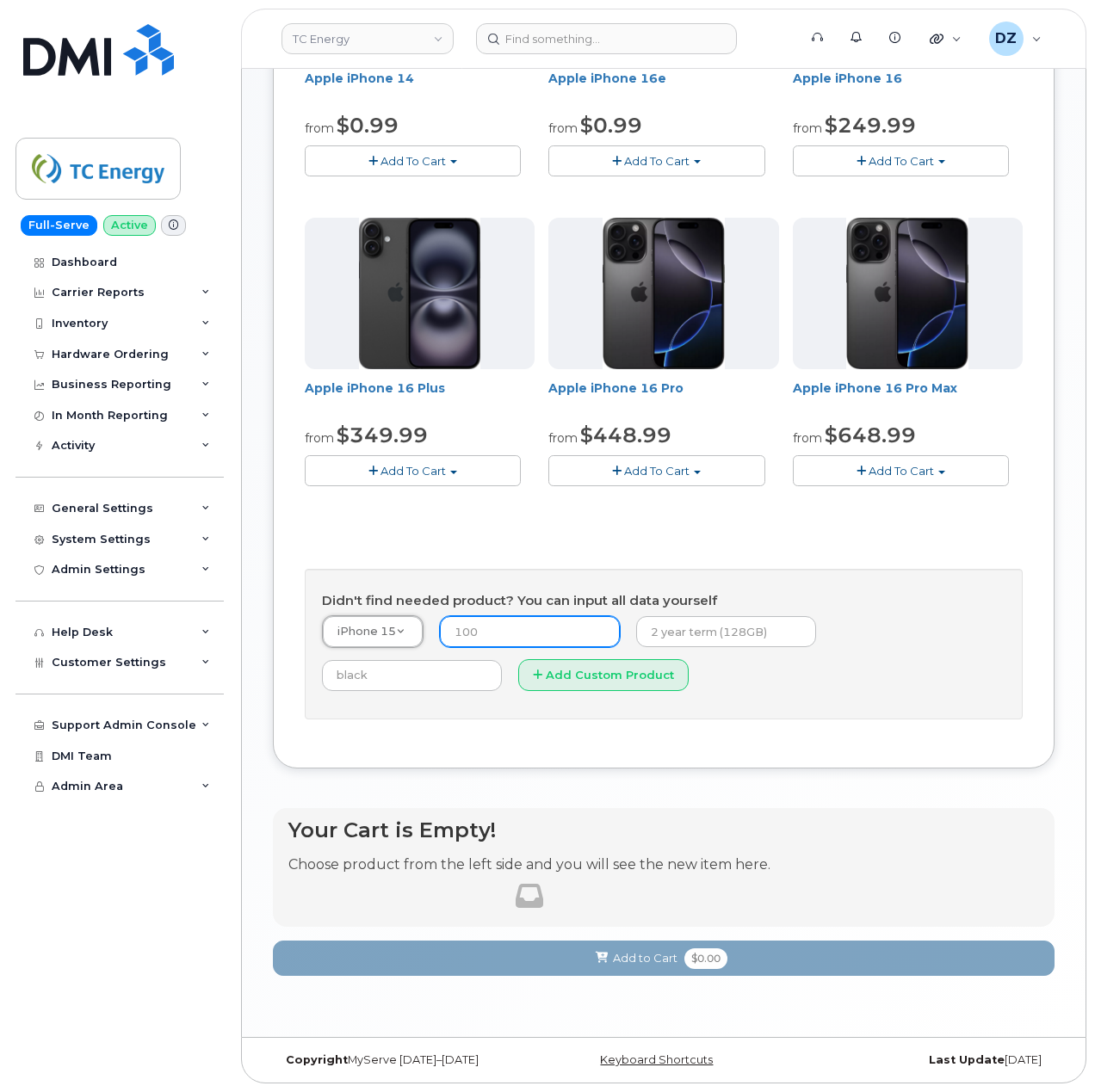
click at [517, 632] on input "number" at bounding box center [530, 631] width 180 height 31
type input "14.99"
click at [696, 623] on input "text" at bounding box center [726, 631] width 180 height 31
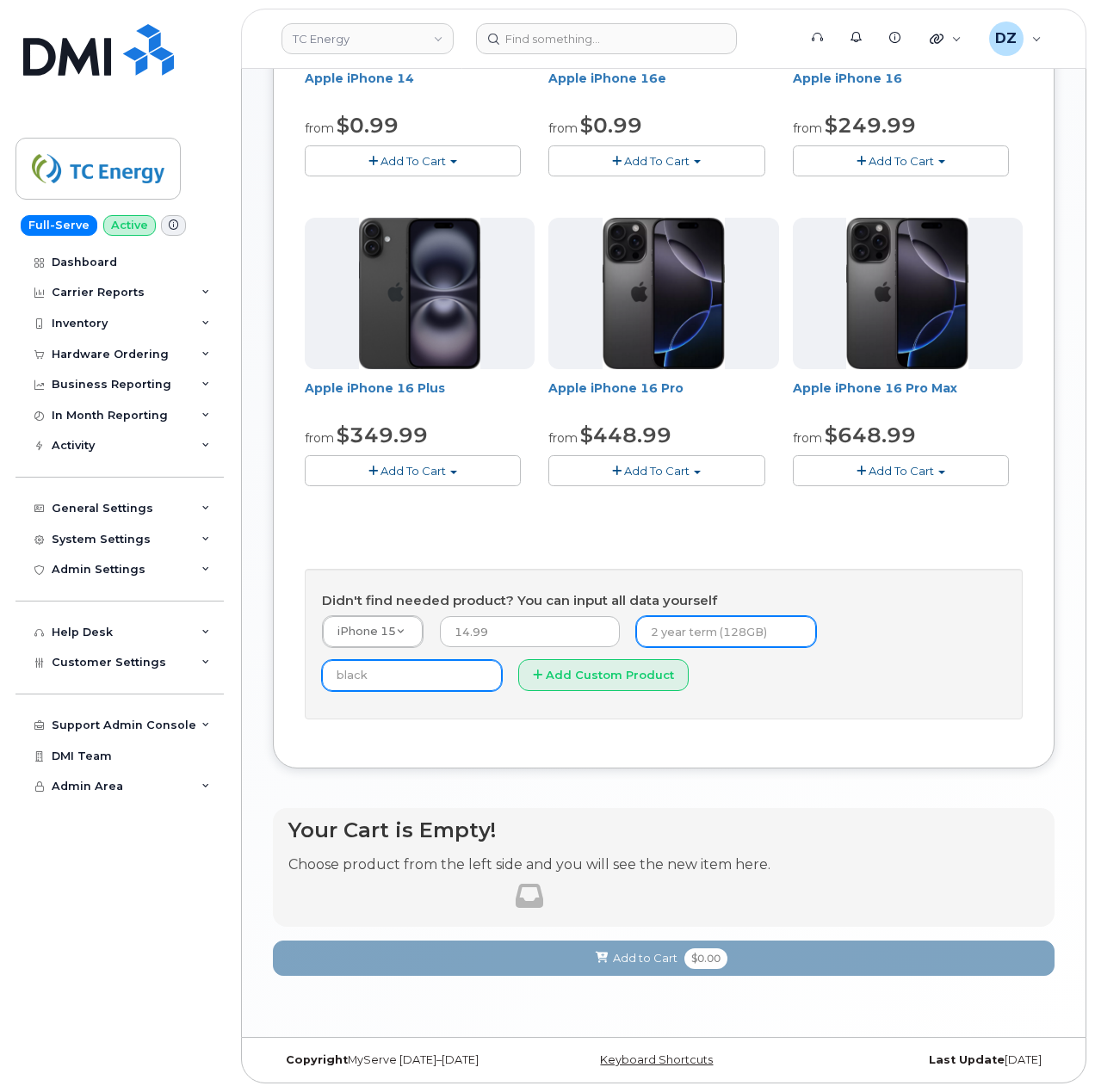
type input "2 year term, 128GB"
click at [502, 660] on input "text" at bounding box center [412, 674] width 180 height 31
type input "Black"
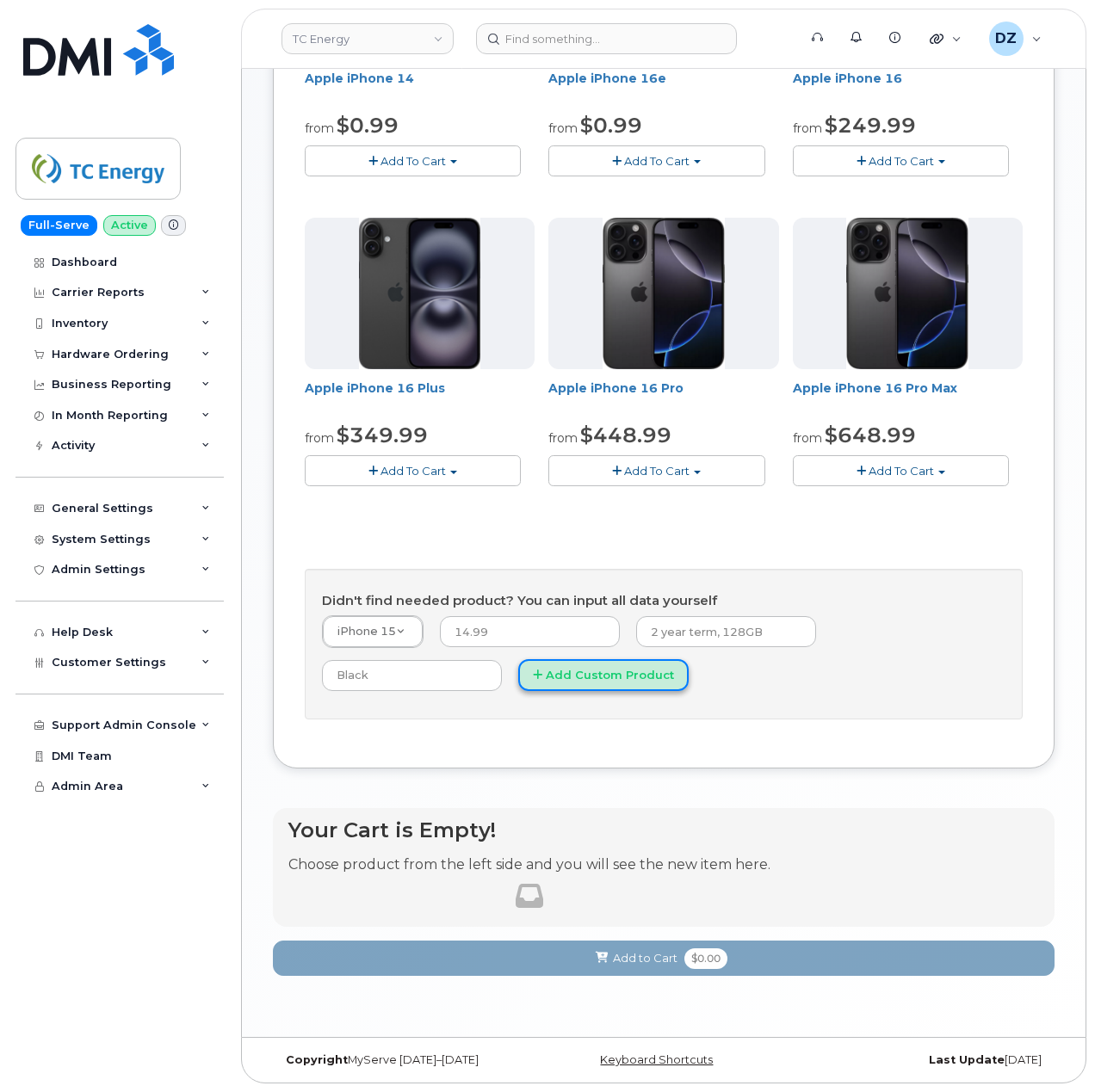
click at [518, 675] on button "Add Custom Product" at bounding box center [603, 674] width 170 height 31
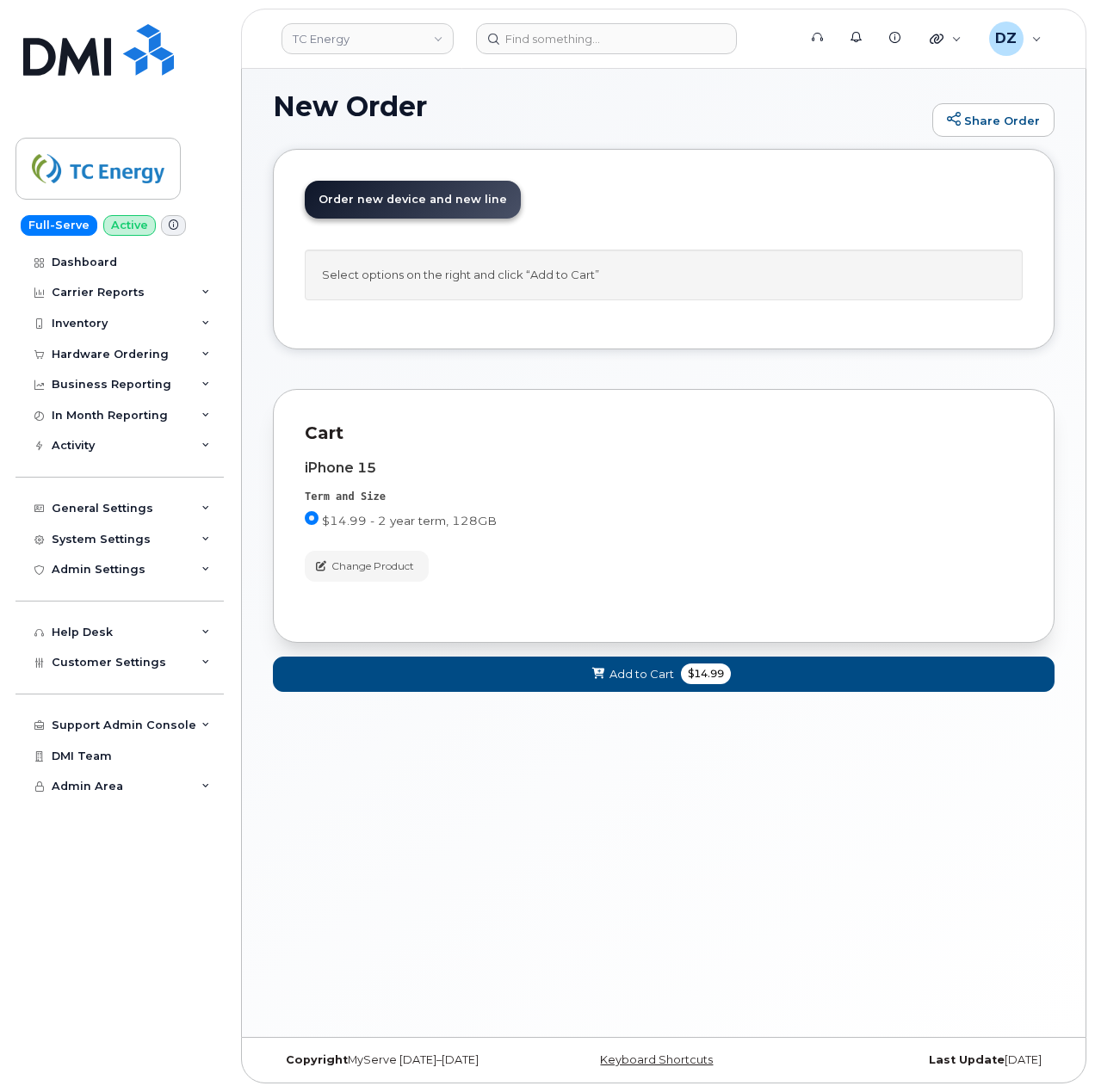
scroll to position [9, 0]
click at [678, 683] on button "Add to Cart $14.99" at bounding box center [663, 674] width 781 height 35
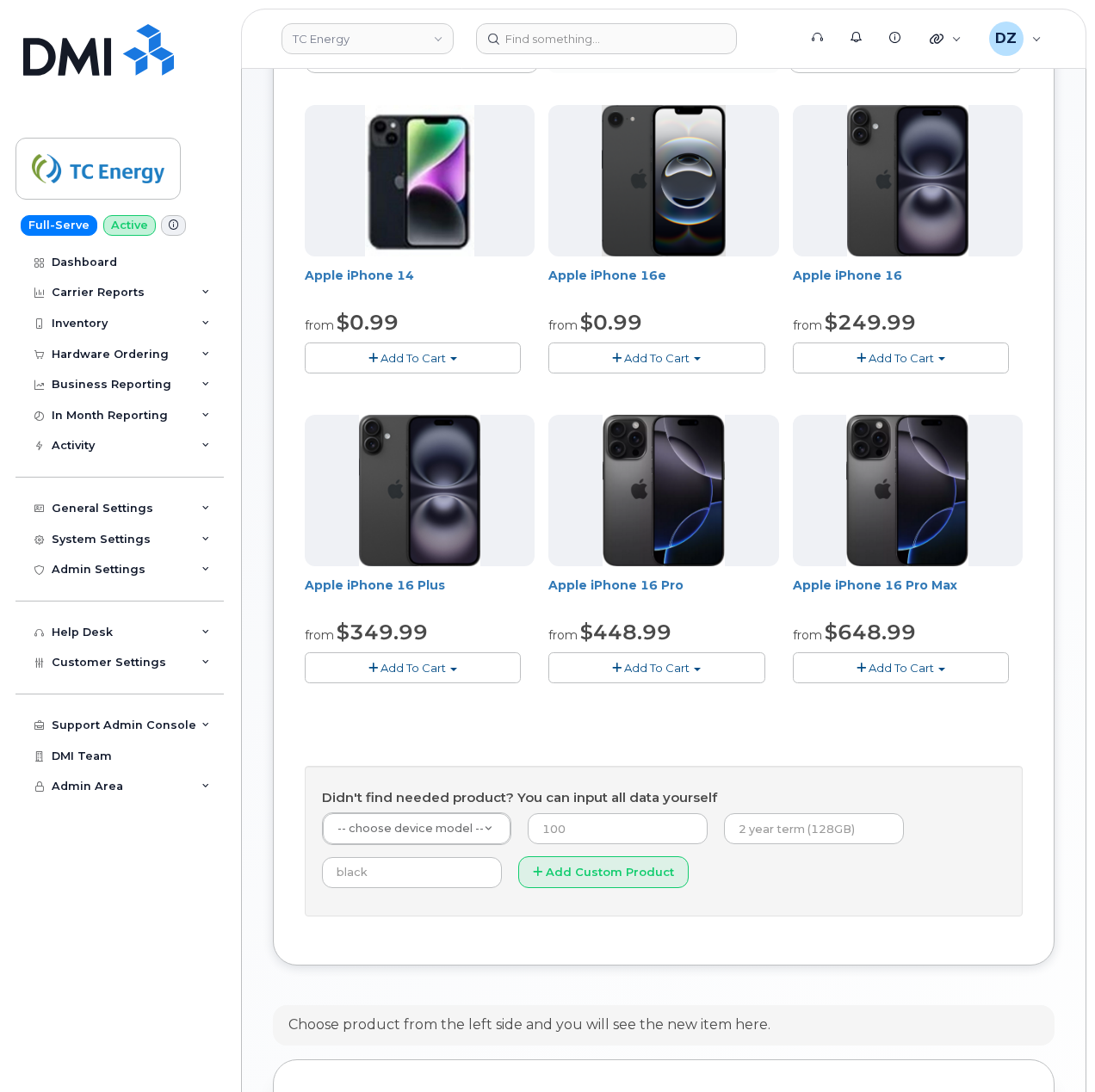
scroll to position [583, 0]
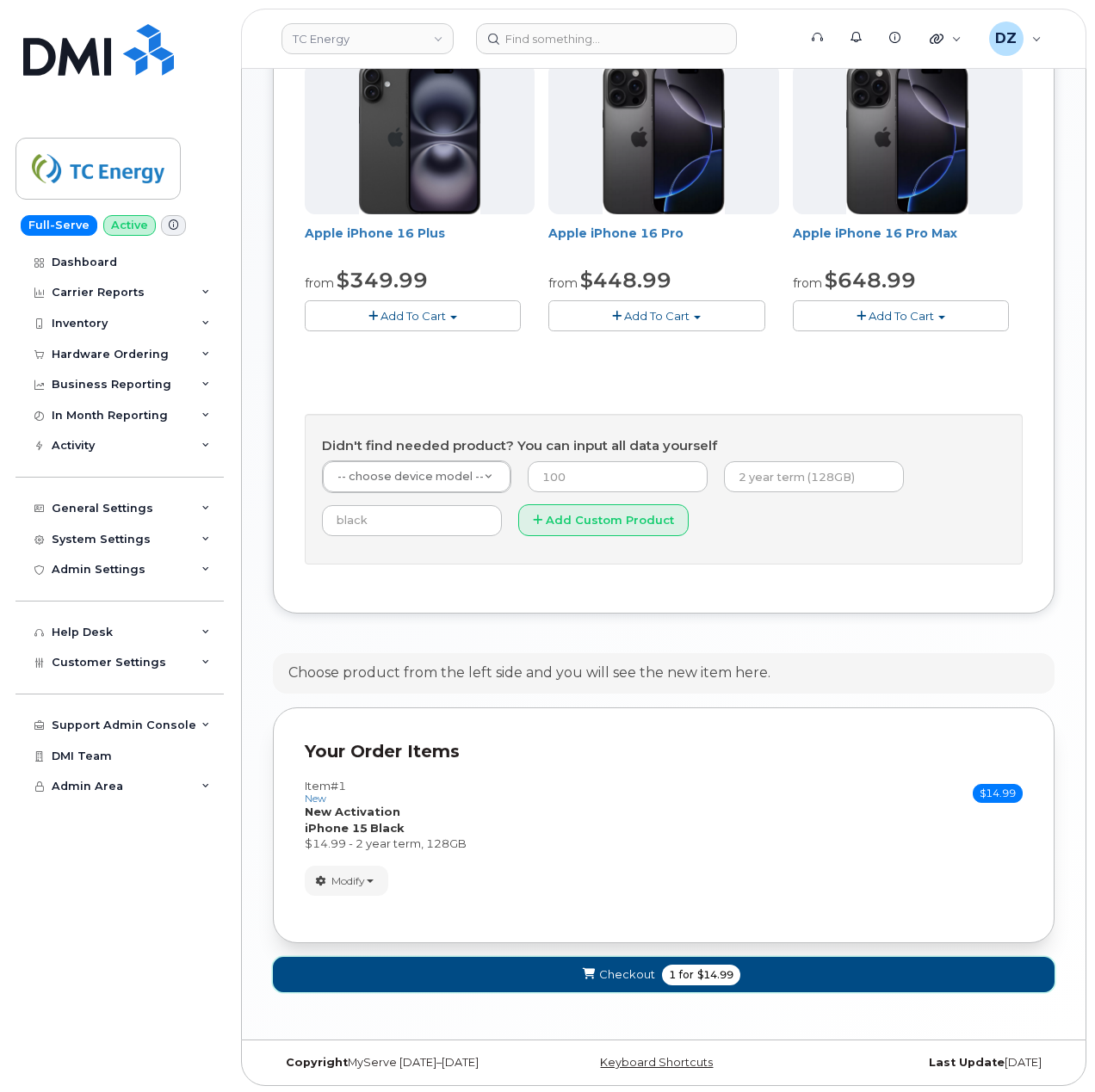
click at [651, 971] on button "Checkout 1 for $14.99" at bounding box center [663, 974] width 781 height 35
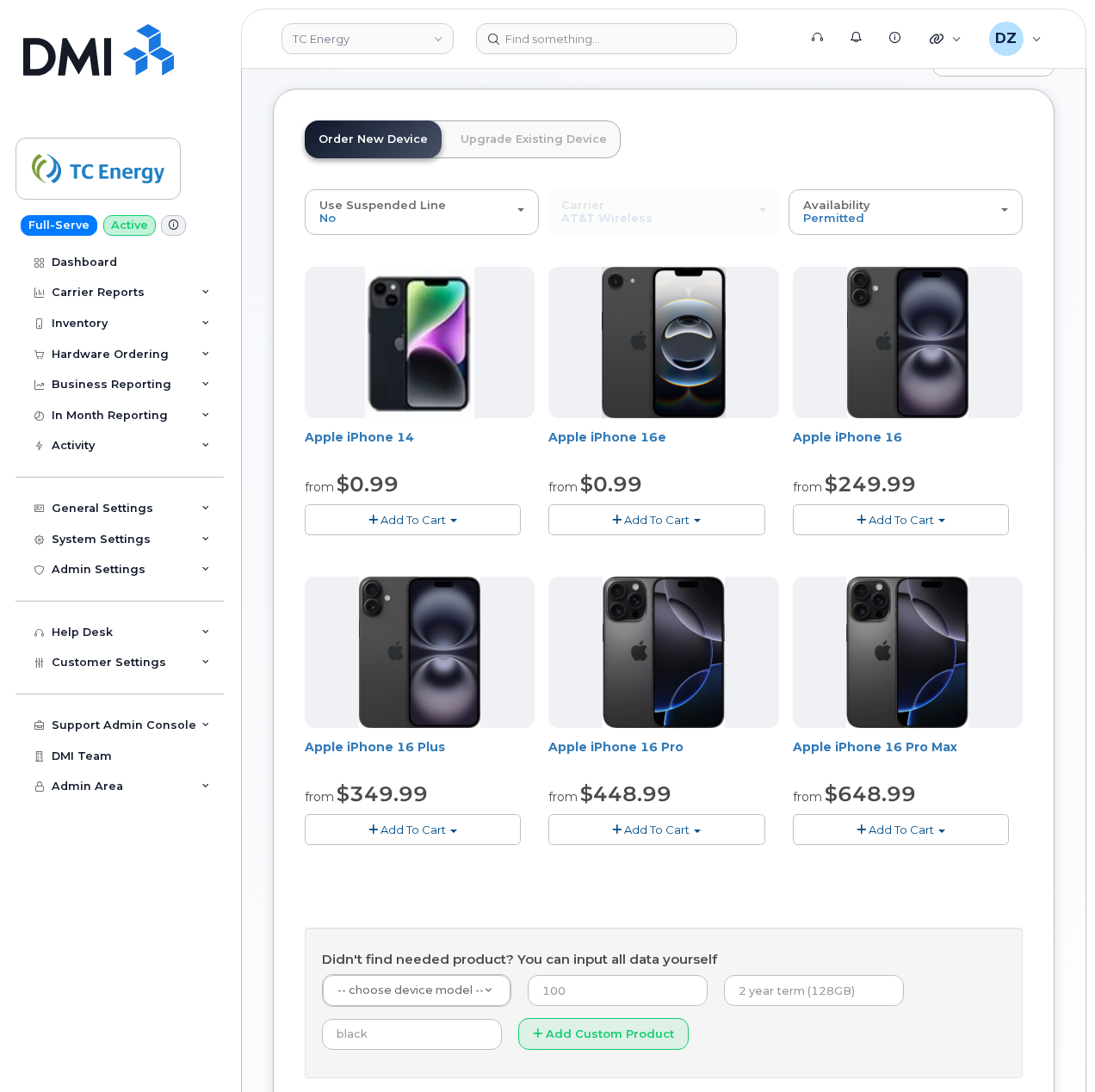
scroll to position [0, 0]
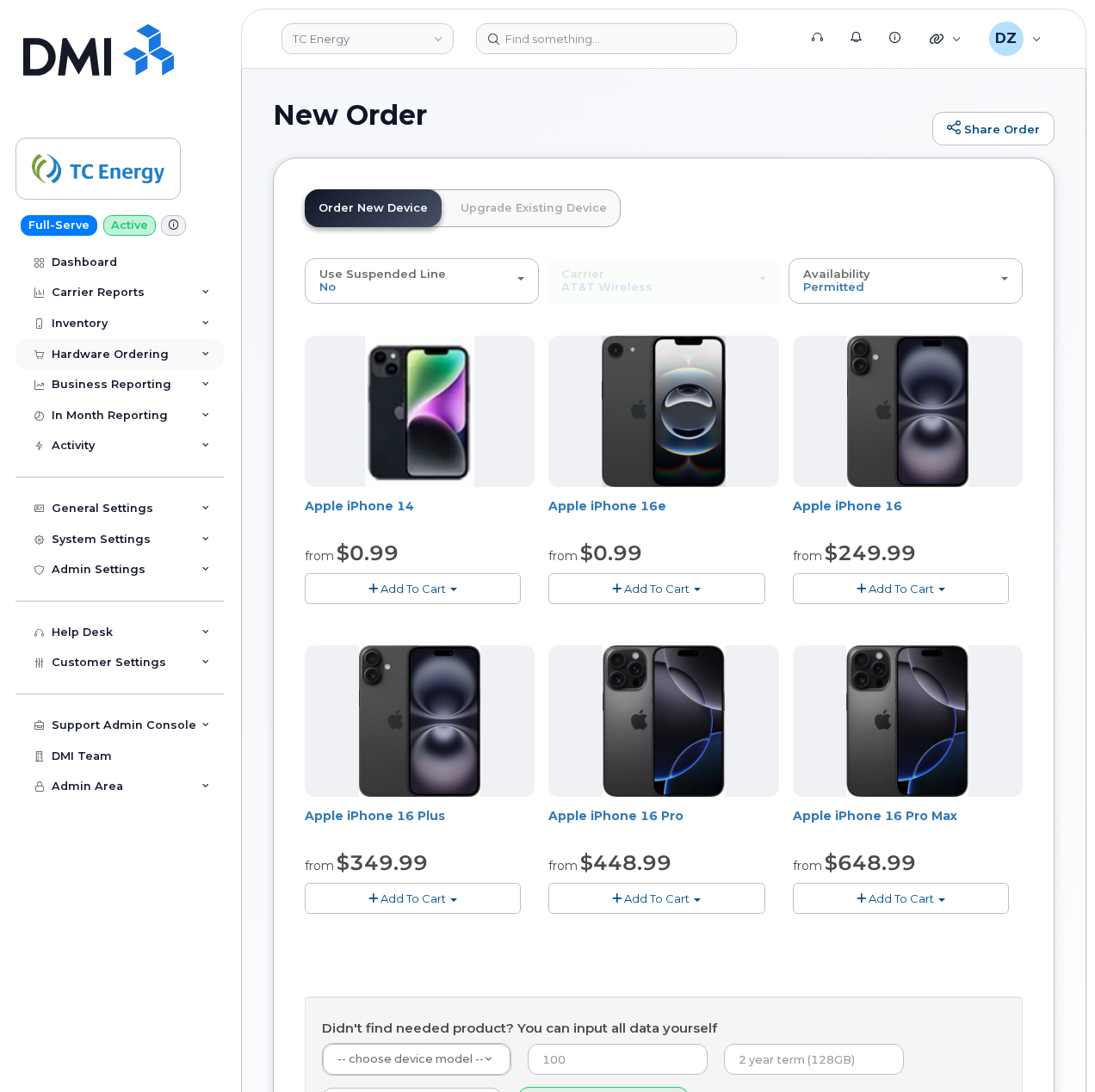
click at [122, 355] on div "Hardware Ordering" at bounding box center [110, 355] width 117 height 14
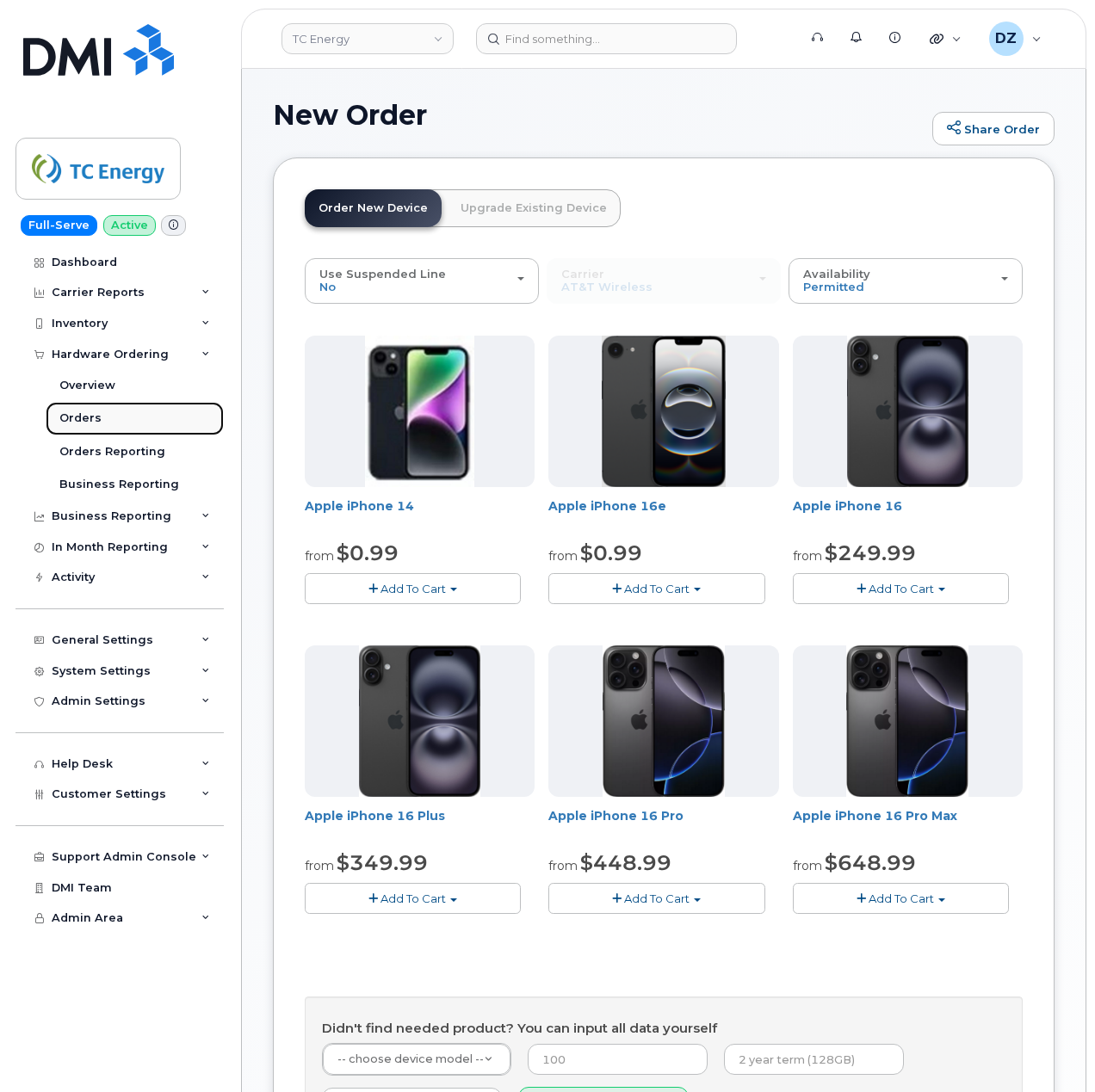
click at [135, 421] on link "Orders" at bounding box center [135, 418] width 178 height 32
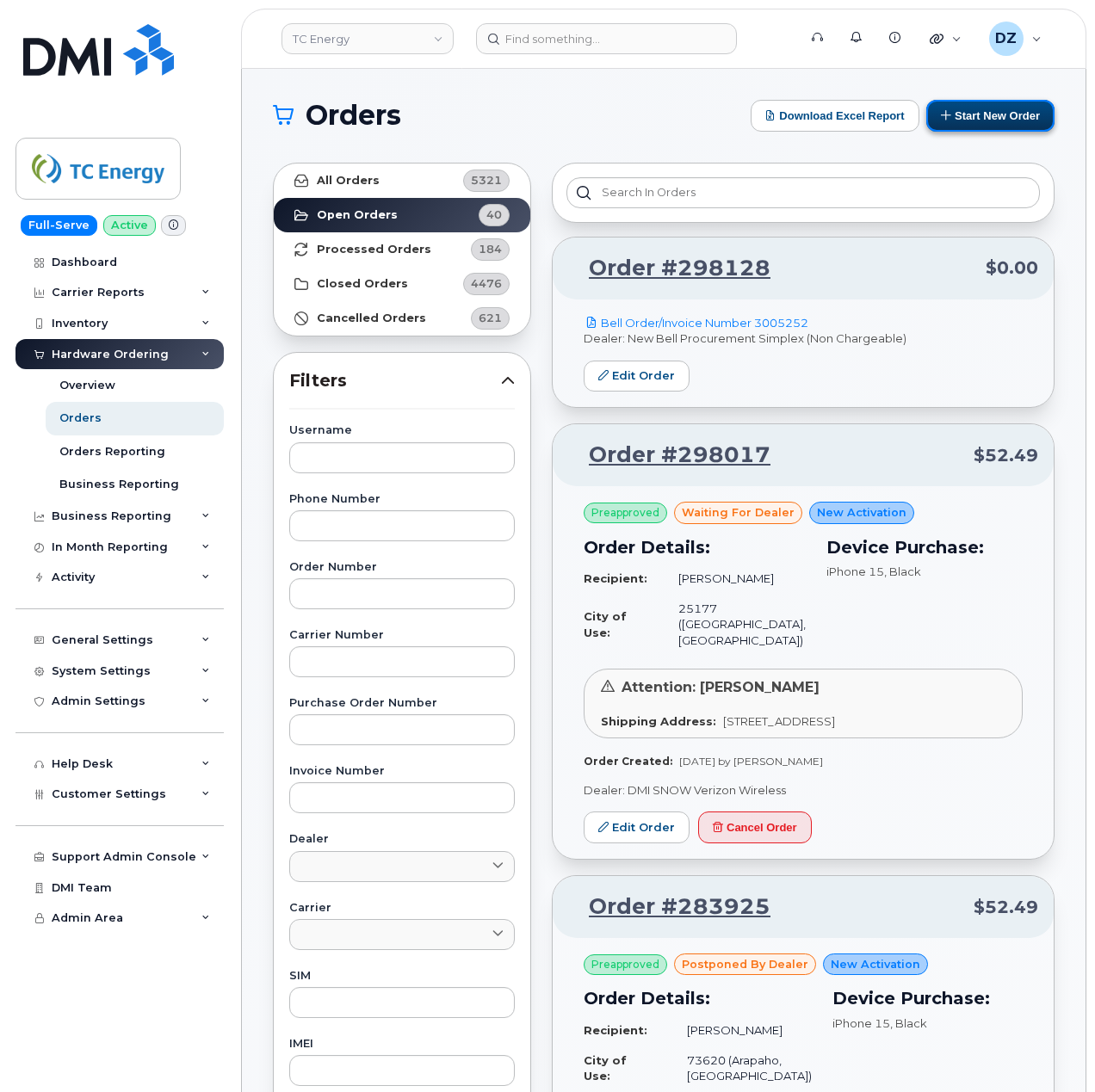
click at [988, 114] on button "Start New Order" at bounding box center [990, 115] width 128 height 31
click at [989, 119] on button "Start New Order" at bounding box center [990, 115] width 128 height 31
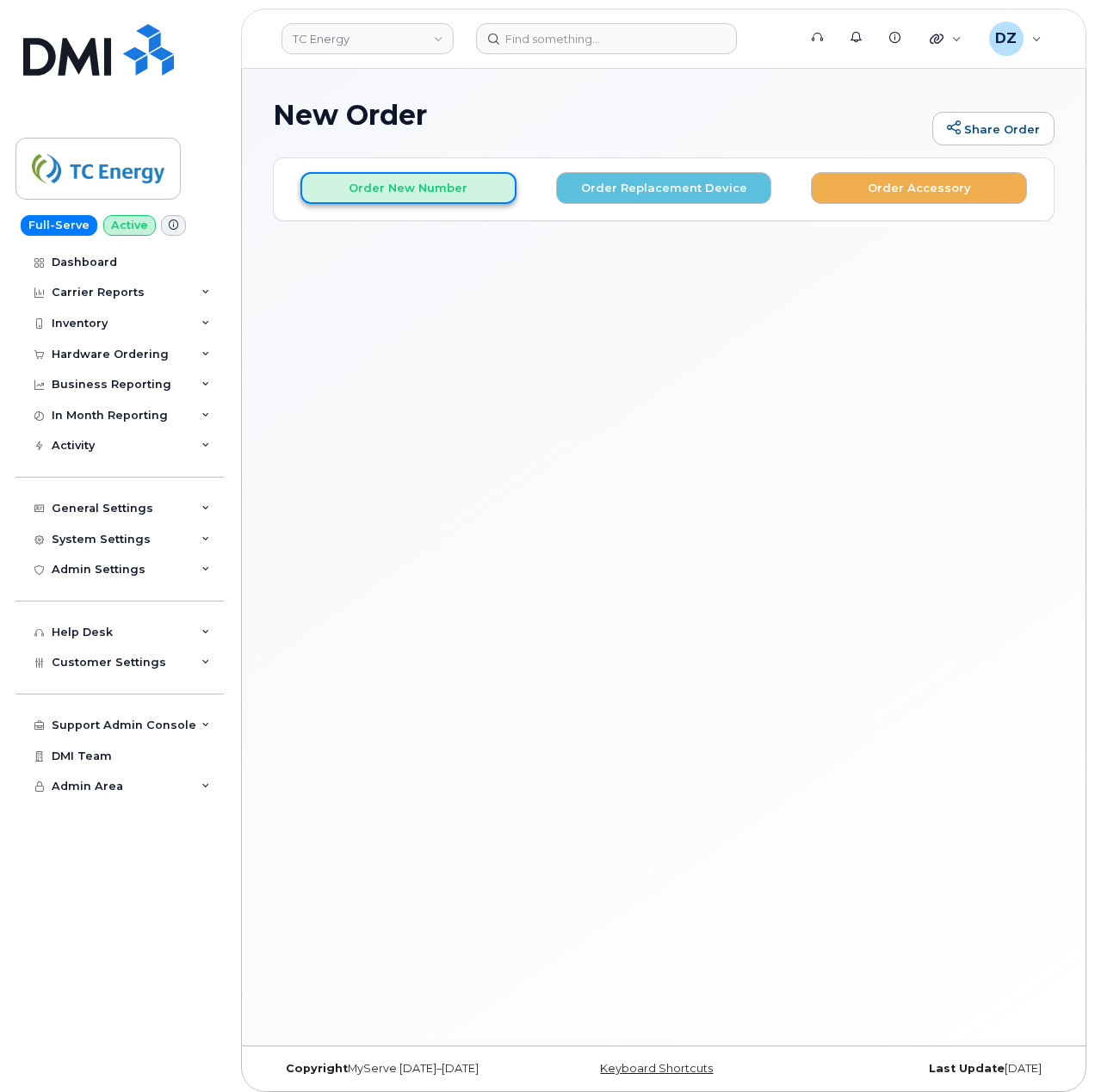
click at [438, 183] on button "Order New Number" at bounding box center [408, 188] width 216 height 31
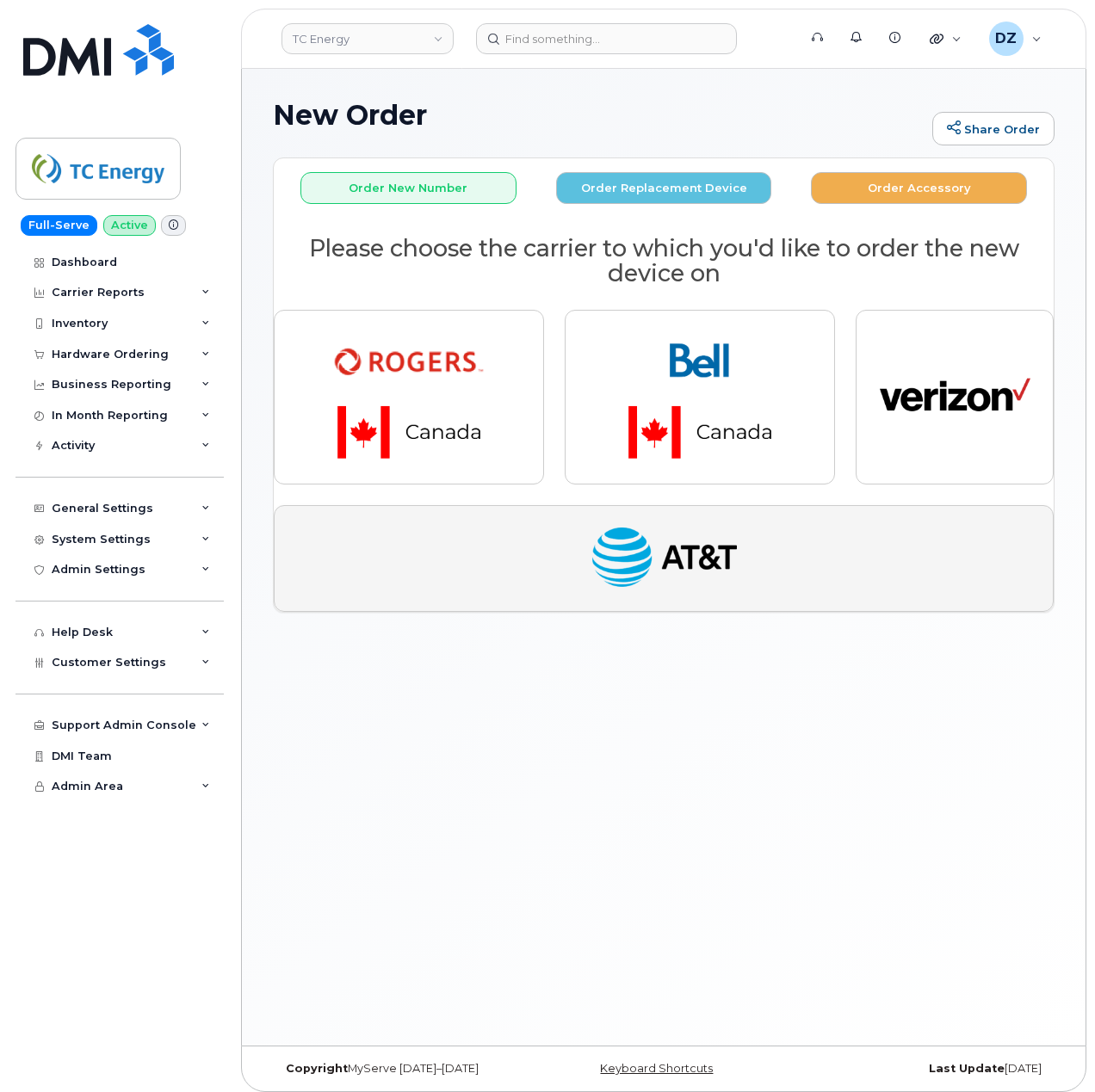
click at [659, 566] on img "button" at bounding box center [664, 558] width 150 height 78
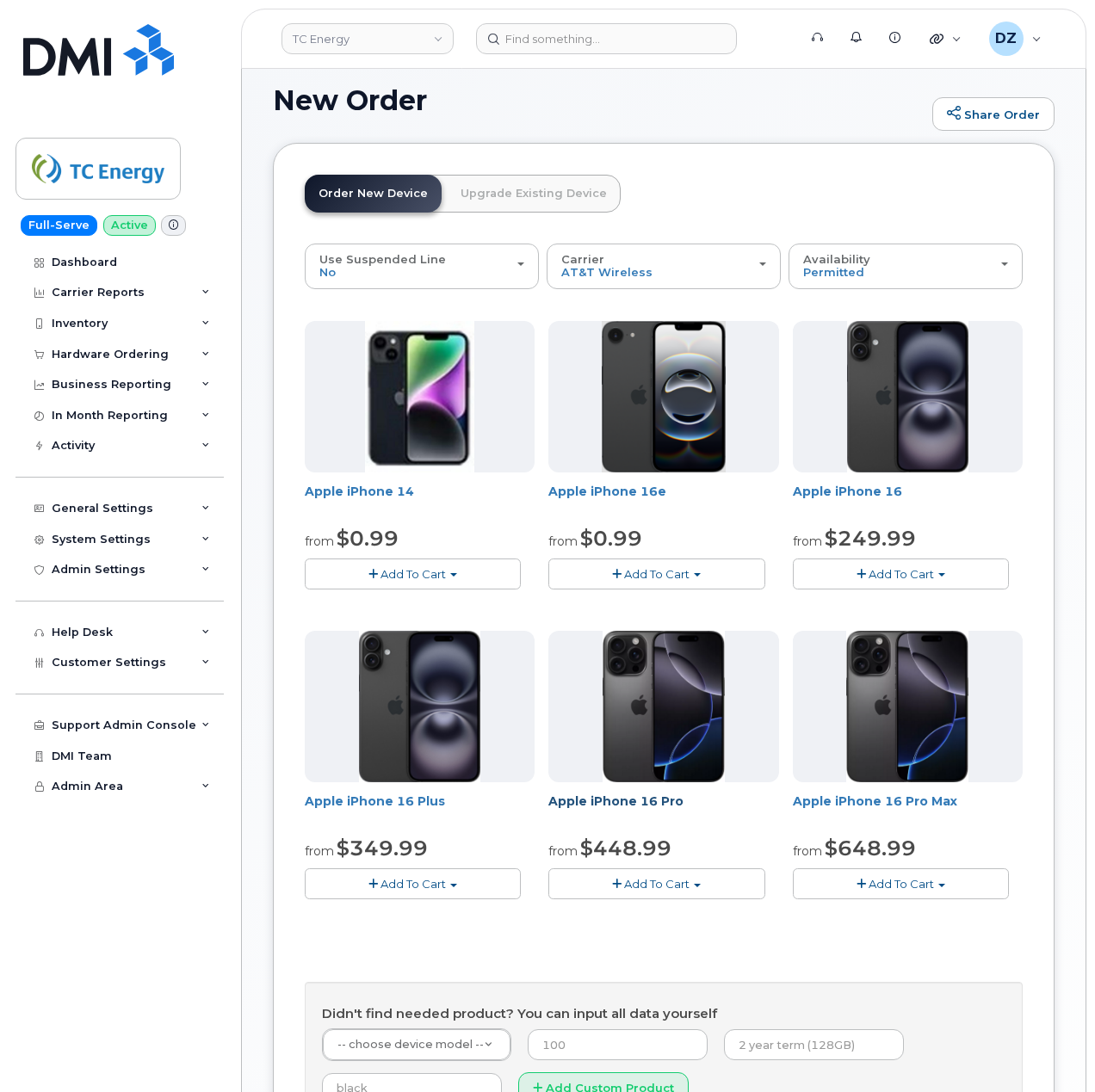
scroll to position [114, 0]
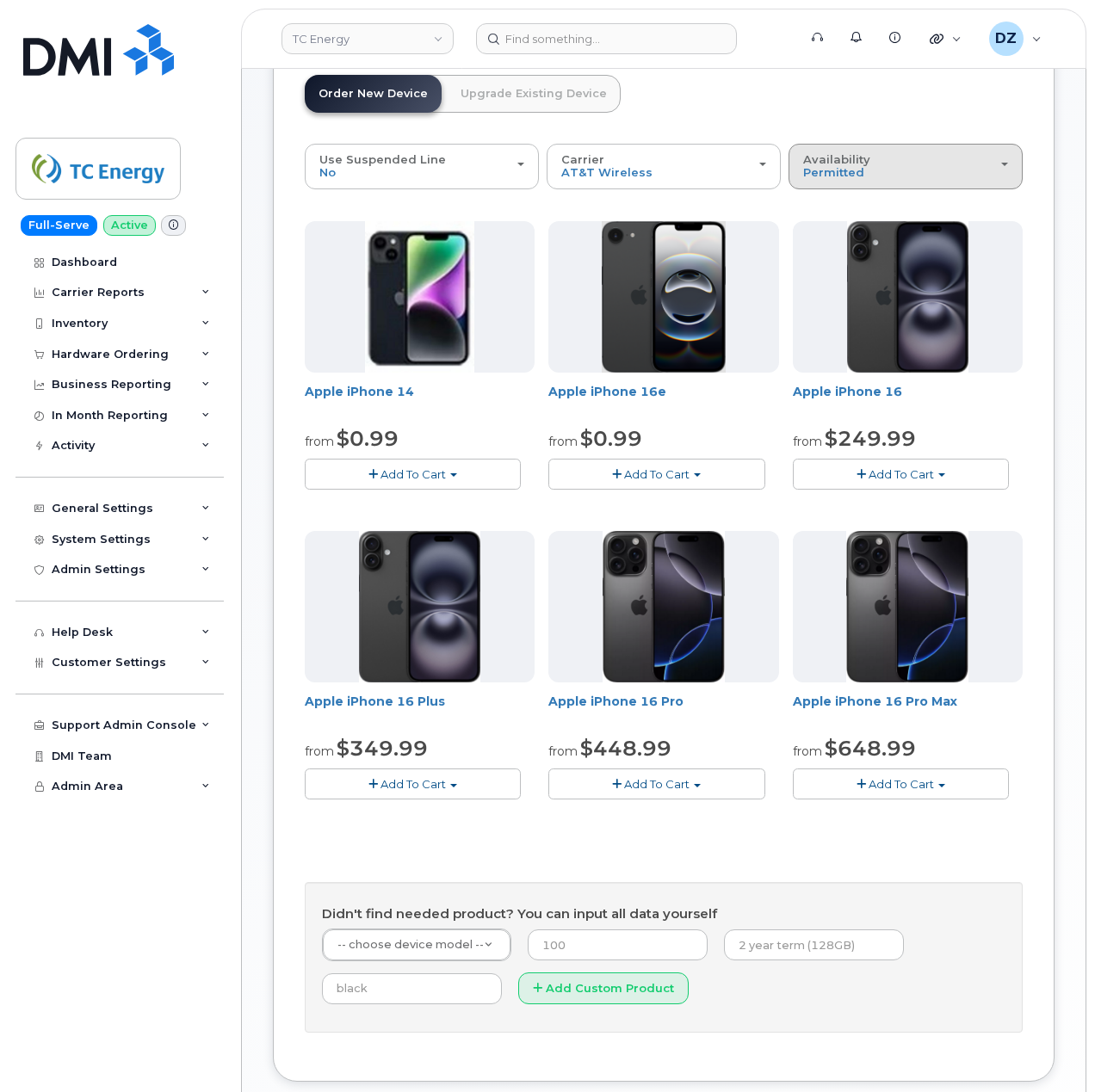
click at [926, 169] on div "Availability Permitted All" at bounding box center [905, 166] width 204 height 27
click at [824, 235] on label "All" at bounding box center [810, 235] width 36 height 21
click at [0, 0] on input "All" at bounding box center [0, 0] width 0 height 0
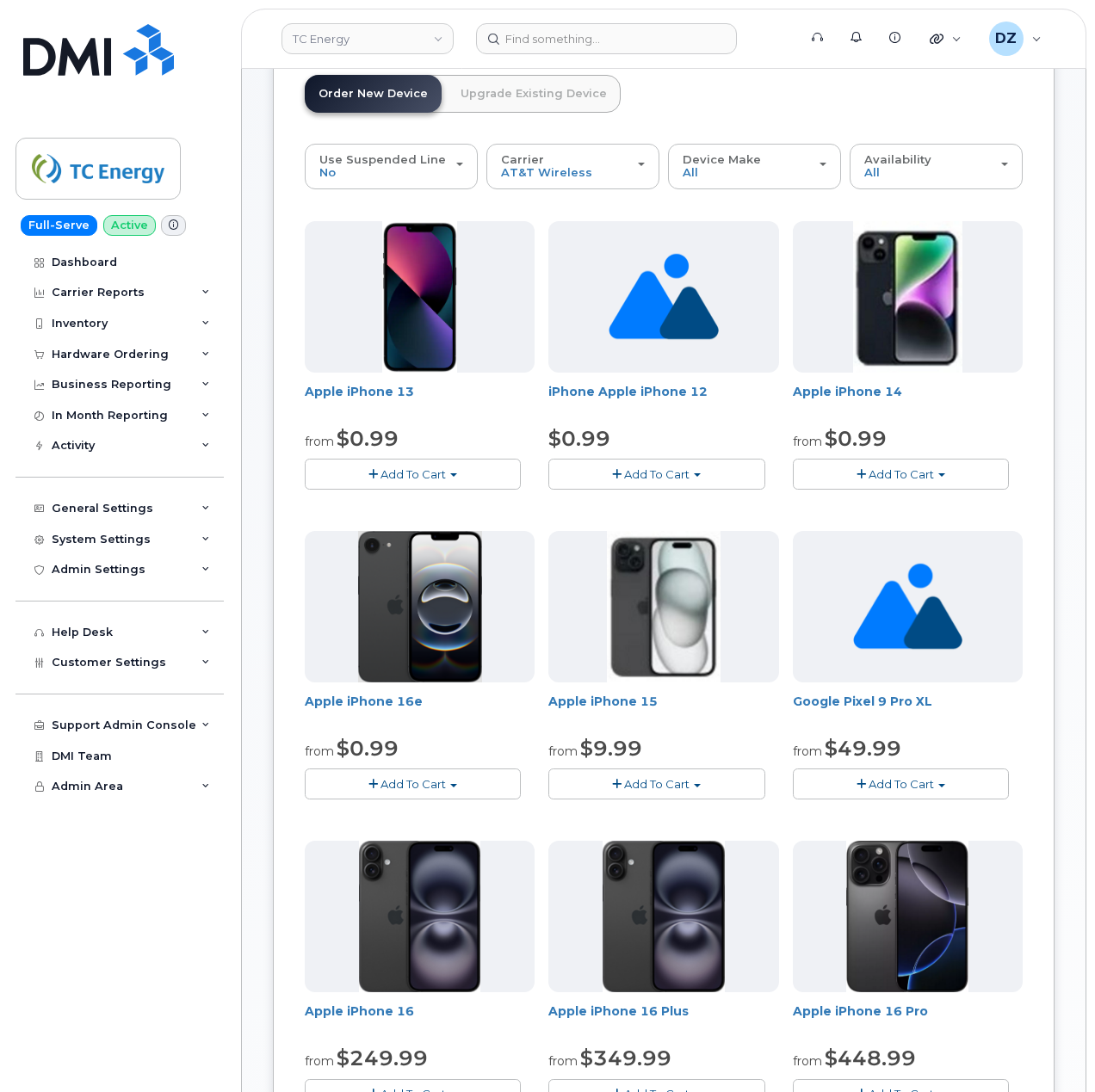
click at [690, 786] on button "Add To Cart" at bounding box center [655, 783] width 216 height 30
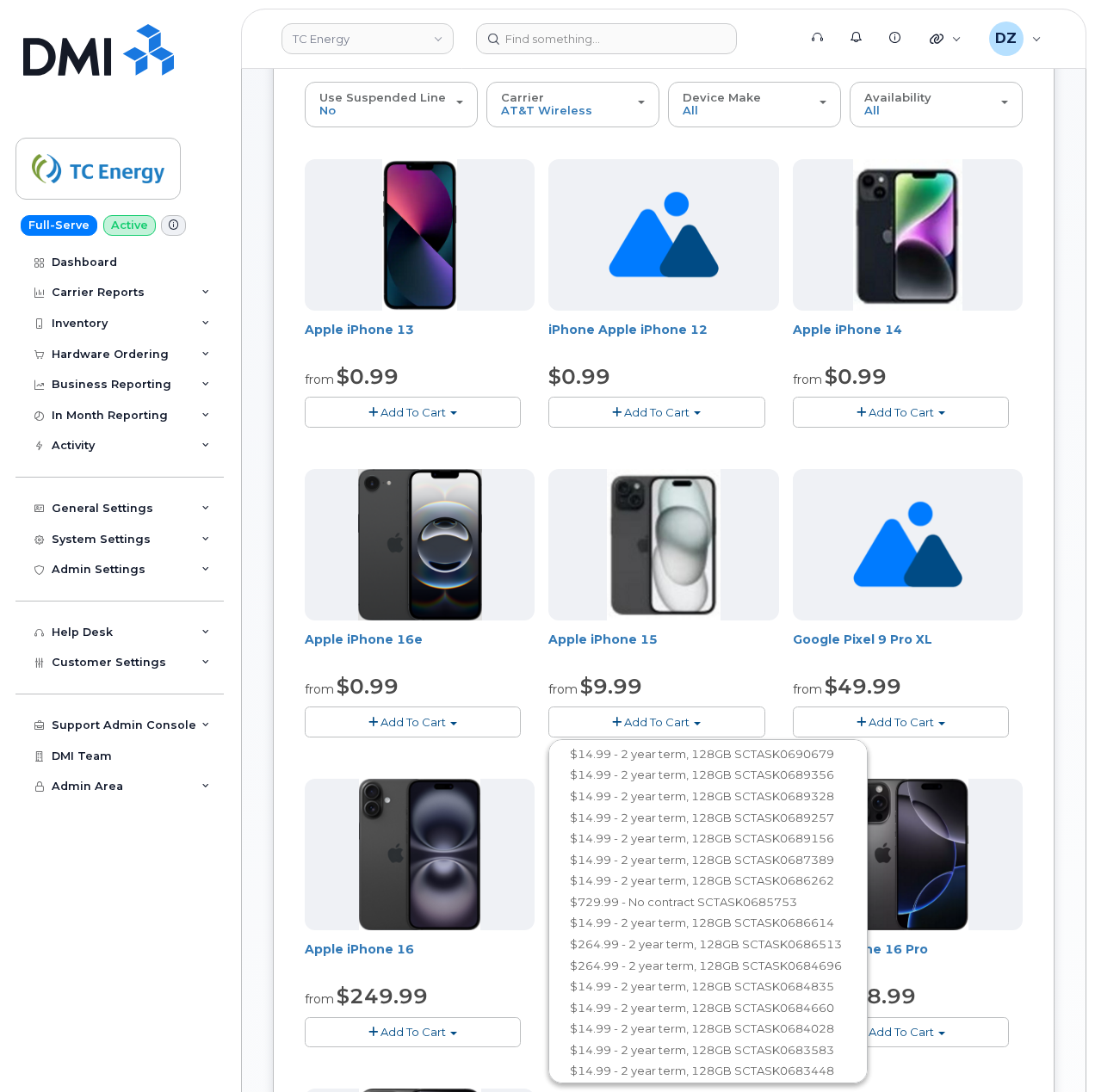
scroll to position [0, 0]
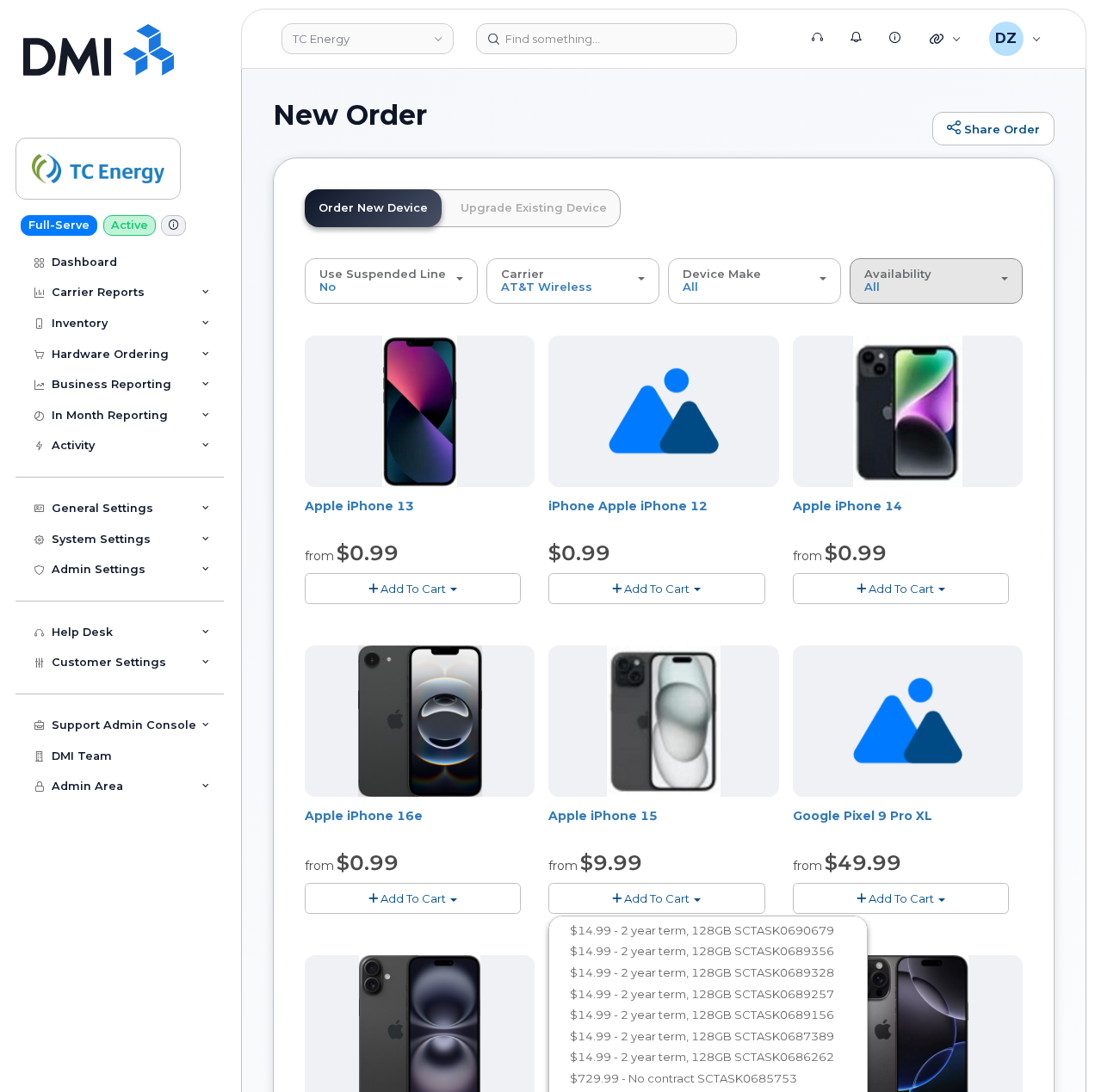
click at [943, 283] on div "Availability Permitted All" at bounding box center [936, 280] width 143 height 27
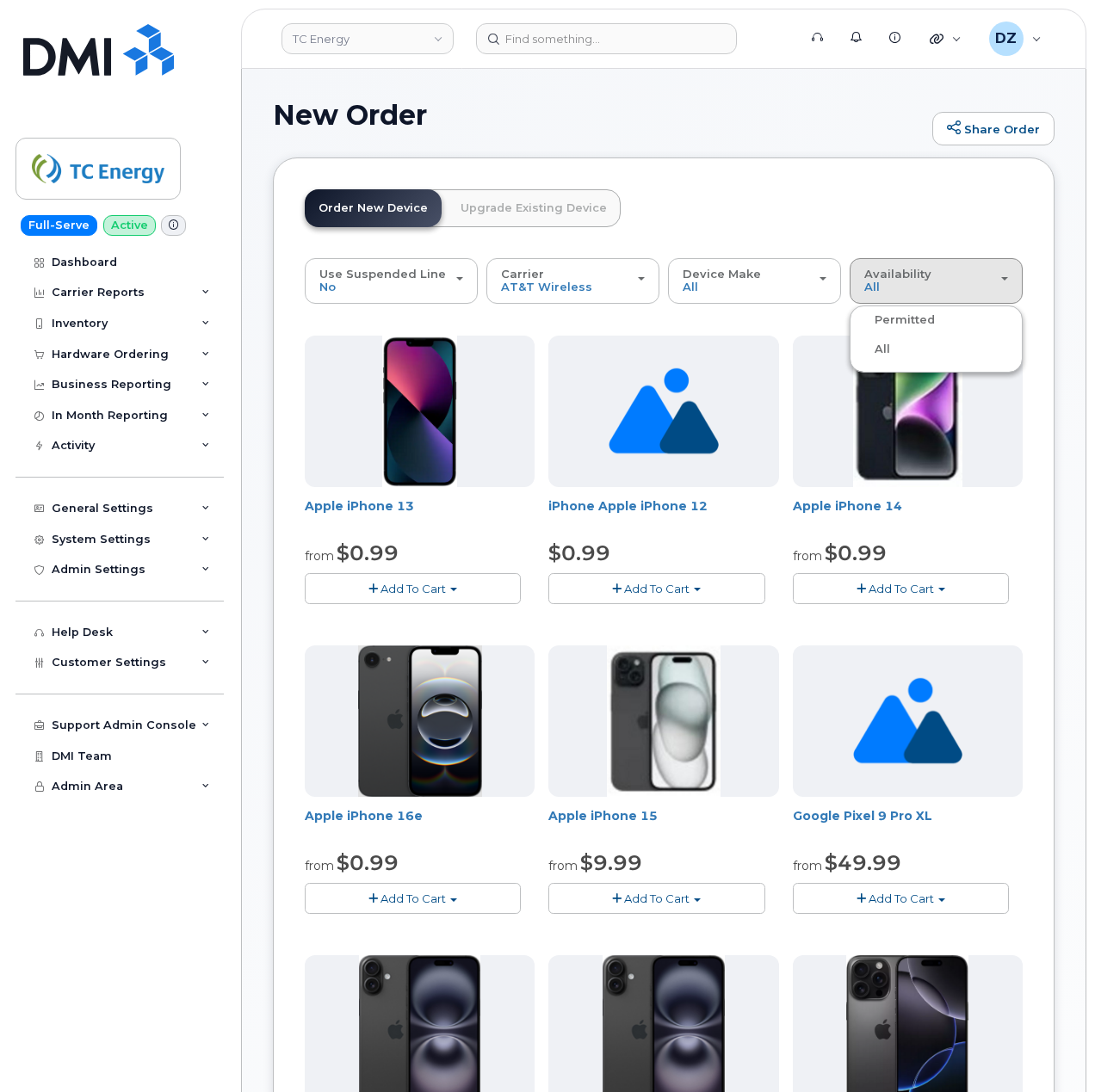
click at [885, 353] on label "All" at bounding box center [871, 349] width 36 height 21
click at [0, 0] on input "All" at bounding box center [0, 0] width 0 height 0
click at [896, 289] on div "Availability Permitted All" at bounding box center [936, 280] width 143 height 27
click at [906, 321] on label "Permitted" at bounding box center [894, 320] width 81 height 21
click at [0, 0] on input "Permitted" at bounding box center [0, 0] width 0 height 0
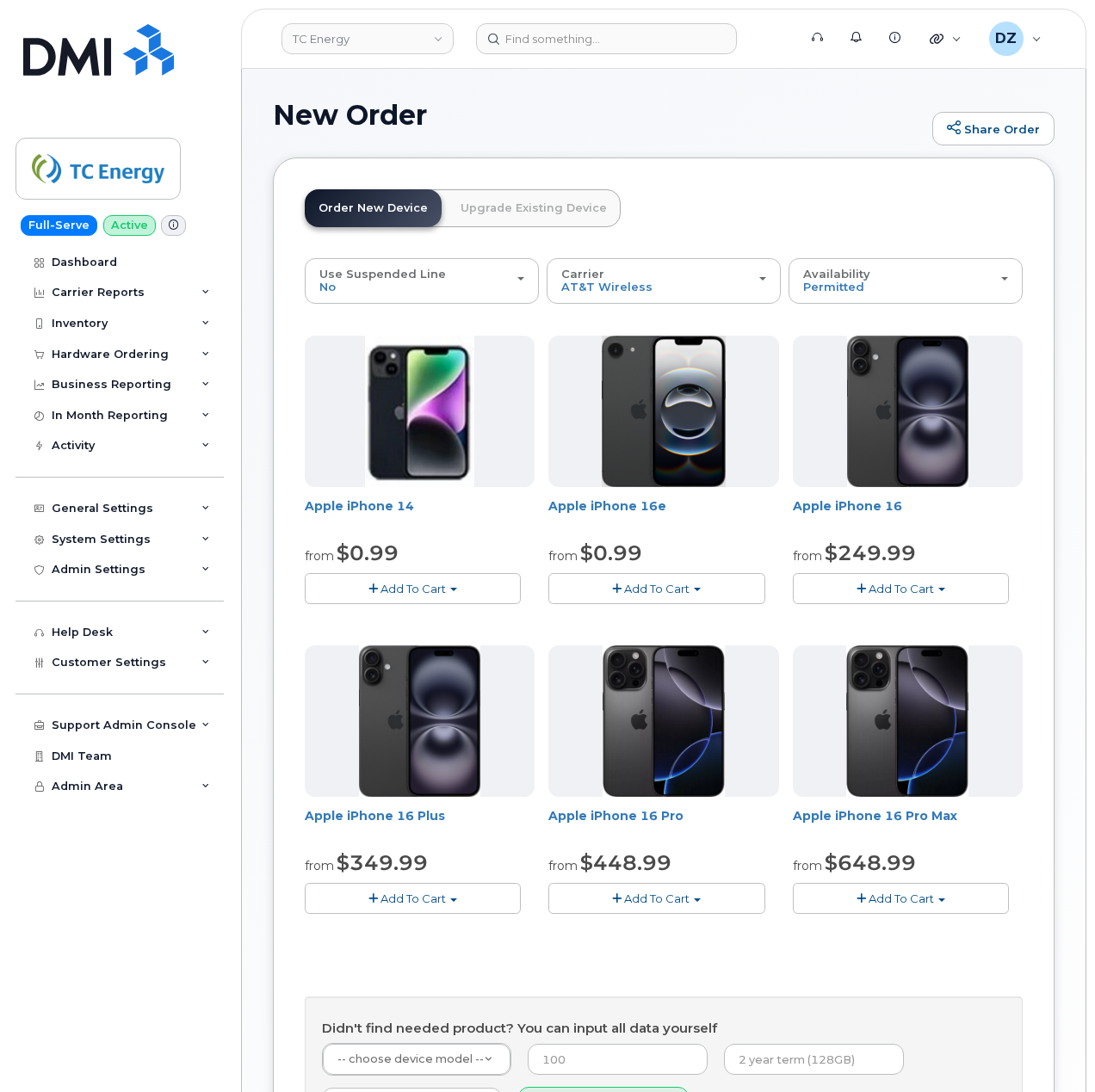
click at [900, 592] on span "Add To Cart" at bounding box center [901, 589] width 66 height 14
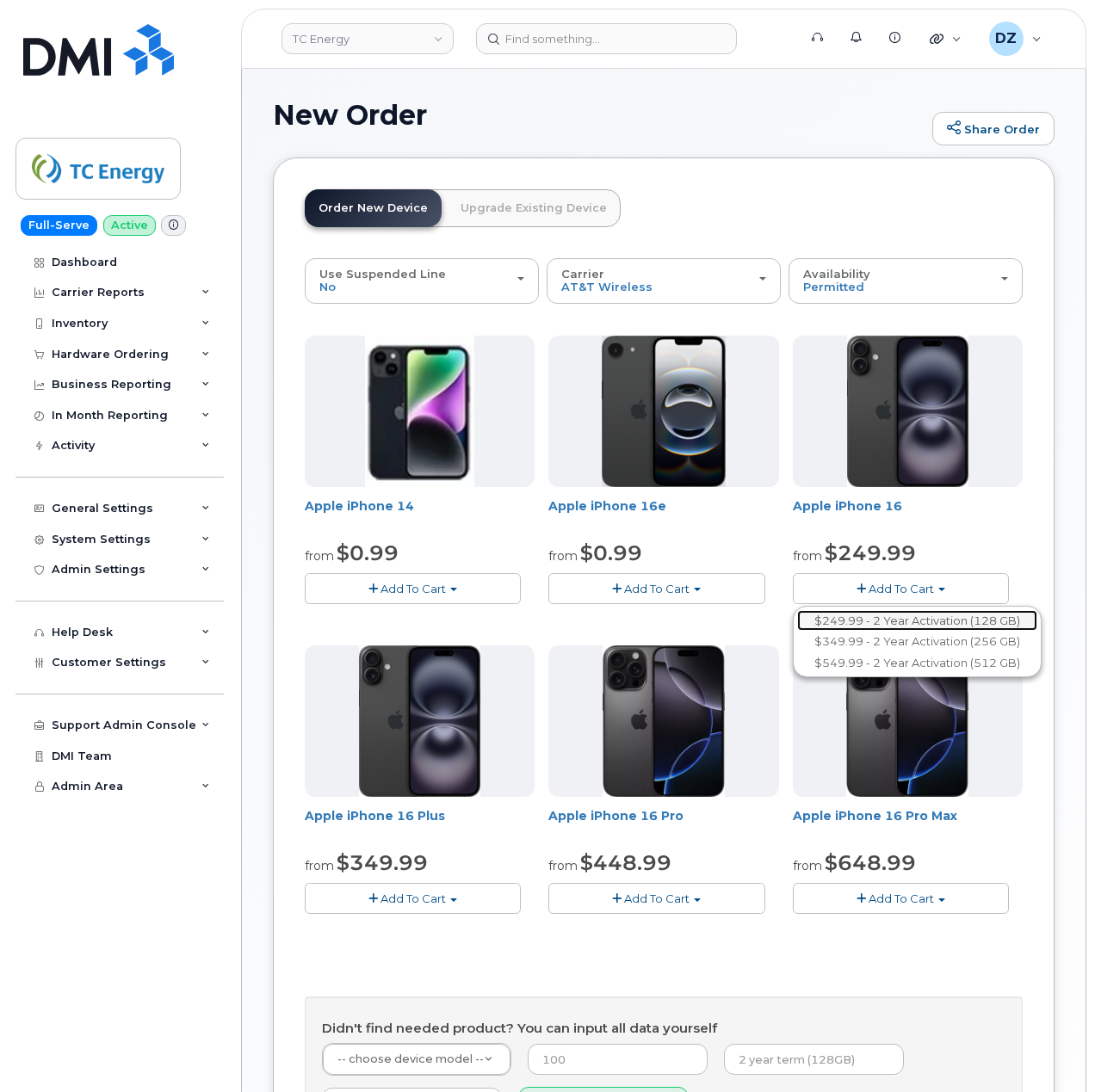
click at [900, 614] on link "$249.99 - 2 Year Activation (128 GB)" at bounding box center [917, 620] width 240 height 22
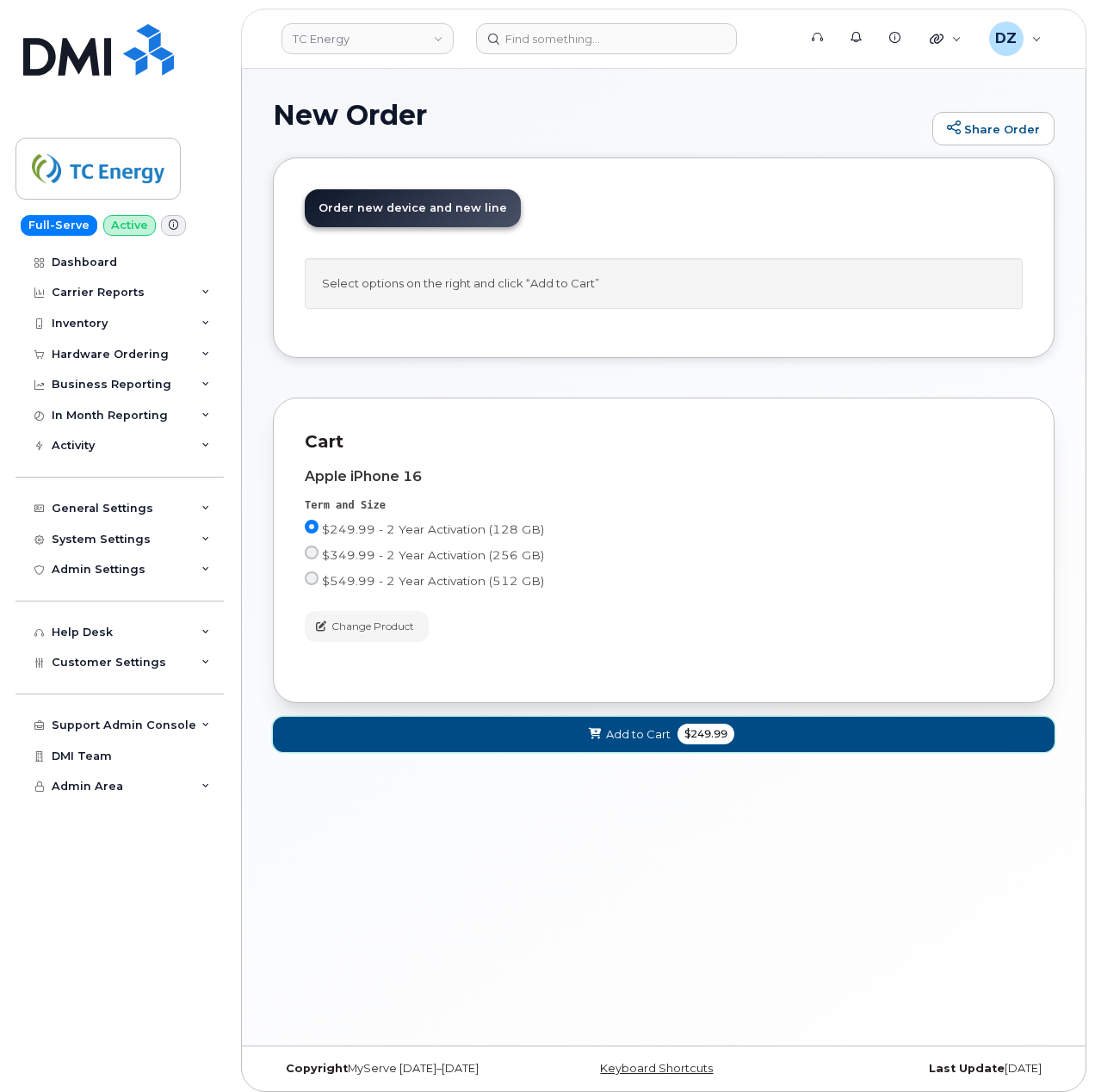
click at [672, 750] on button "Add to Cart $249.99" at bounding box center [663, 734] width 781 height 35
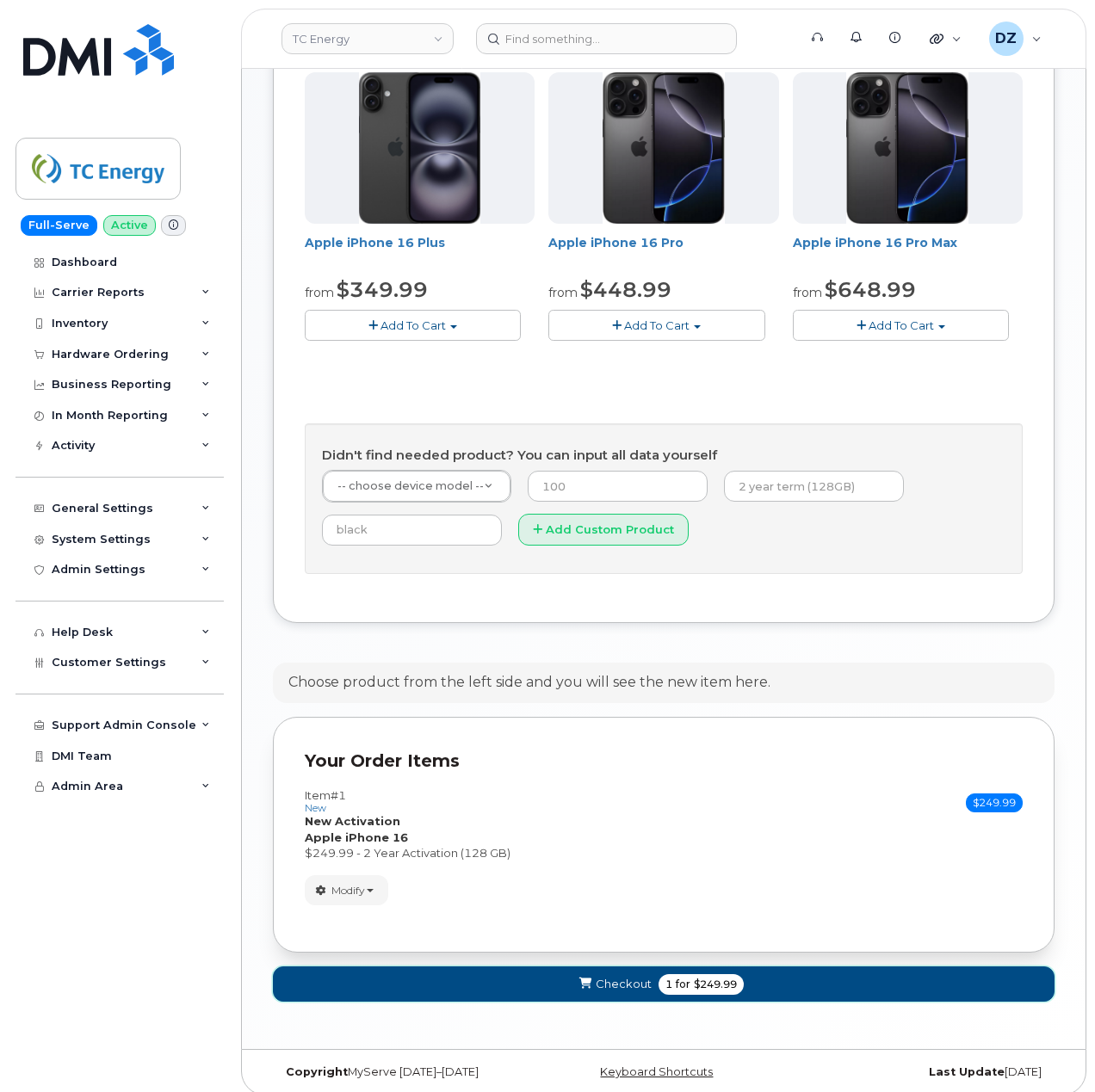
click at [635, 985] on span "Checkout" at bounding box center [623, 984] width 56 height 17
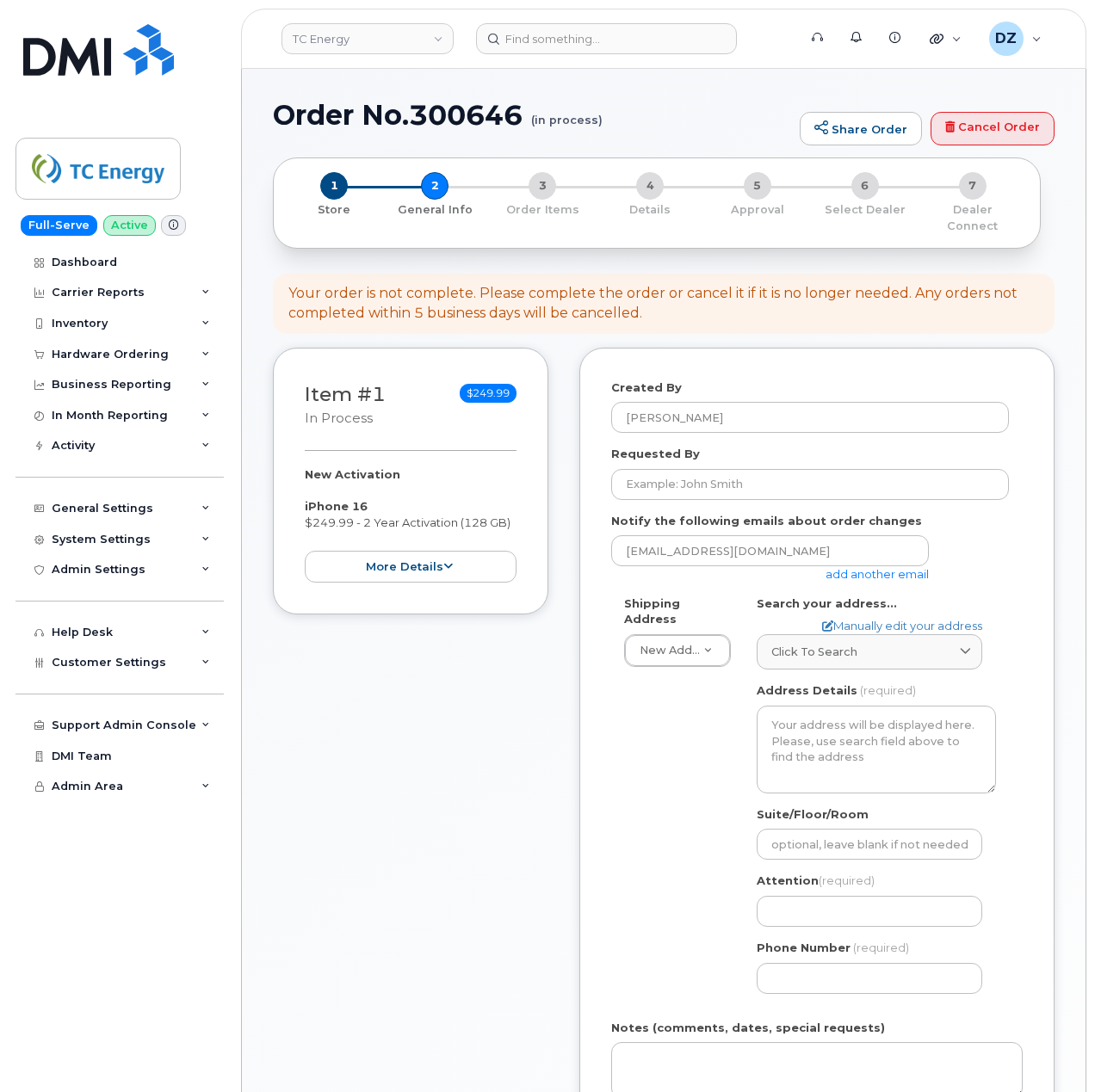
select select
click at [1000, 126] on link "Cancel Order" at bounding box center [992, 128] width 124 height 34
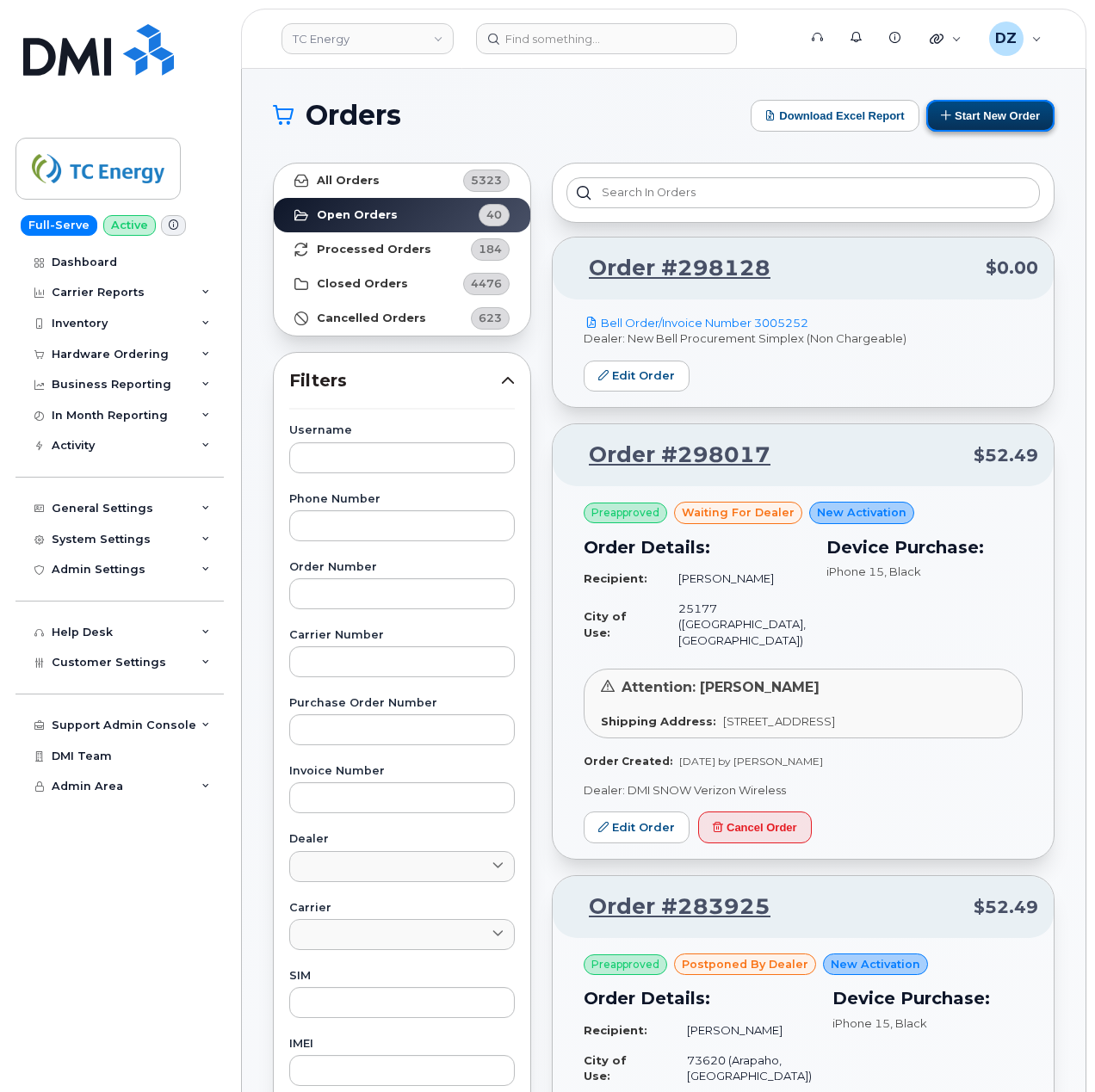
click at [1001, 121] on button "Start New Order" at bounding box center [990, 115] width 128 height 31
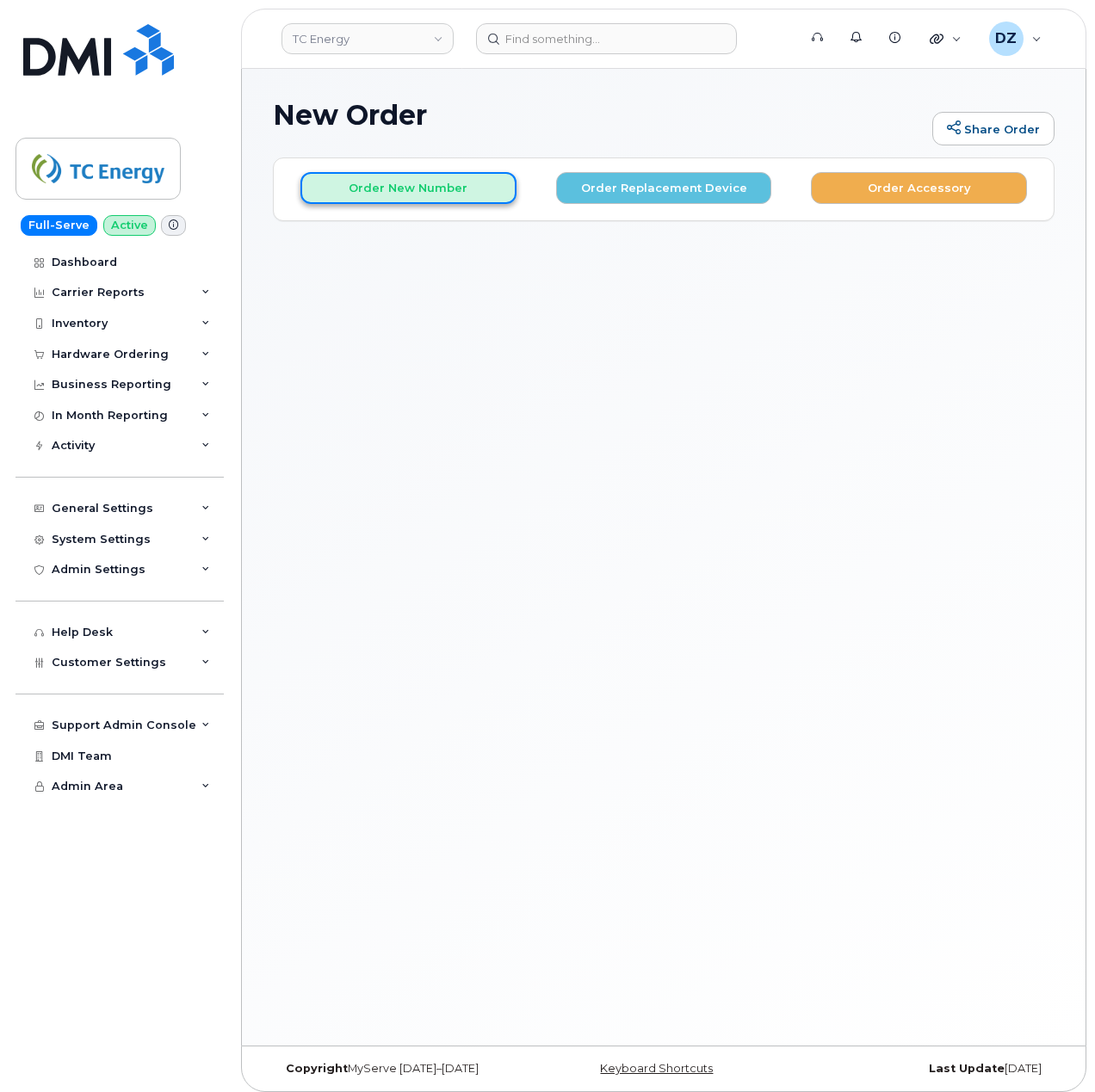
click at [422, 193] on button "Order New Number" at bounding box center [408, 188] width 216 height 31
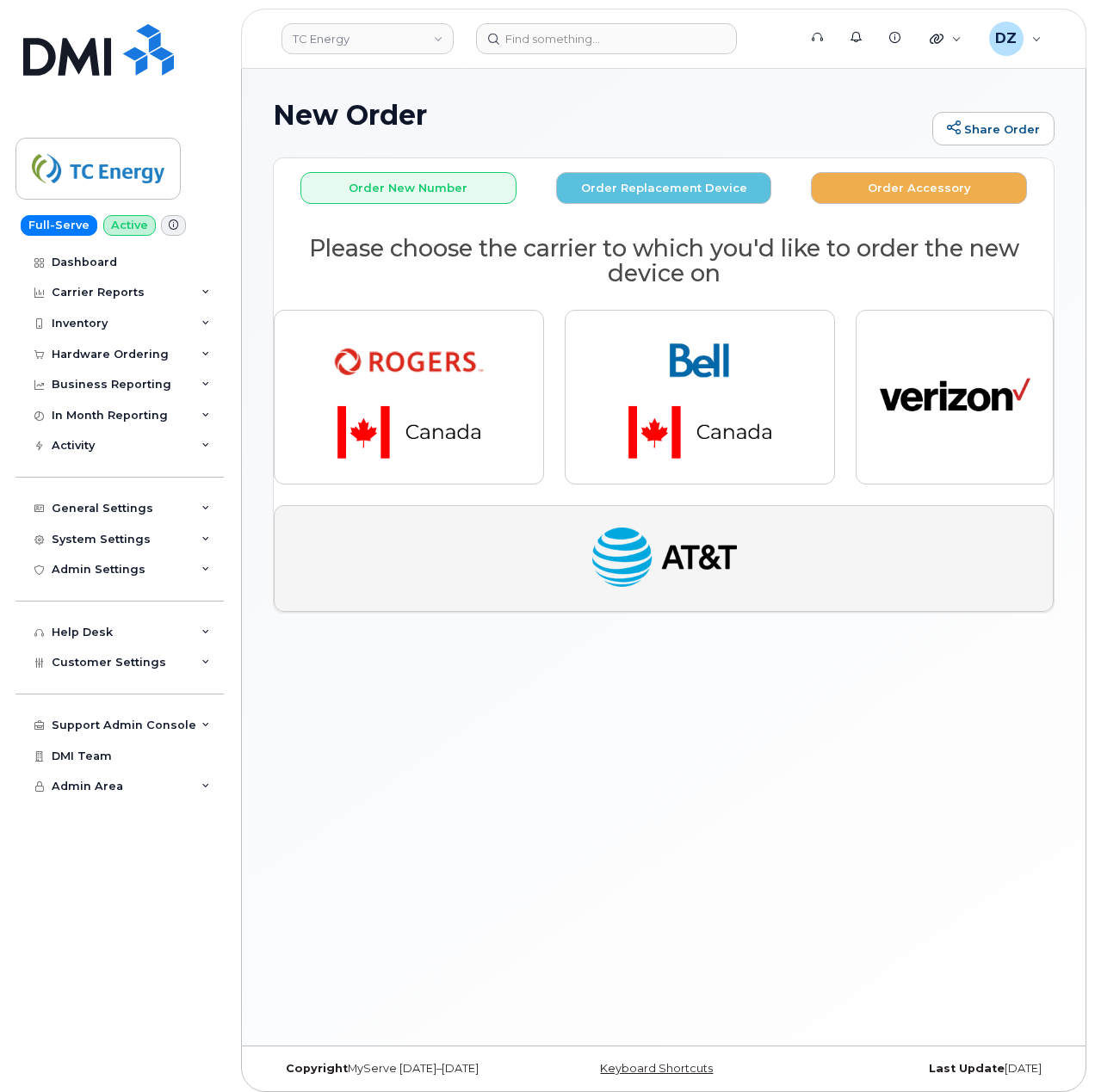
click at [651, 562] on img "button" at bounding box center [664, 558] width 150 height 78
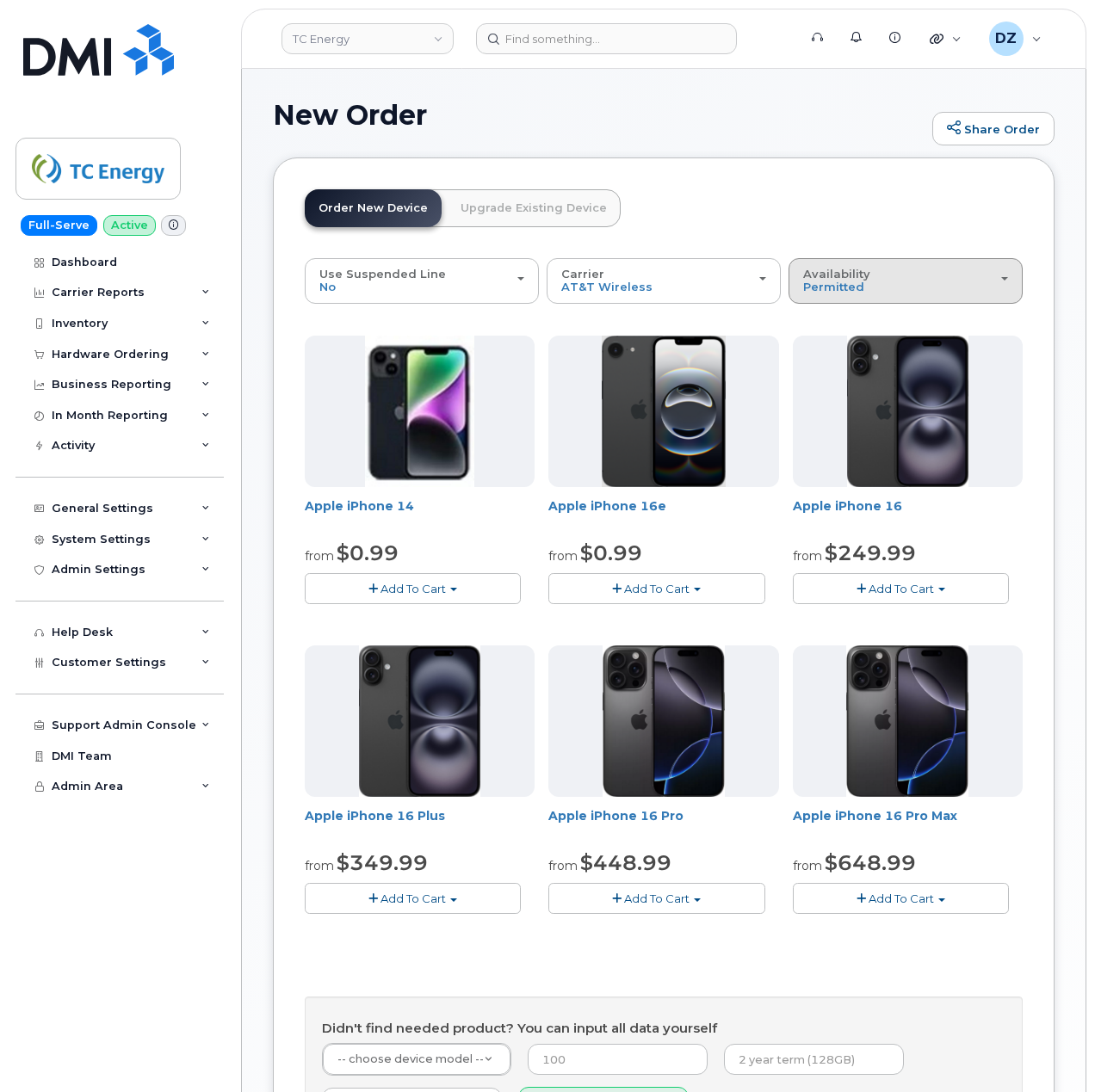
click at [890, 283] on div "Availability Permitted All" at bounding box center [905, 280] width 204 height 27
click at [819, 352] on label "All" at bounding box center [810, 349] width 36 height 21
click at [0, 0] on input "All" at bounding box center [0, 0] width 0 height 0
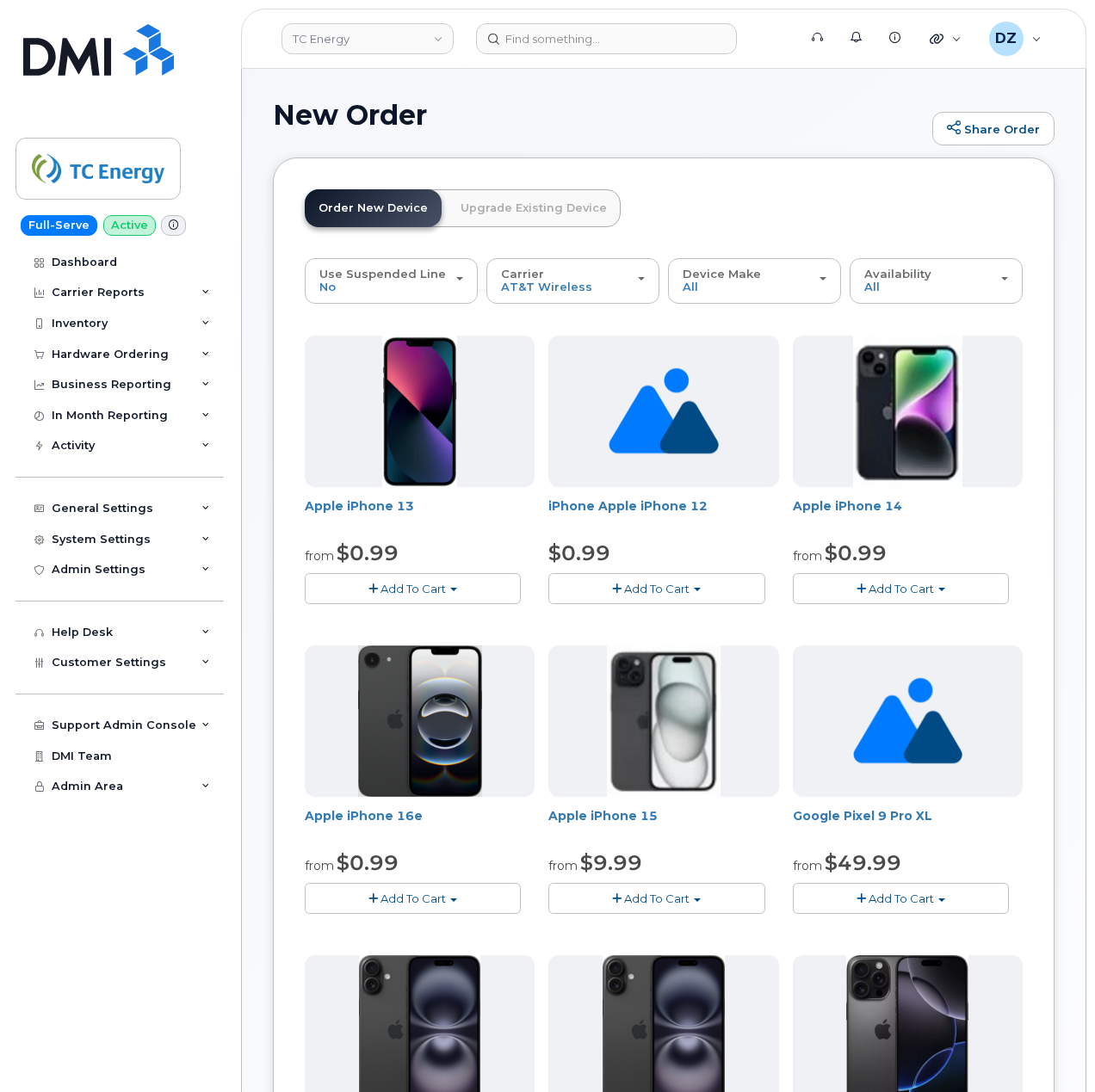
scroll to position [114, 0]
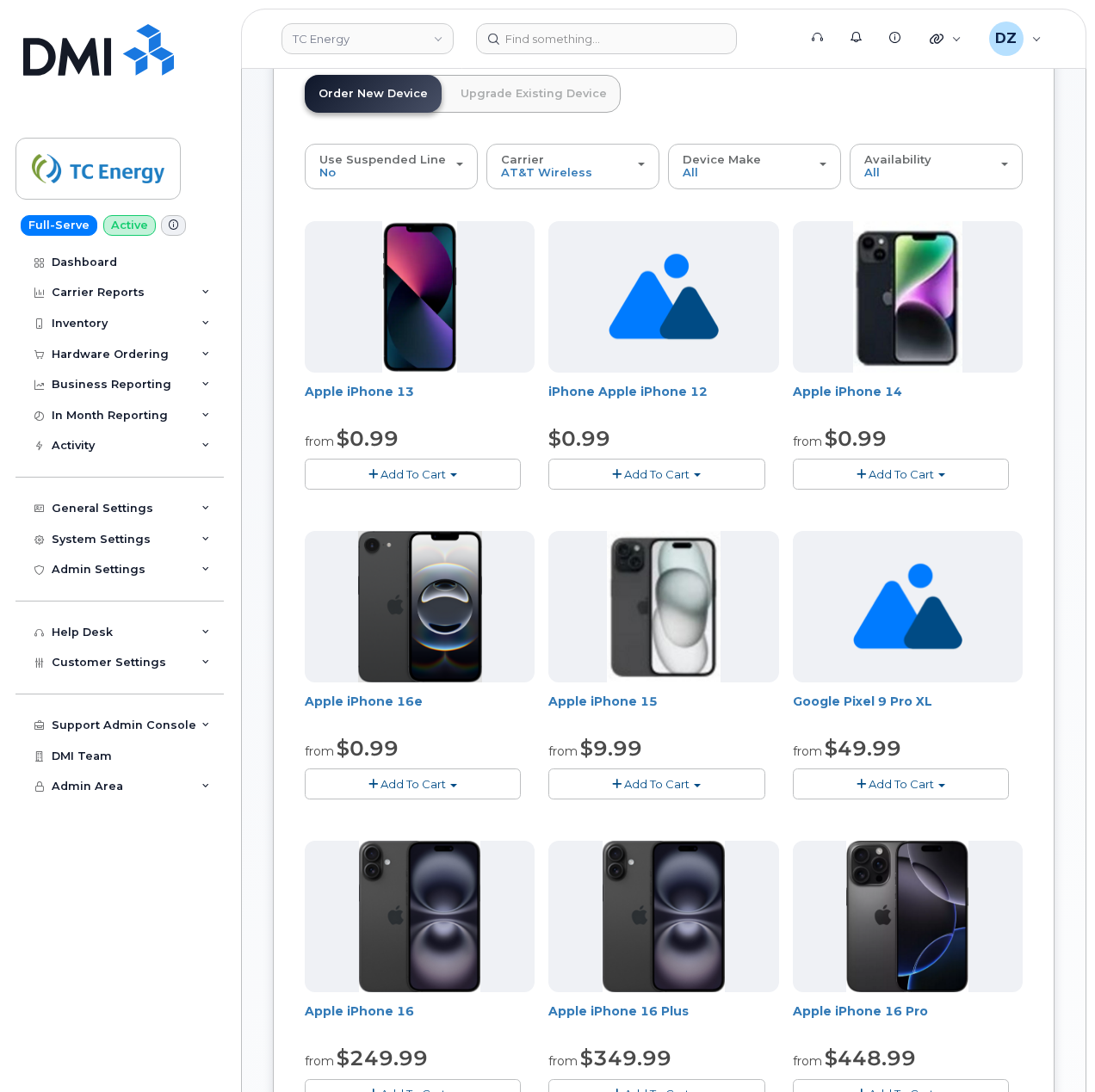
click at [724, 776] on button "Add To Cart" at bounding box center [655, 783] width 216 height 30
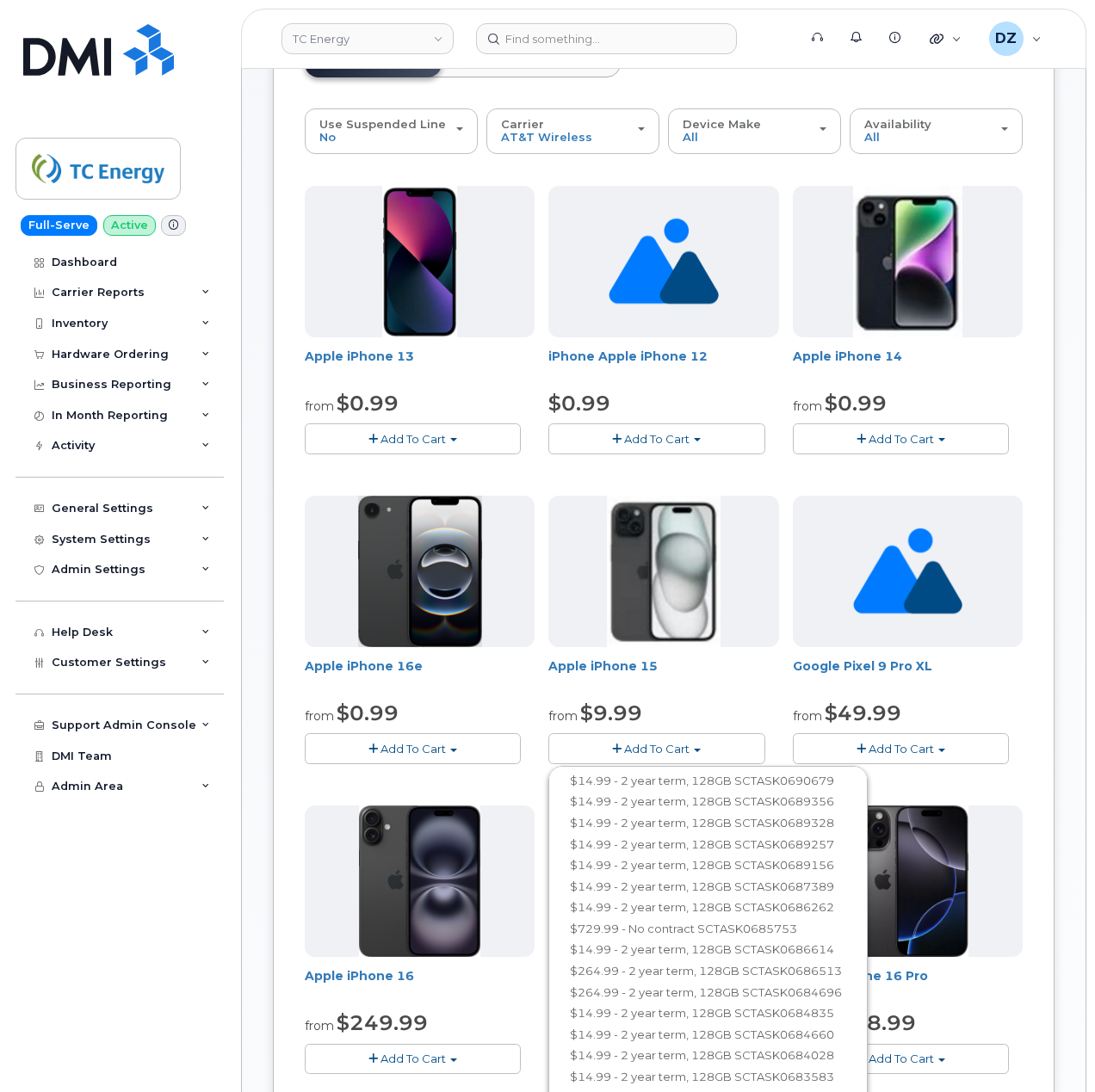
scroll to position [0, 0]
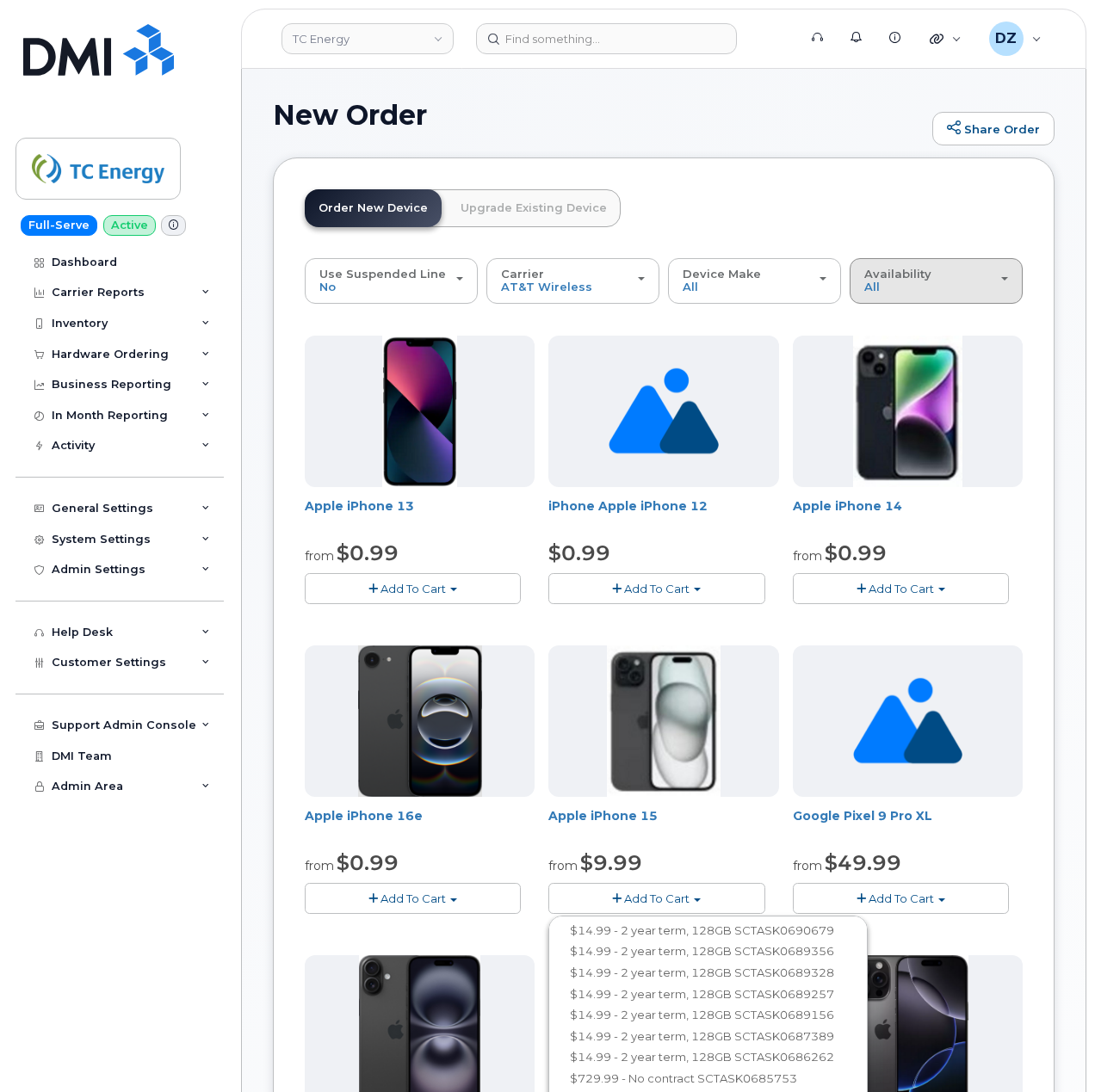
click at [981, 290] on div "Availability Permitted All" at bounding box center [936, 280] width 143 height 27
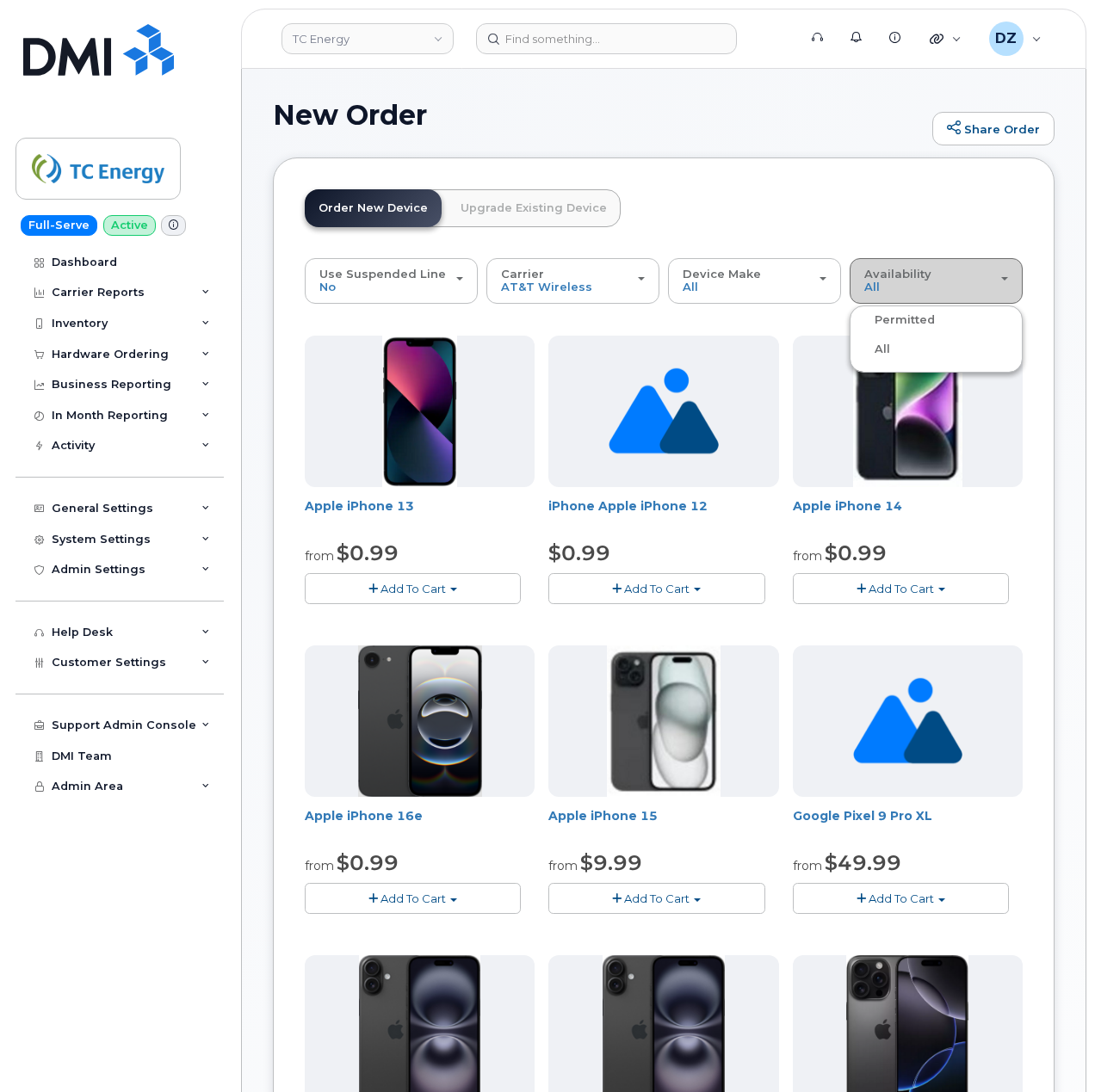
click at [959, 280] on div "Availability Permitted All" at bounding box center [936, 280] width 143 height 27
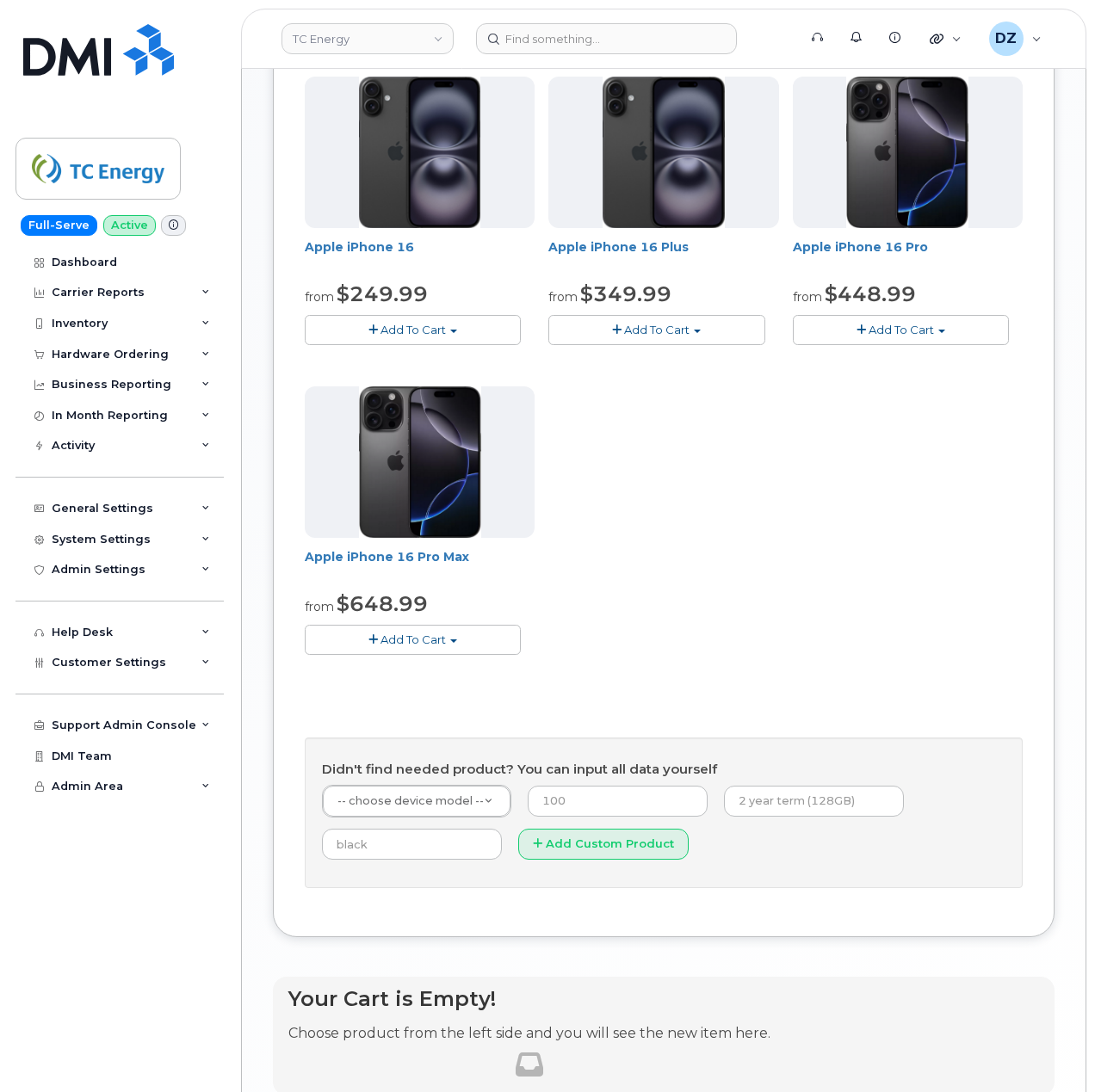
scroll to position [1053, 0]
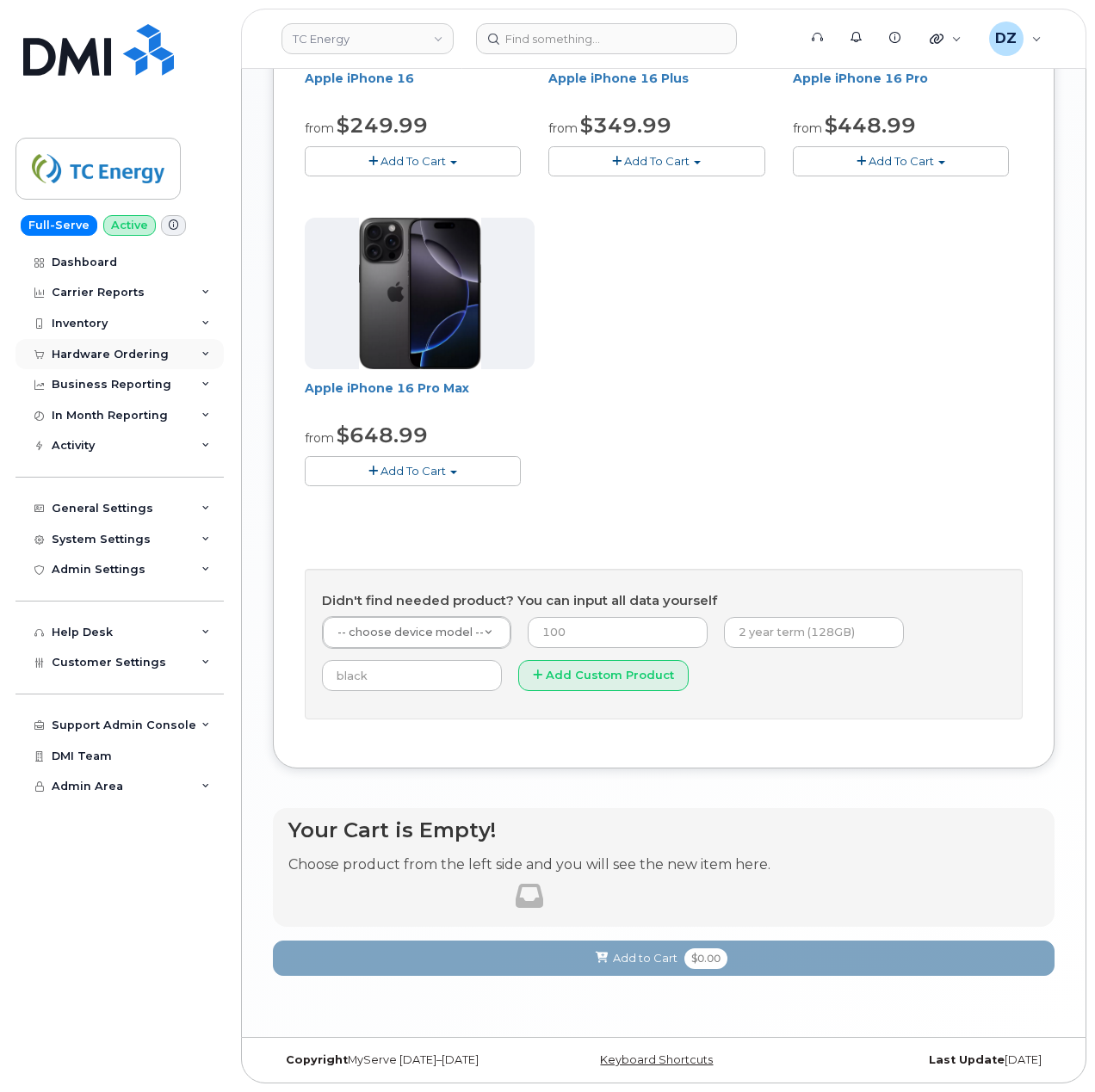
click at [163, 355] on div "Hardware Ordering" at bounding box center [120, 354] width 208 height 31
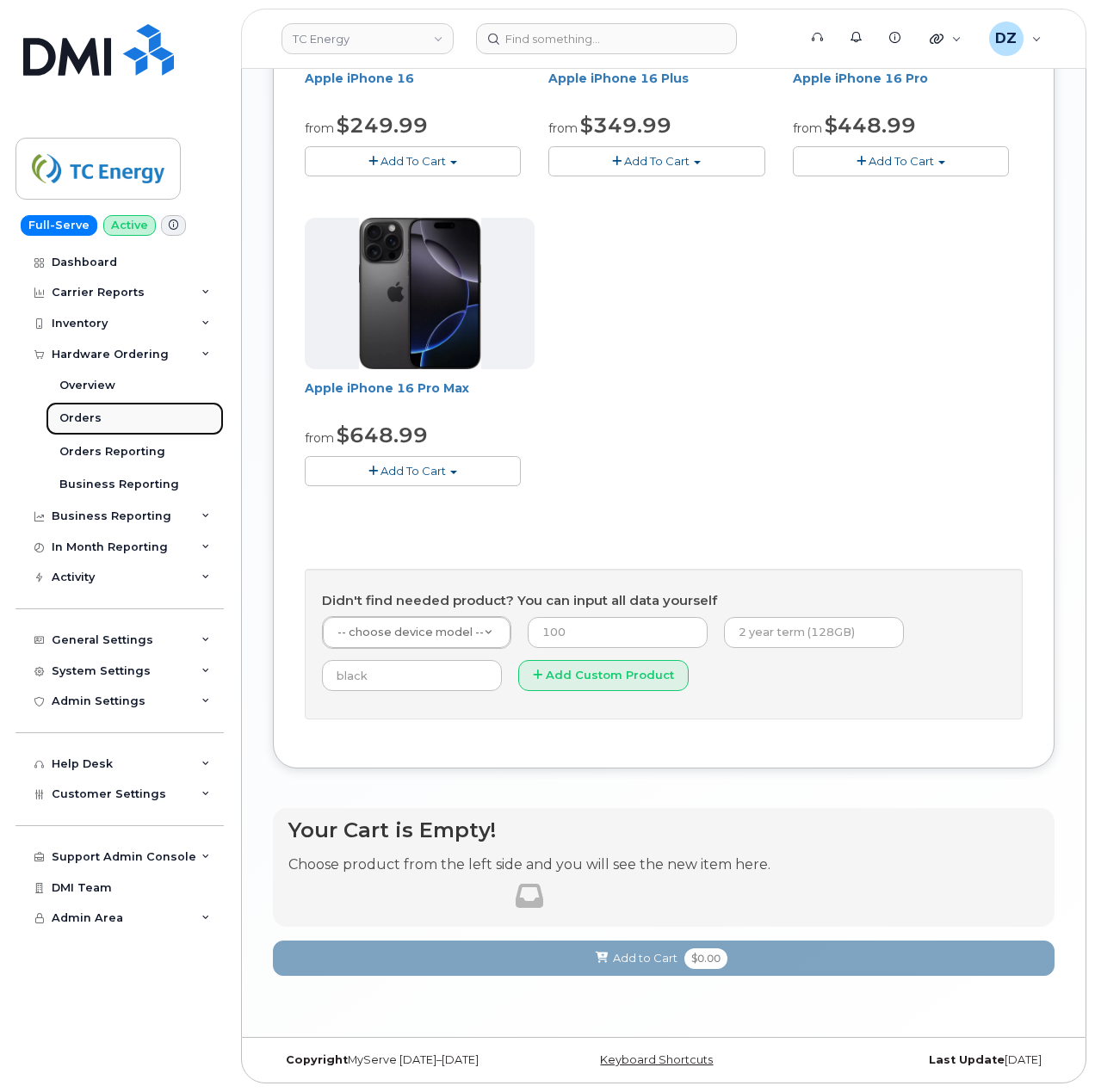
click at [104, 418] on link "Orders" at bounding box center [135, 418] width 178 height 32
